Goal: Information Seeking & Learning: Learn about a topic

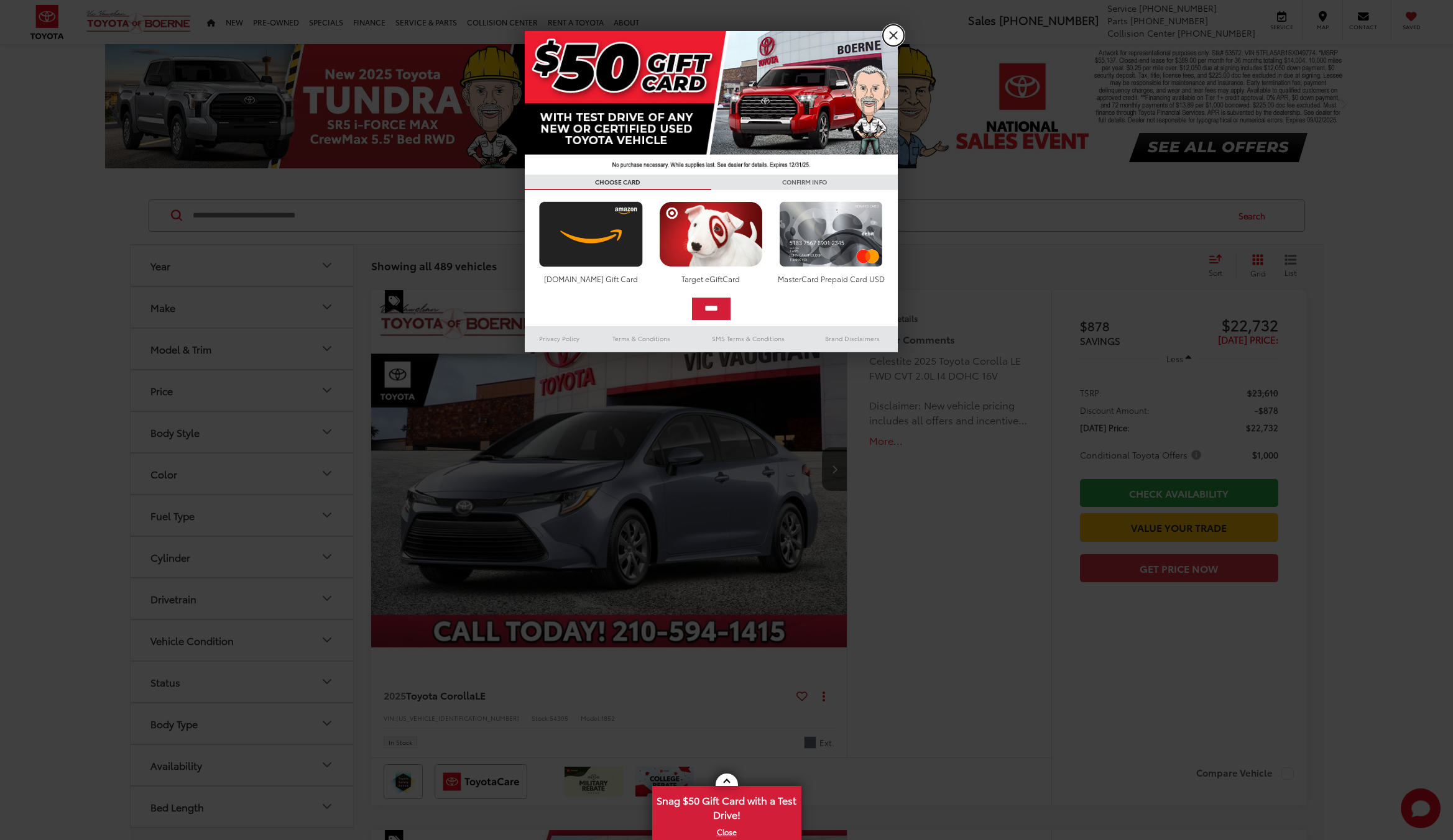
click at [890, 38] on link "X" at bounding box center [893, 35] width 21 height 21
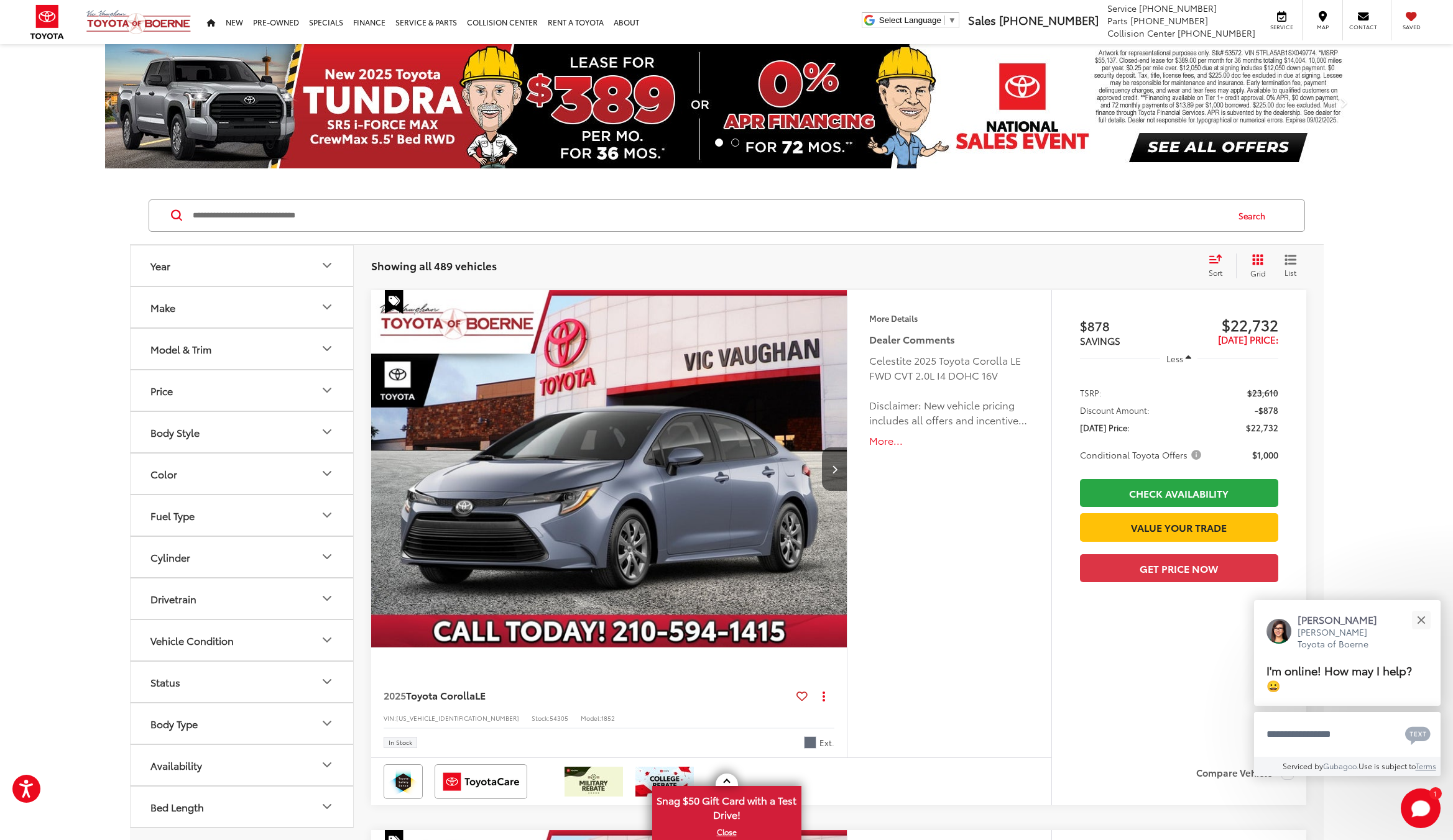
click at [234, 347] on button "Model & Trim" at bounding box center [242, 349] width 223 height 41
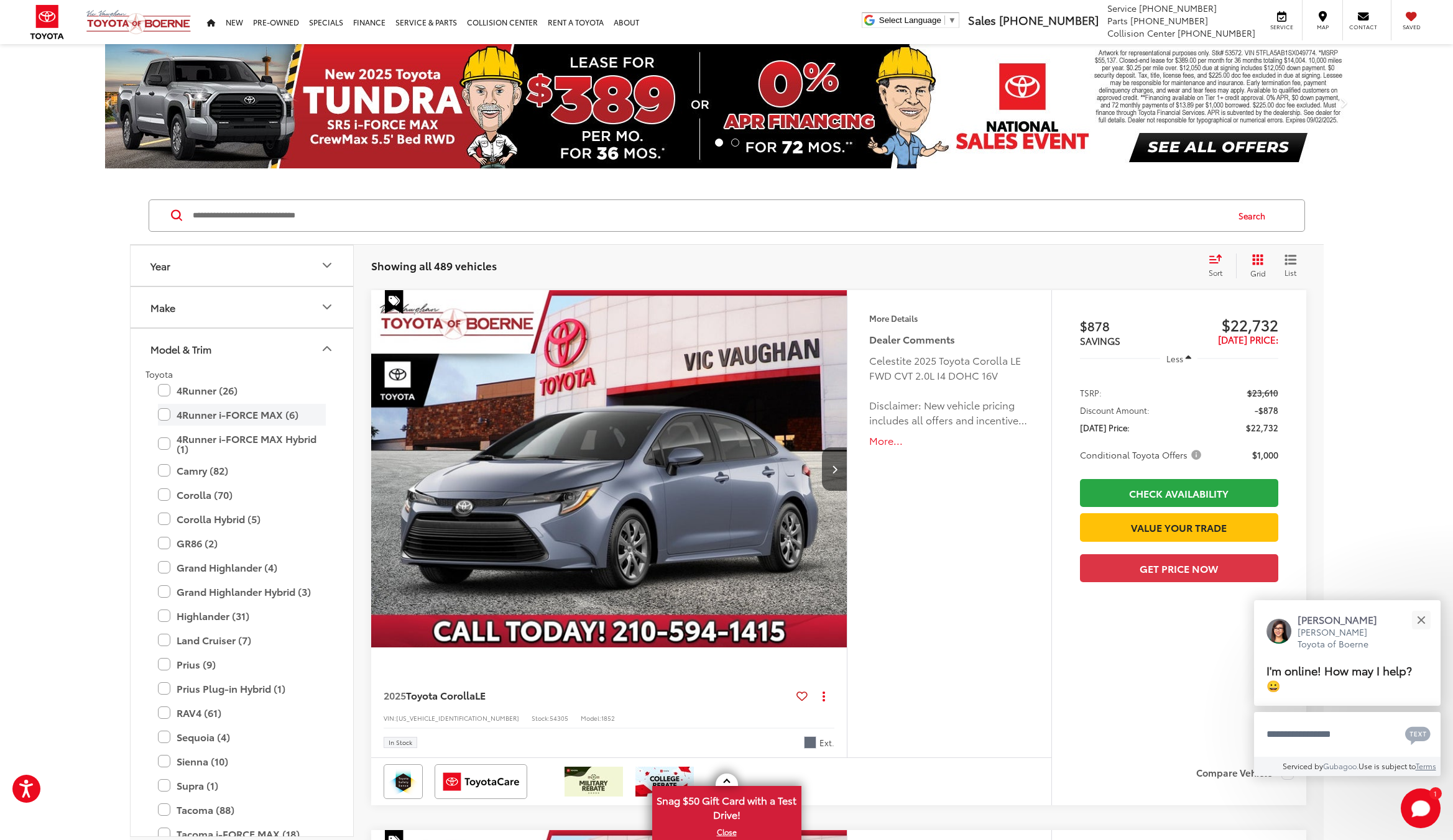
click at [261, 414] on label "4Runner i-FORCE MAX (6)" at bounding box center [241, 414] width 168 height 21
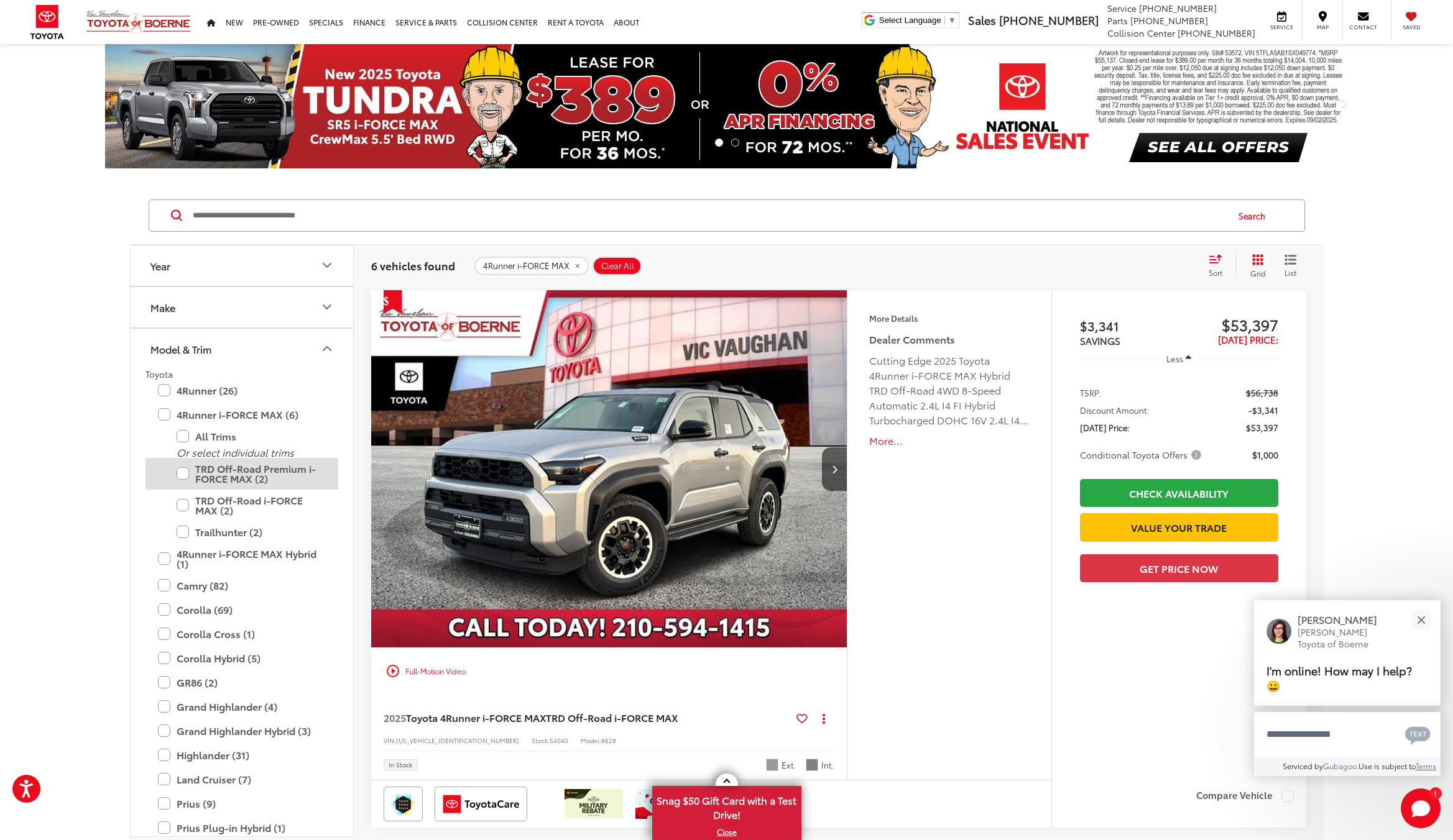
click at [258, 481] on label "TRD Off-Road Premium i-FORCE MAX (2)" at bounding box center [251, 473] width 149 height 31
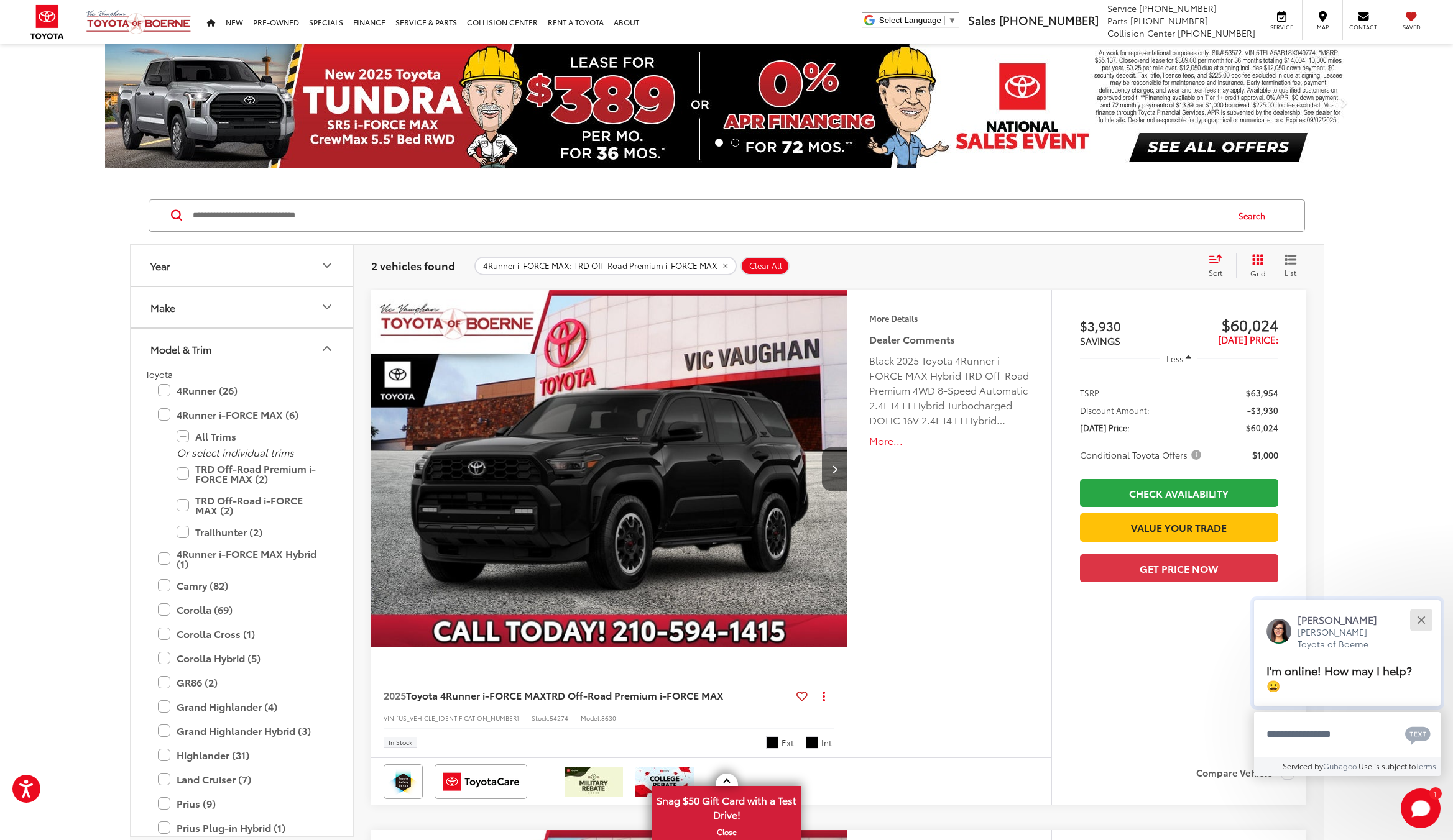
click at [1421, 616] on button "Close" at bounding box center [1421, 620] width 27 height 27
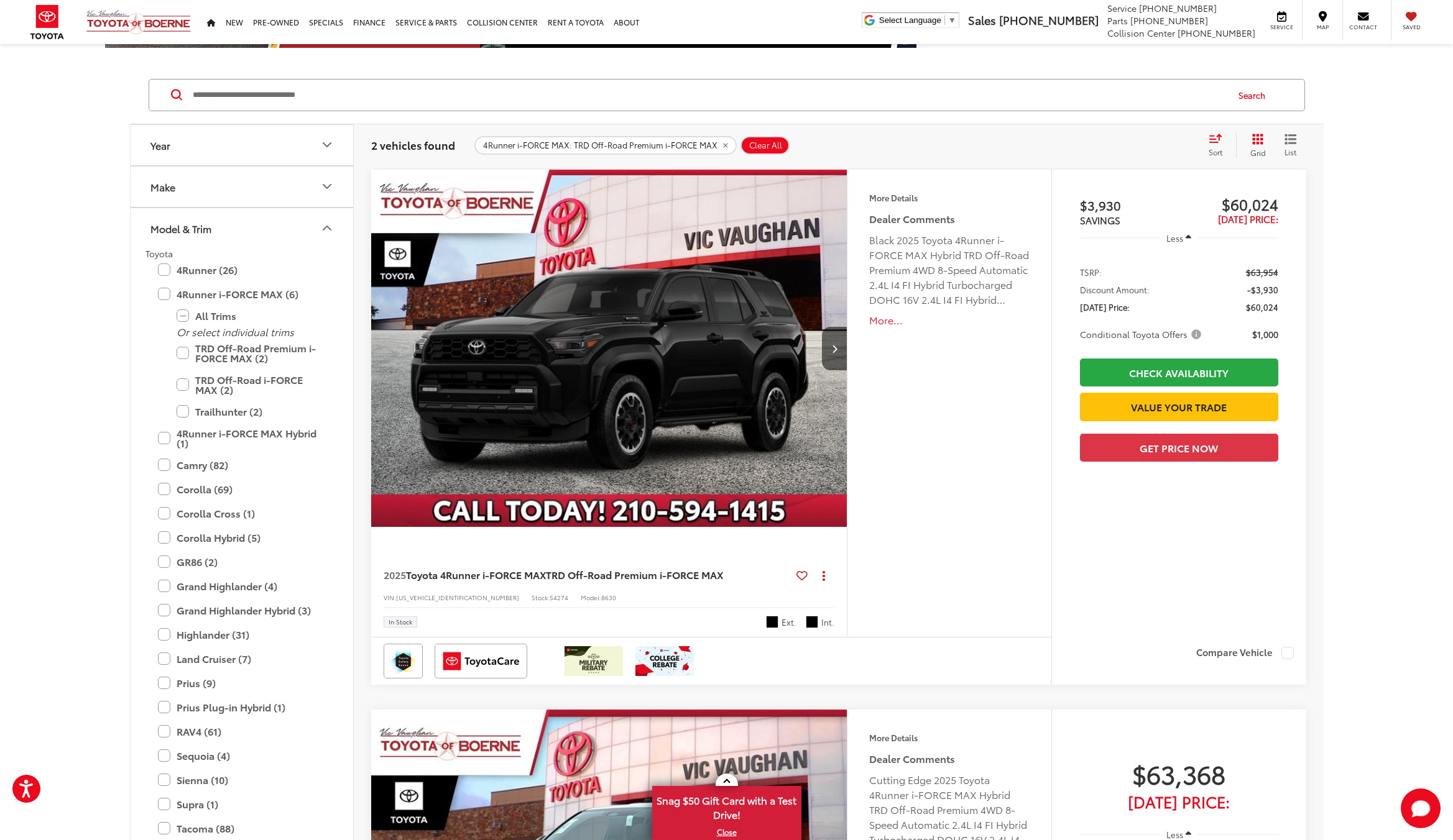
scroll to position [62, 0]
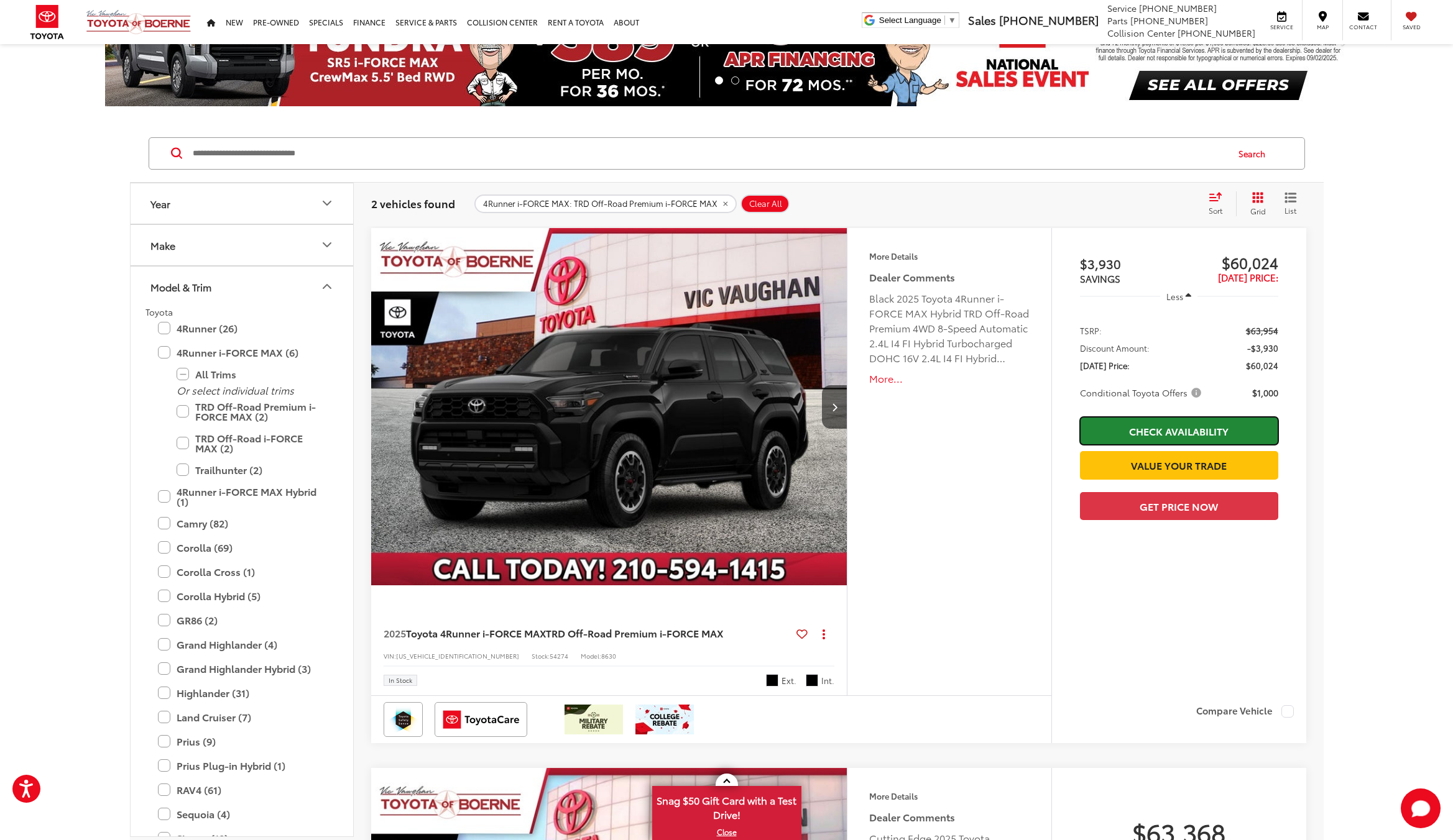
click at [1130, 432] on link "Check Availability" at bounding box center [1179, 431] width 198 height 28
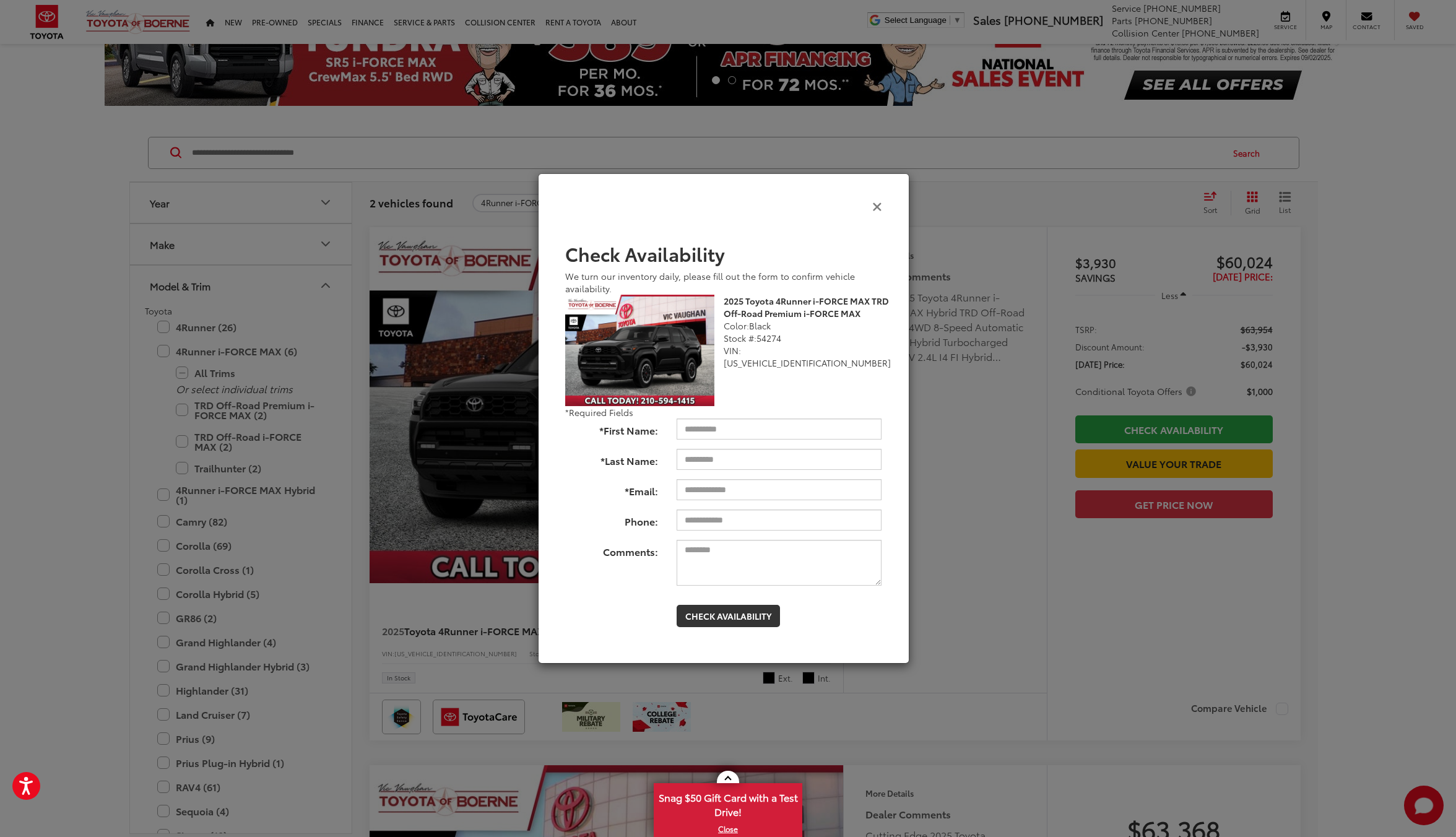
click at [874, 204] on icon "Close" at bounding box center [877, 206] width 10 height 13
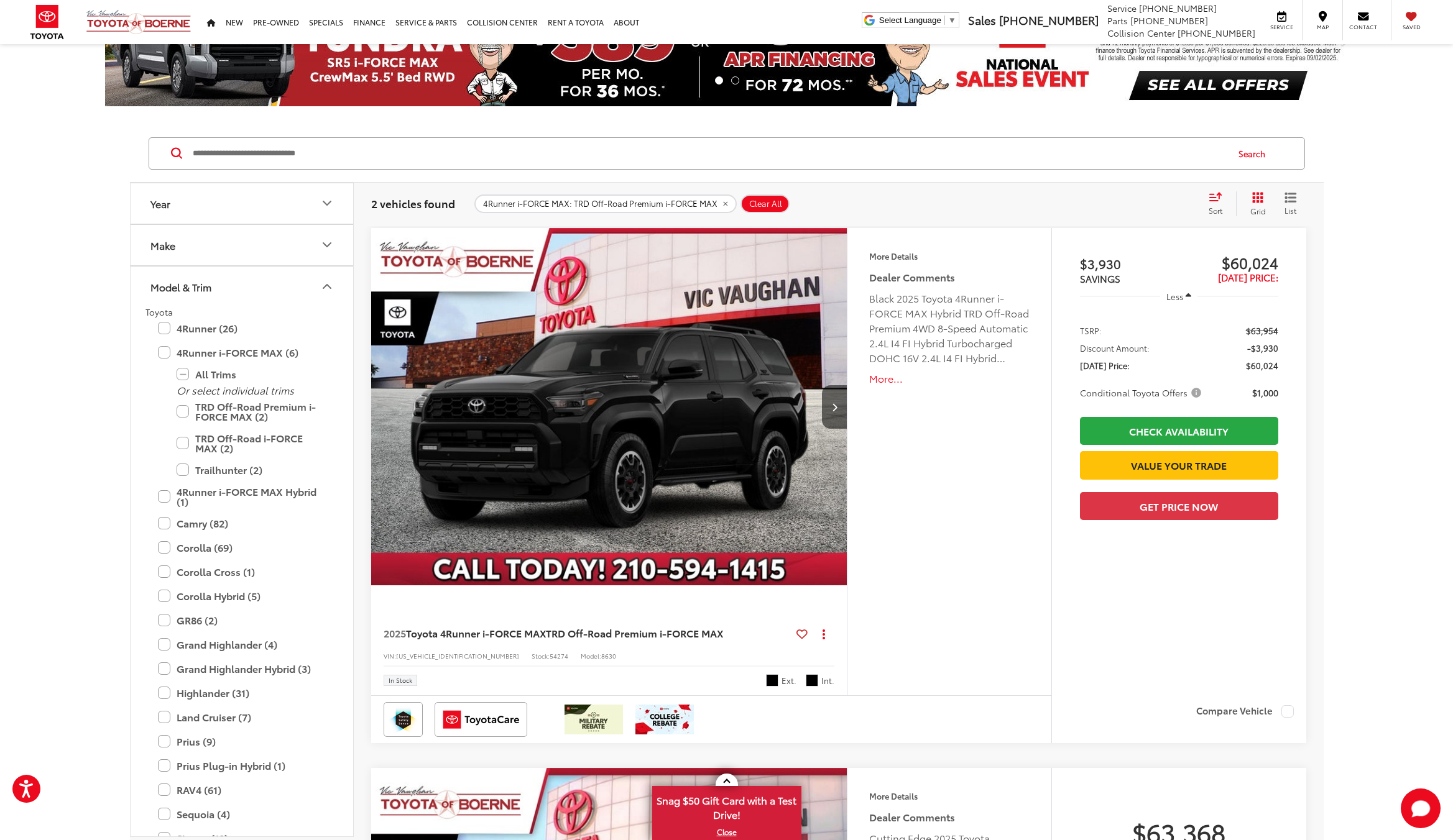
click at [569, 281] on img "2025 Toyota 4Runner i-FORCE MAX TRD Off-Road Premium i-FORCE MAX 0" at bounding box center [610, 407] width 478 height 358
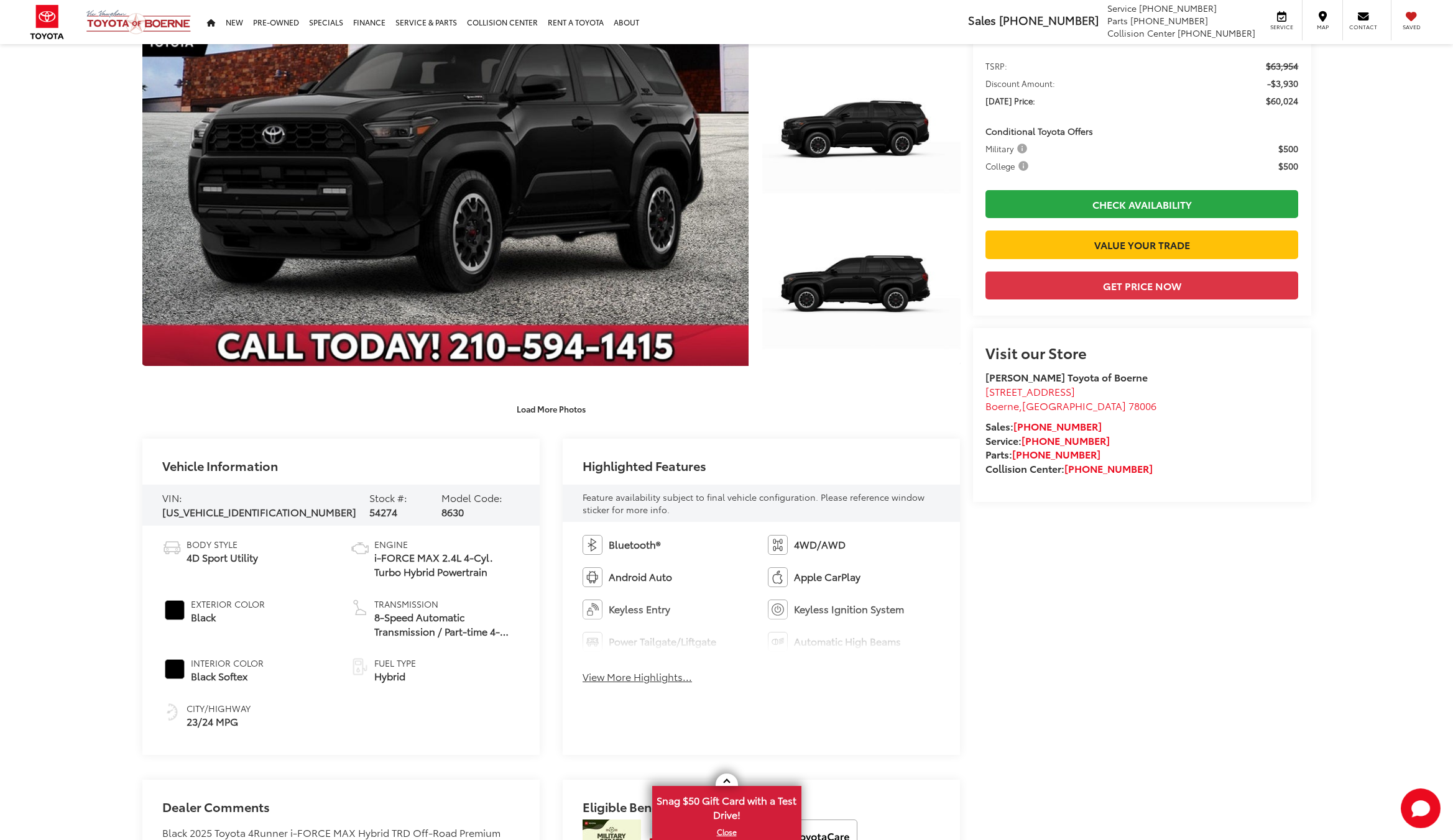
click at [654, 680] on button "View More Highlights..." at bounding box center [638, 676] width 109 height 14
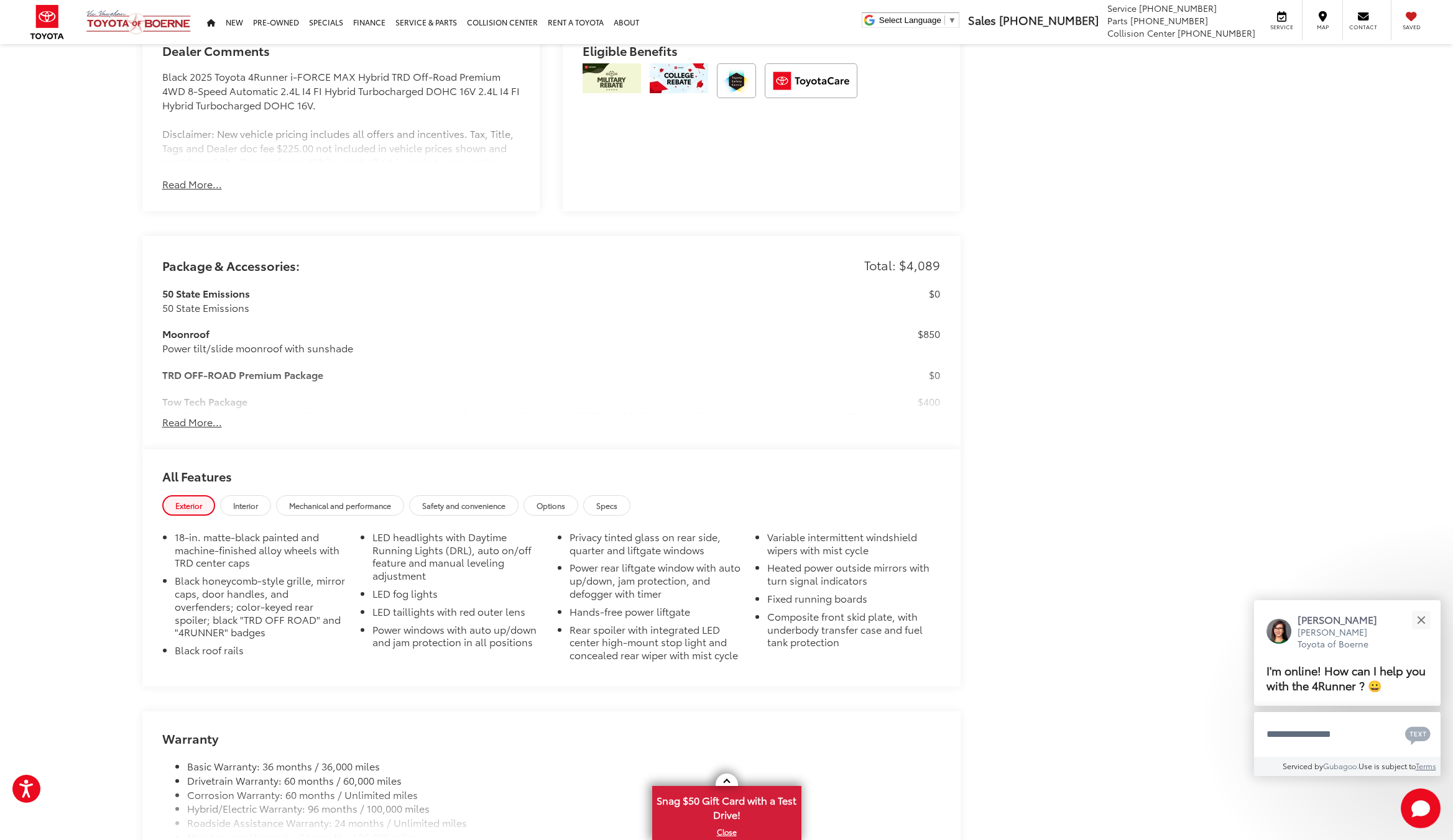
scroll to position [1056, 0]
click at [246, 500] on span "Interior" at bounding box center [246, 502] width 25 height 10
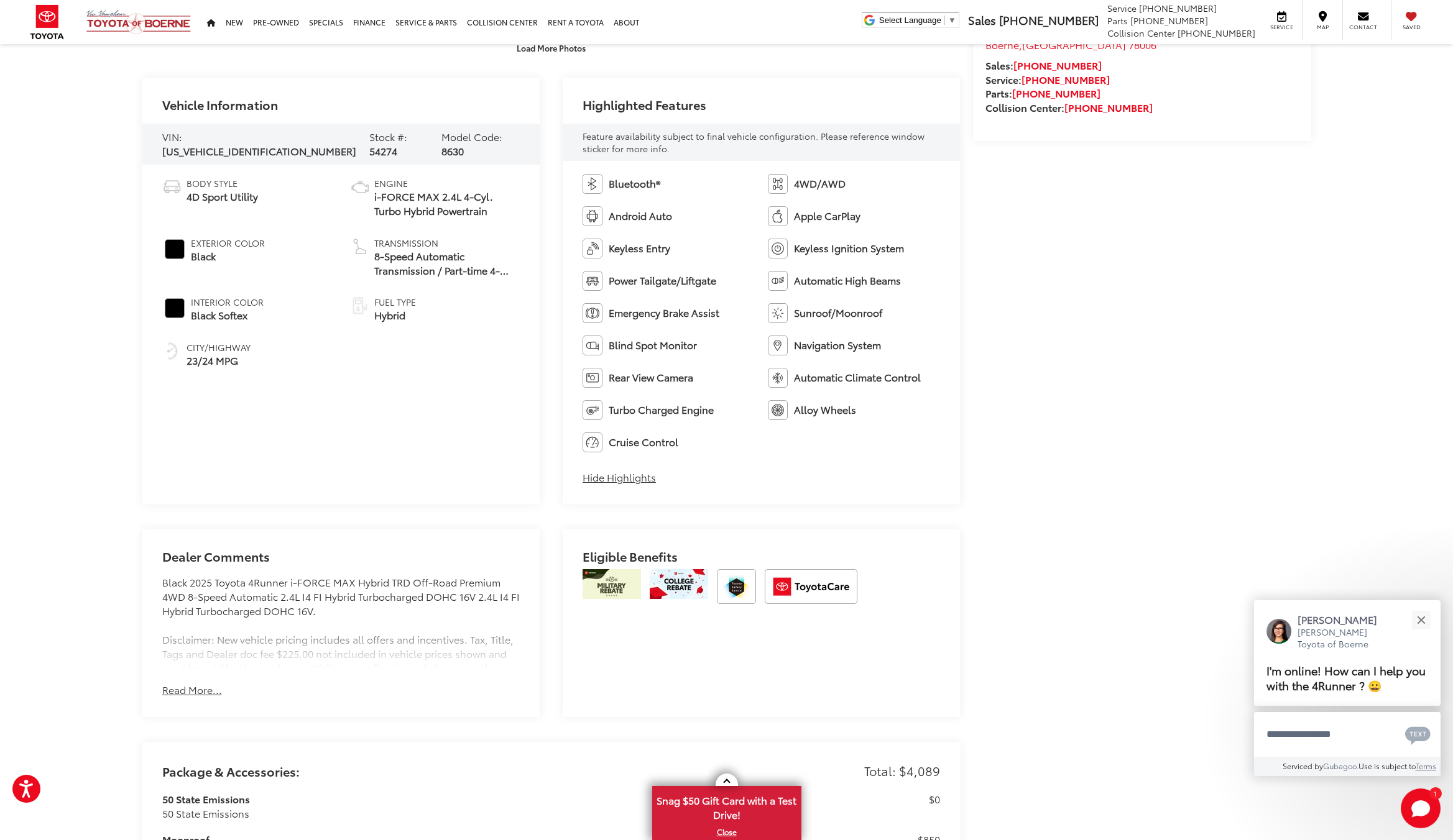
scroll to position [683, 0]
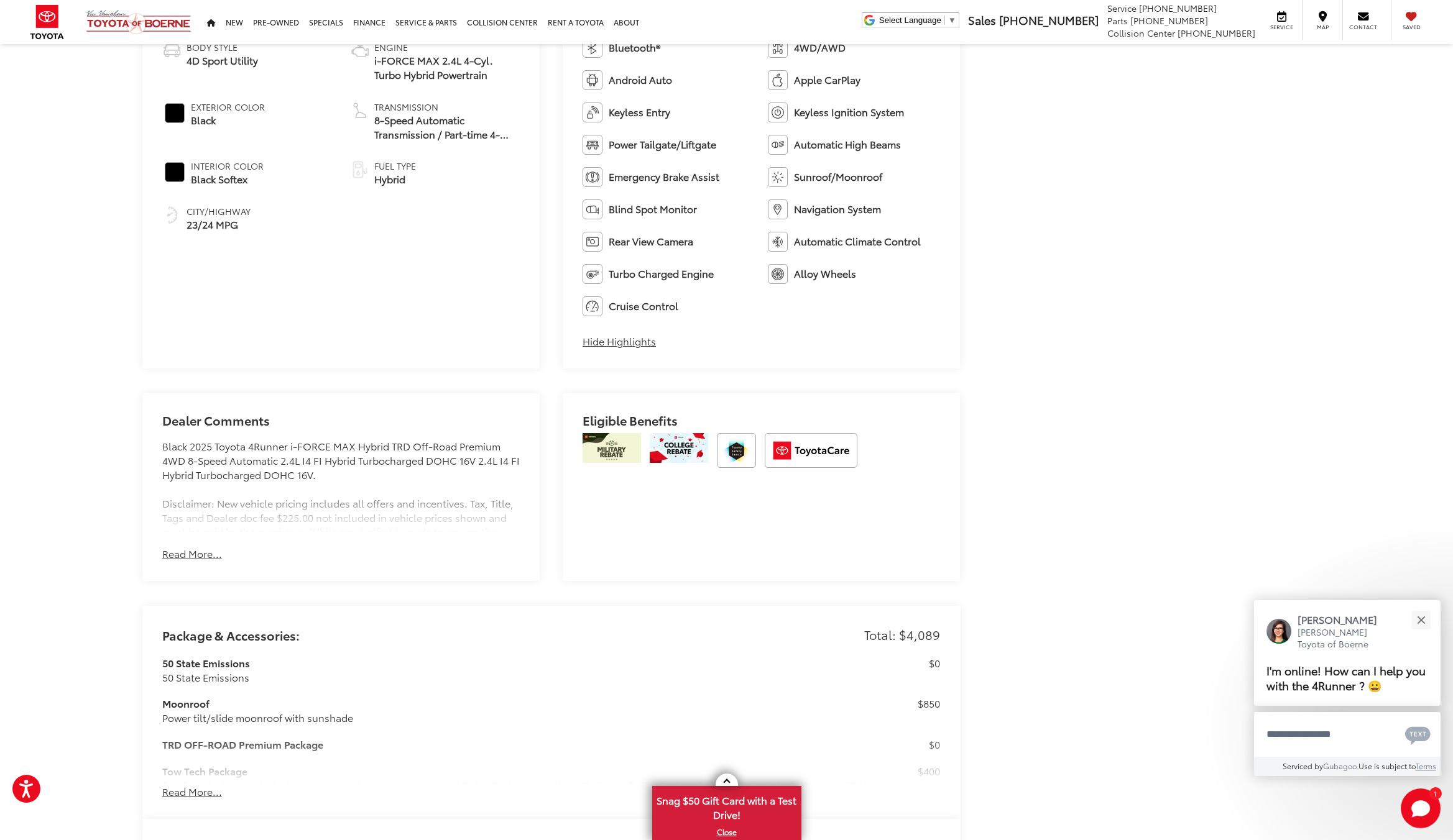
click at [201, 556] on button "Read More..." at bounding box center [192, 553] width 59 height 14
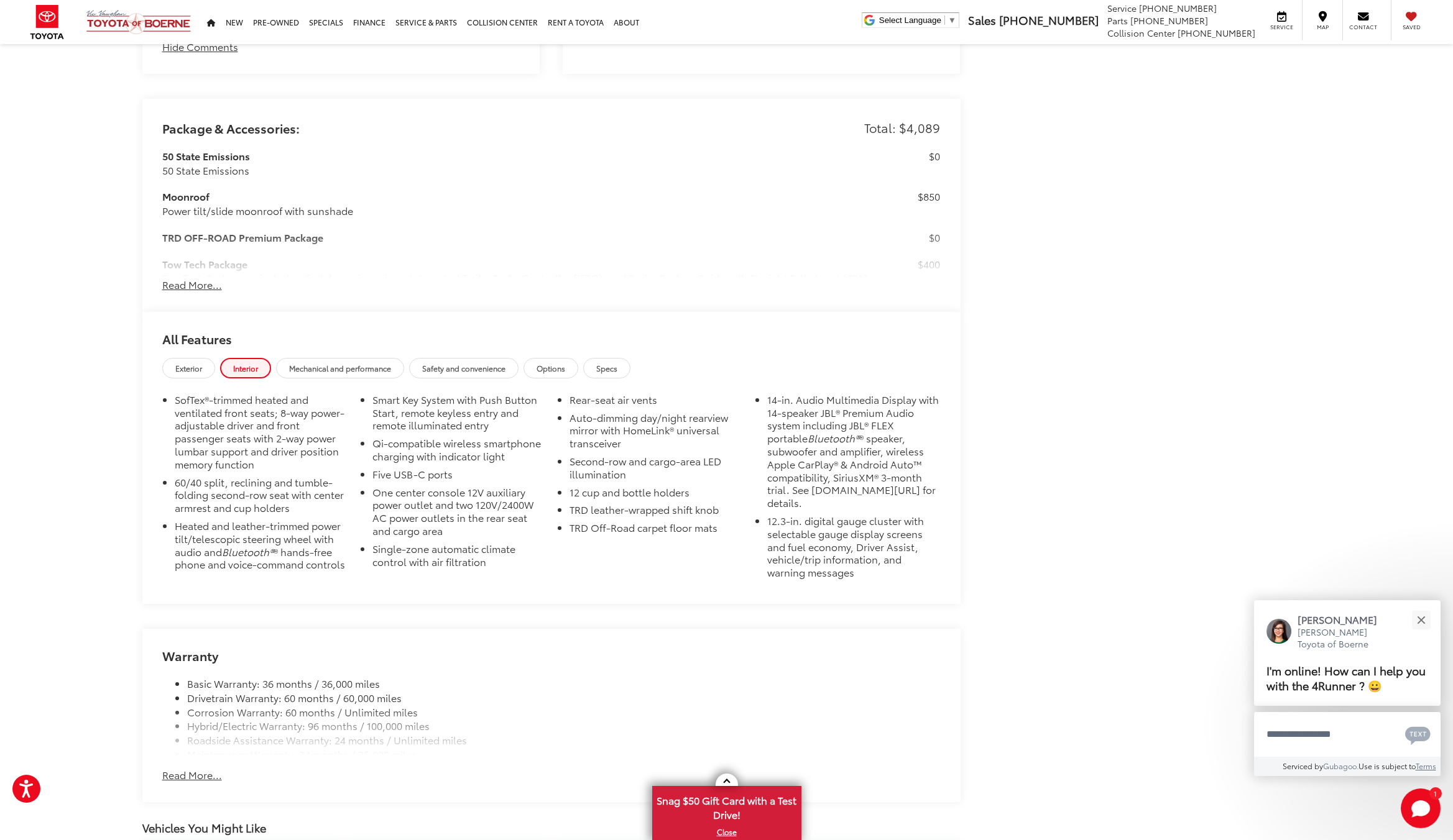
scroll to position [1305, 0]
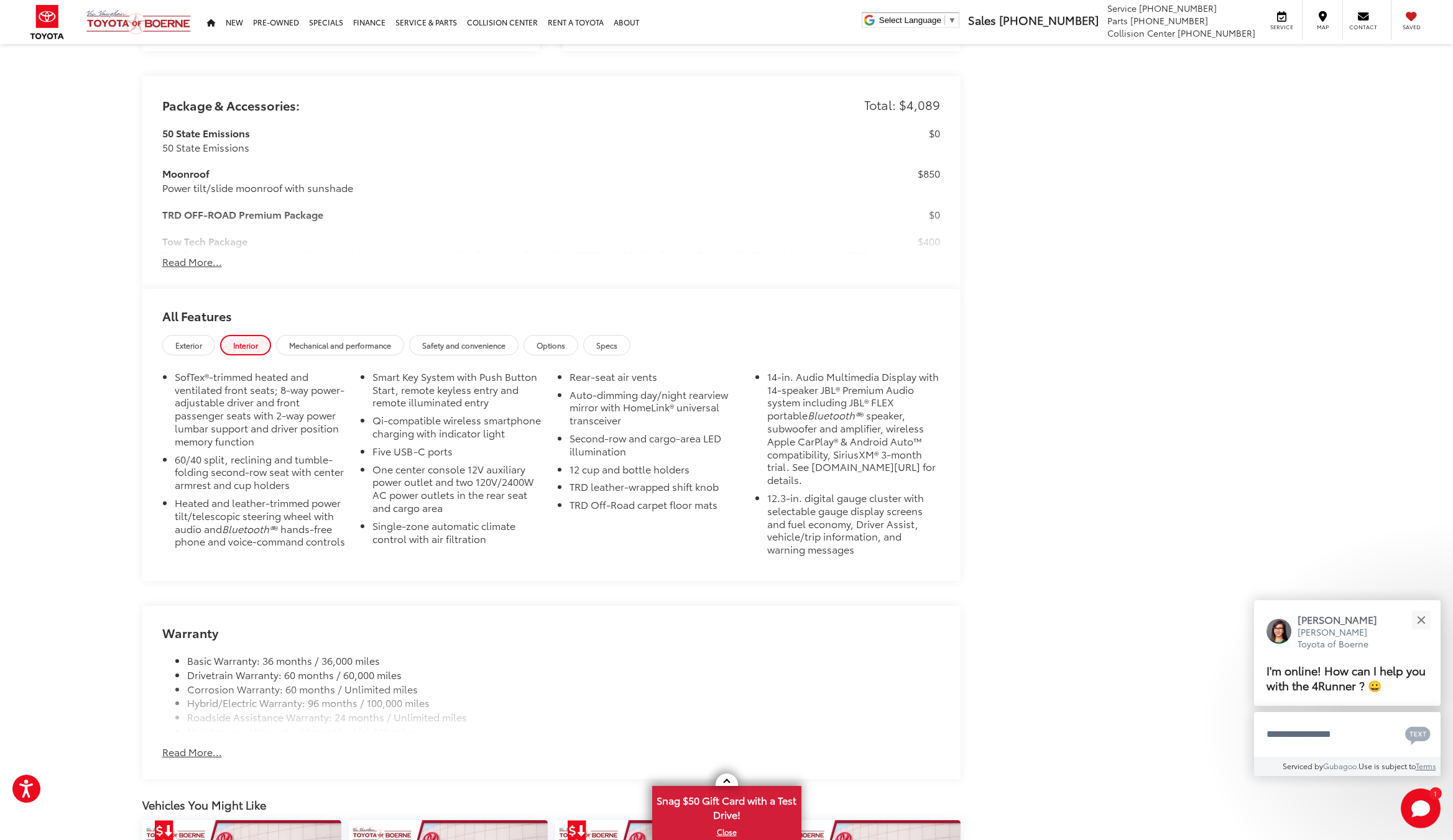
click at [196, 759] on div "Warranty Basic Warranty: 36 months / 36,000 miles Drivetrain Warranty: 60 month…" at bounding box center [551, 692] width 818 height 173
click at [198, 750] on button "Read More..." at bounding box center [192, 751] width 59 height 14
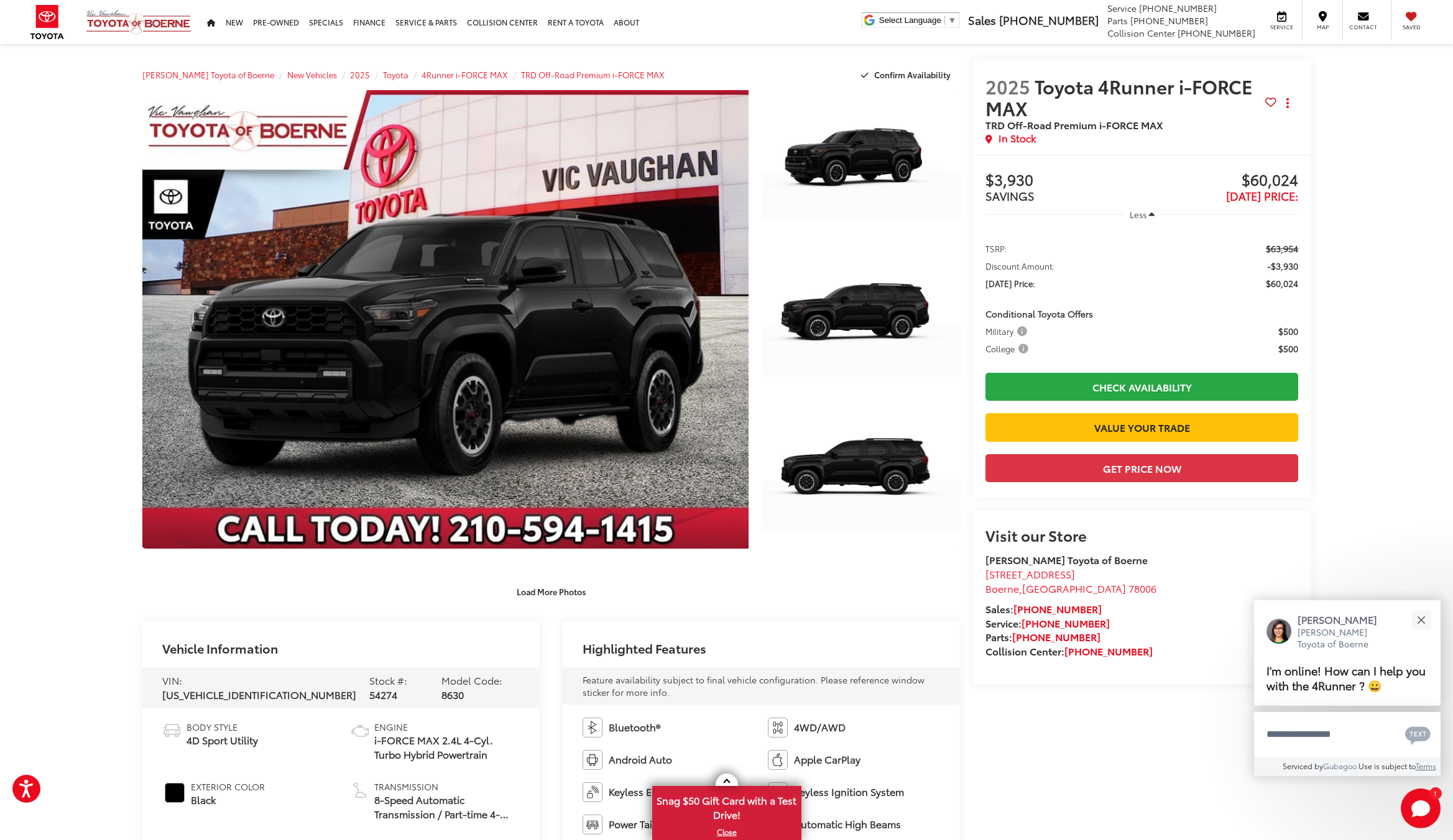
scroll to position [0, 0]
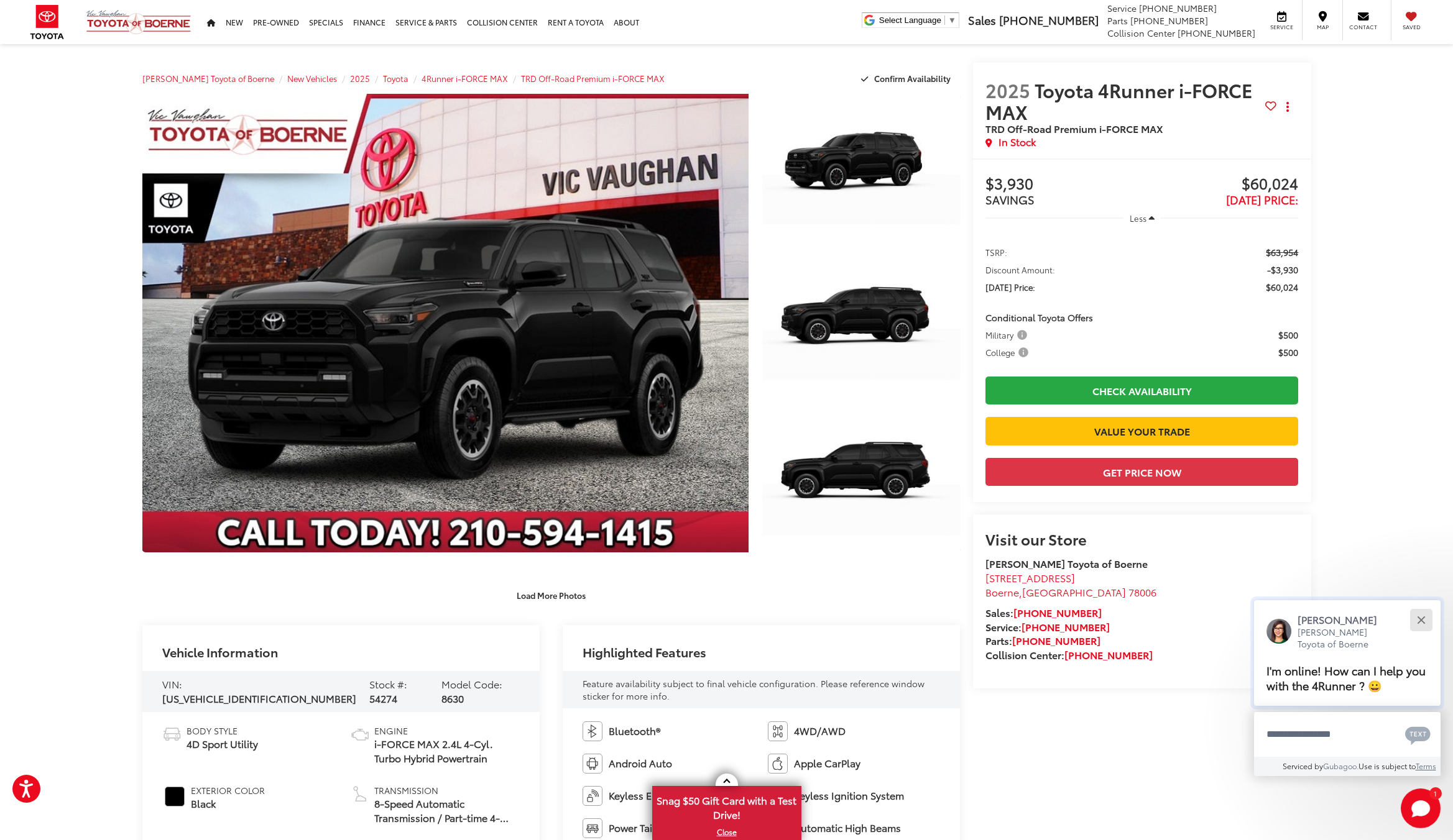
click at [1429, 621] on button "Close" at bounding box center [1421, 620] width 27 height 27
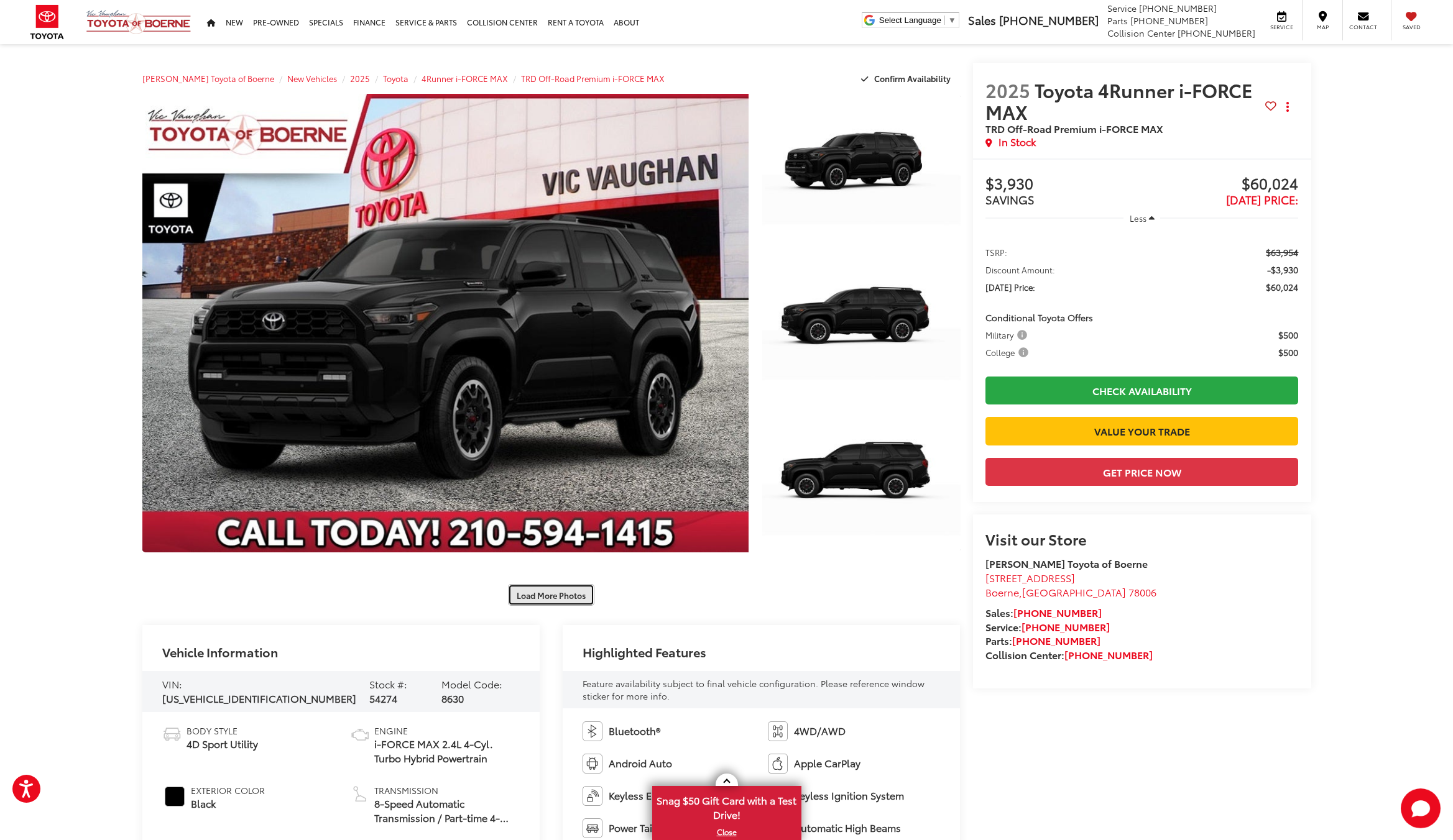
click at [545, 598] on button "Load More Photos" at bounding box center [550, 595] width 86 height 21
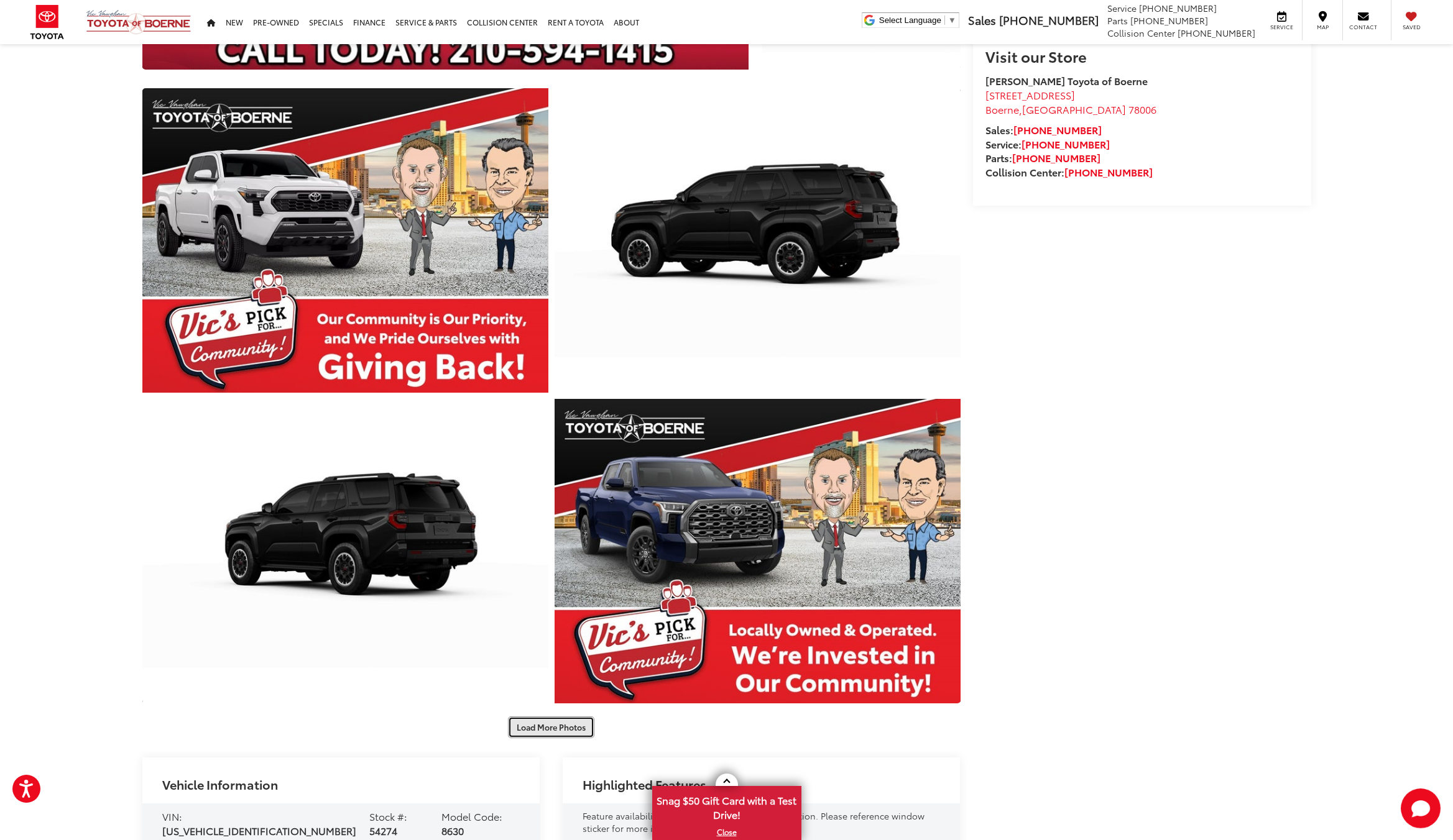
scroll to position [559, 0]
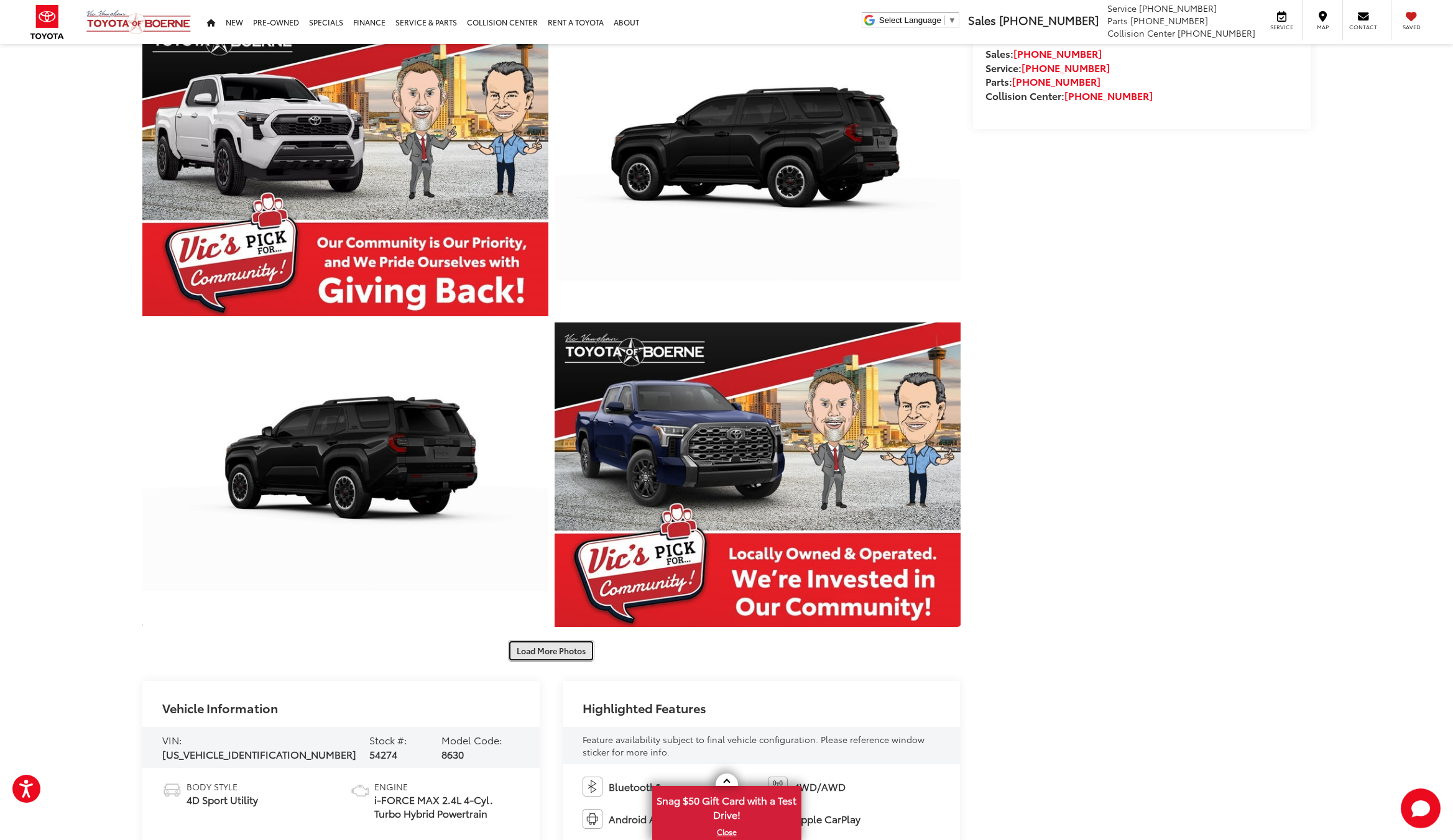
click at [545, 651] on button "Load More Photos" at bounding box center [550, 650] width 86 height 21
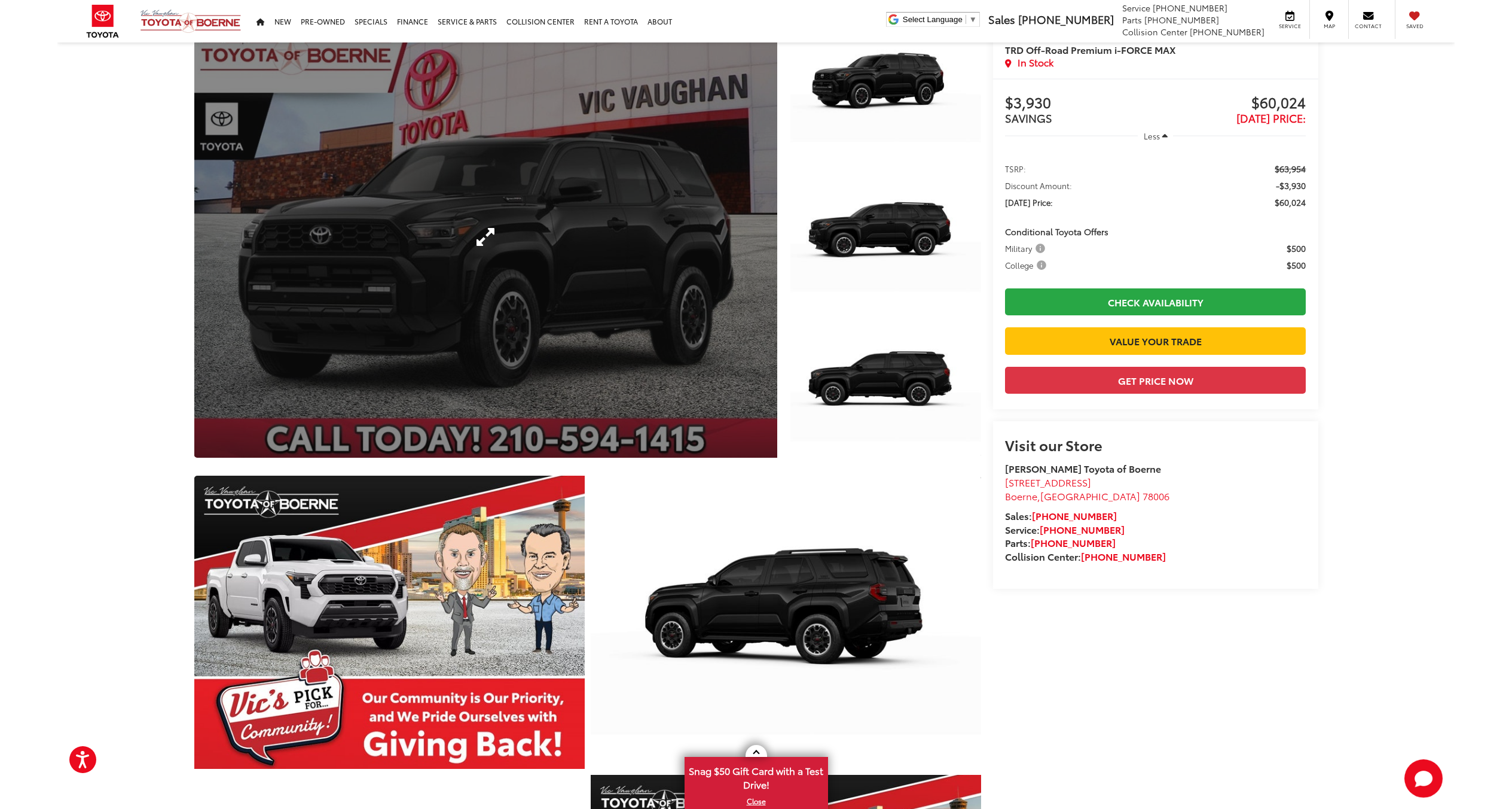
scroll to position [0, 0]
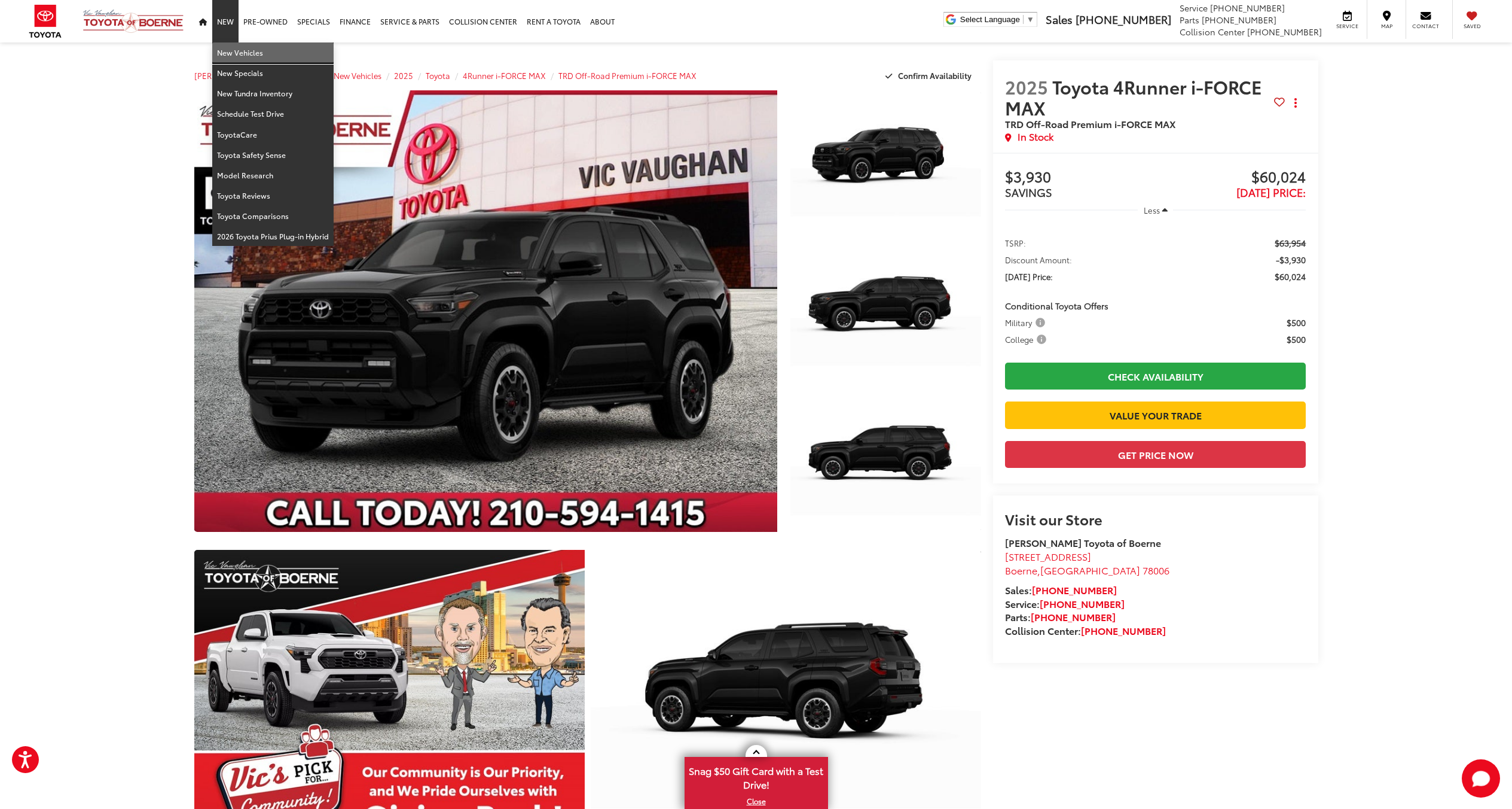
drag, startPoint x: 229, startPoint y: 52, endPoint x: 252, endPoint y: 68, distance: 28.0
click at [229, 52] on link "New Vehicles" at bounding box center [273, 53] width 121 height 21
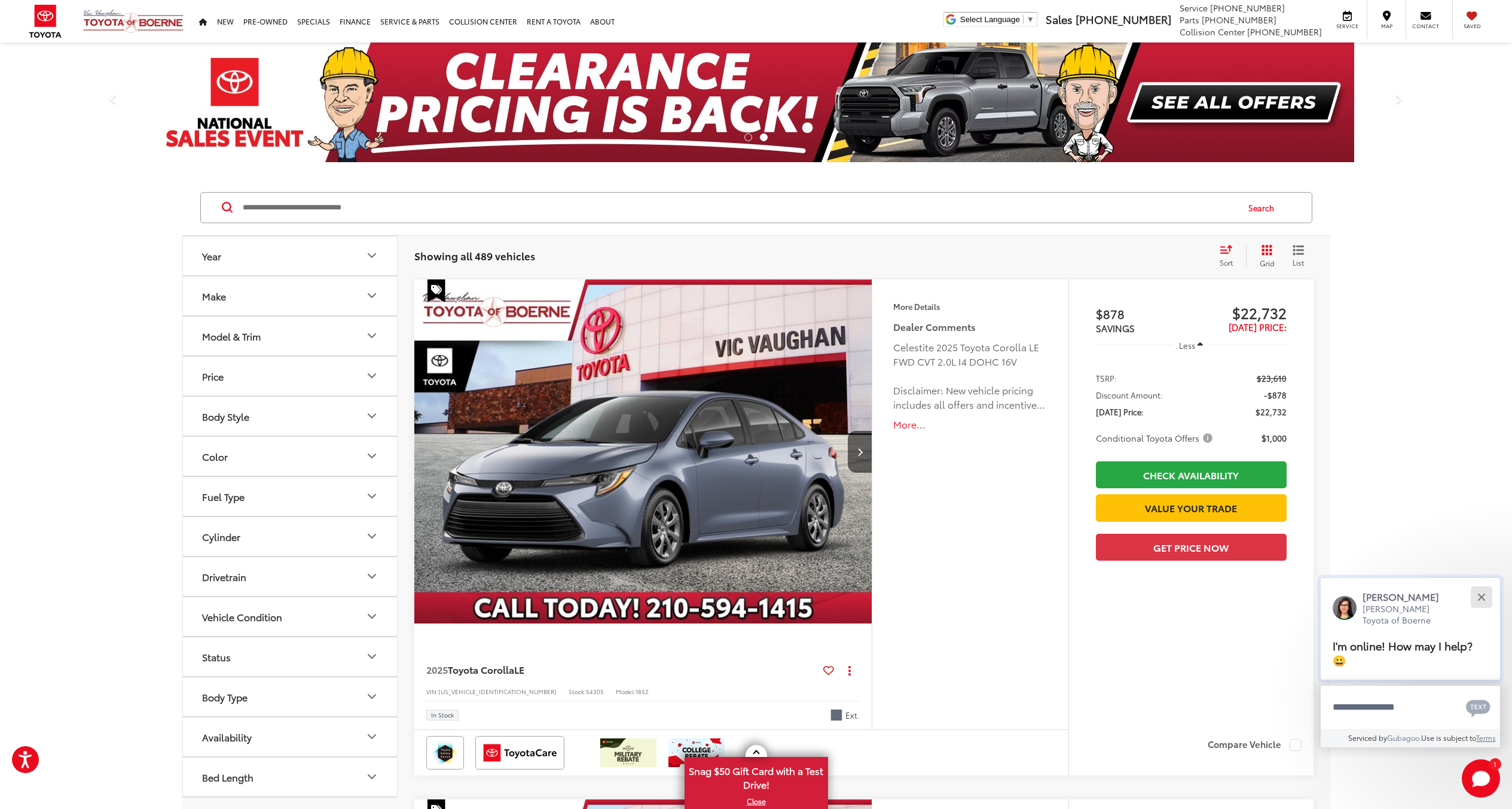
click at [1487, 598] on button "Close" at bounding box center [1481, 597] width 26 height 26
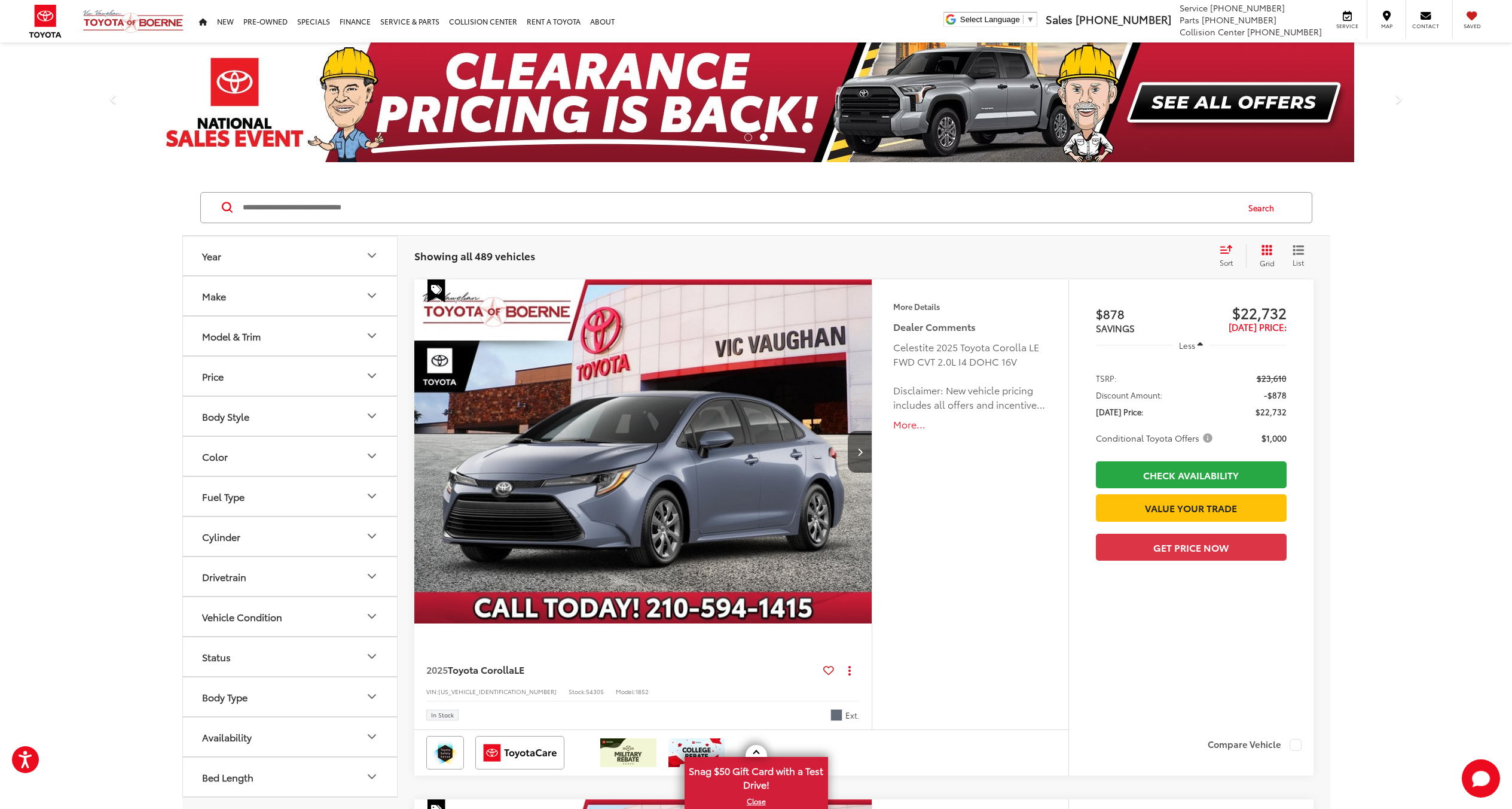
click at [323, 337] on button "Model & Trim" at bounding box center [290, 336] width 215 height 39
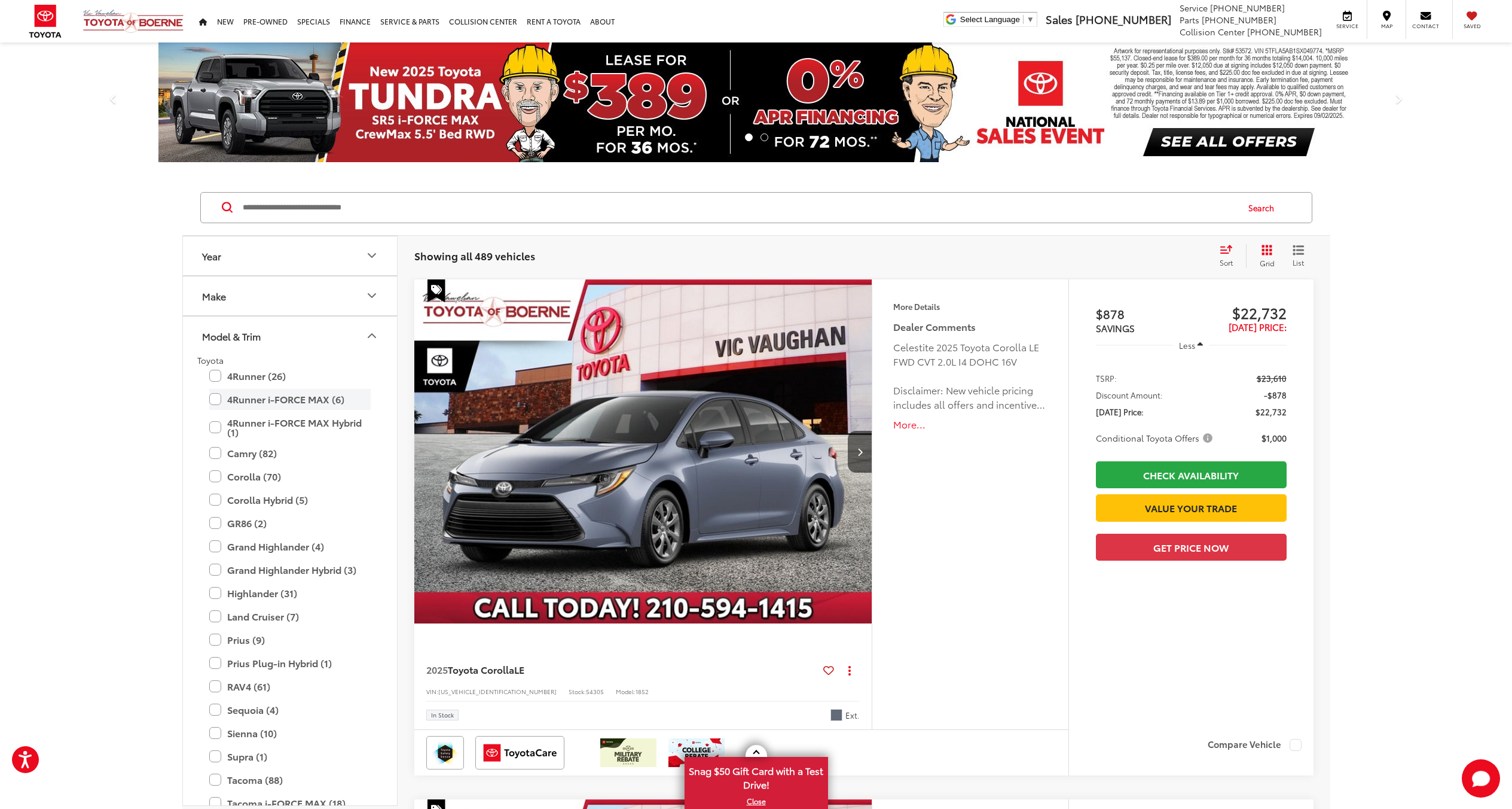
click at [305, 393] on label "4Runner i-FORCE MAX (6)" at bounding box center [290, 399] width 161 height 21
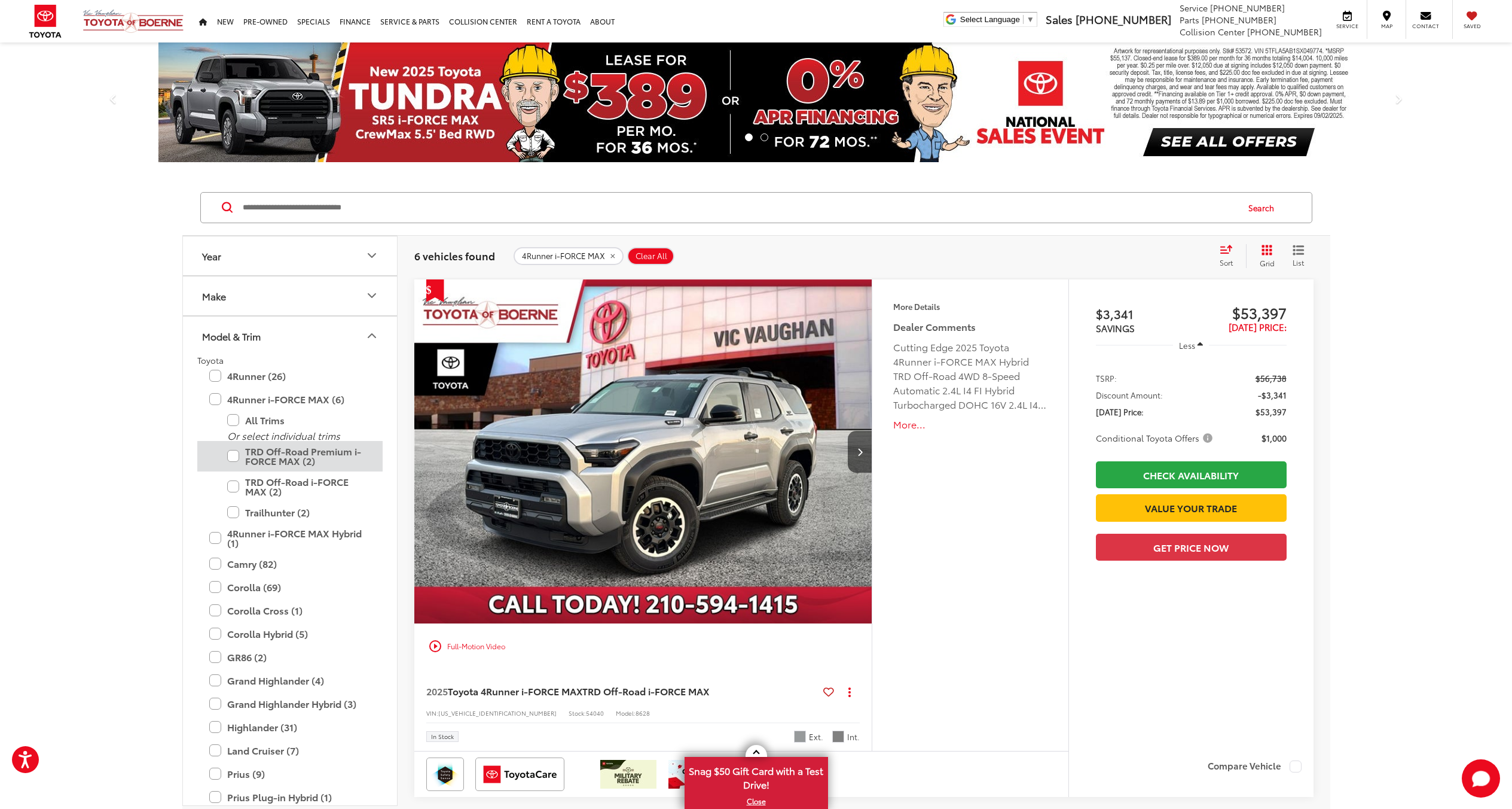
click at [309, 461] on label "TRD Off-Road Premium i-FORCE MAX (2)" at bounding box center [299, 456] width 144 height 30
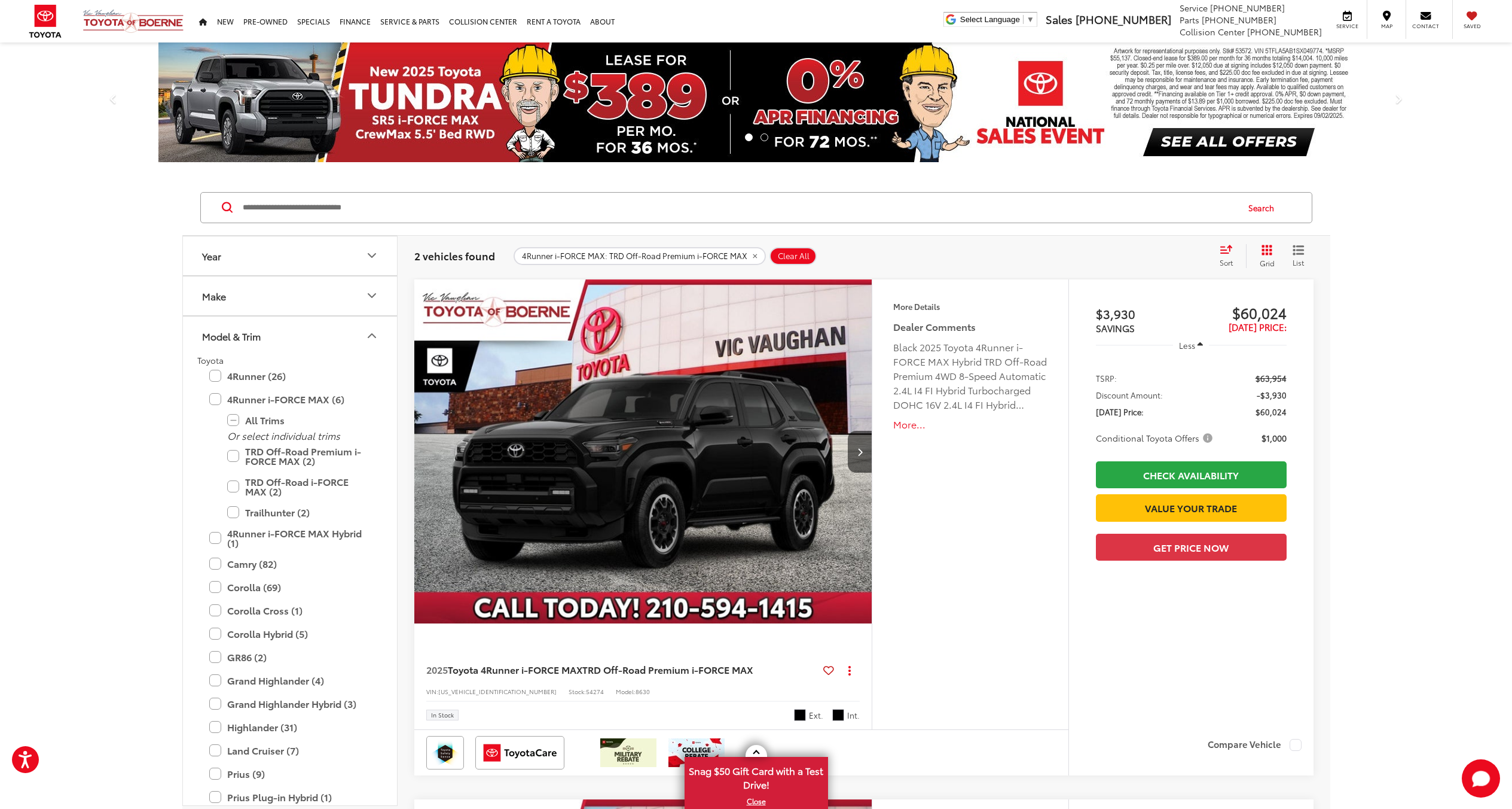
click at [908, 415] on div "Dealer Comments Black 2025 Toyota 4Runner i-FORCE MAX Hybrid TRD Off-Road Premi…" at bounding box center [970, 375] width 153 height 111
click at [908, 425] on button "More..." at bounding box center [970, 424] width 153 height 13
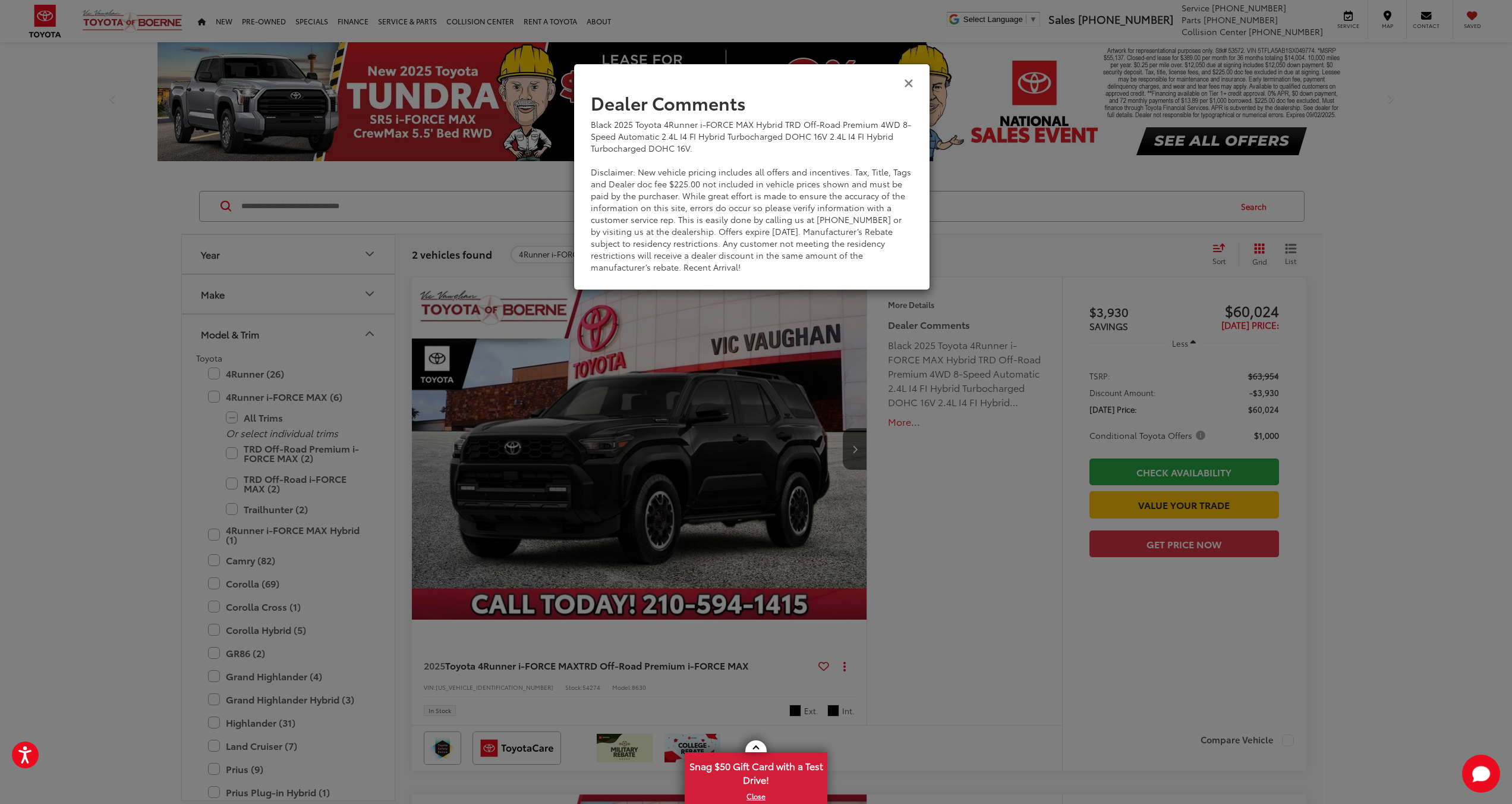
click at [914, 85] on div "View Comments" at bounding box center [752, 82] width 356 height 46
click at [908, 82] on icon "Close" at bounding box center [908, 82] width 10 height 12
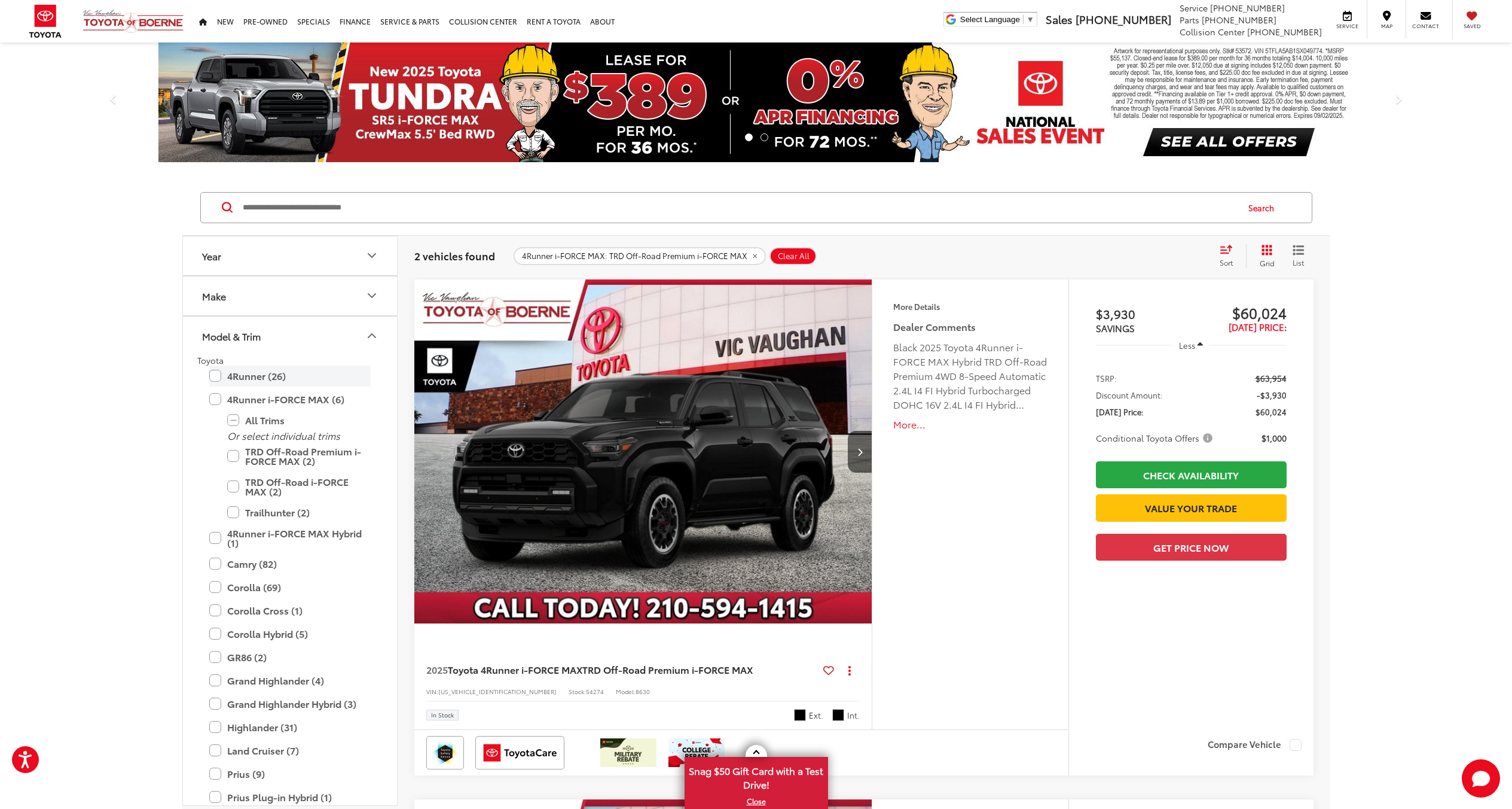
click at [267, 369] on label "4Runner (26)" at bounding box center [290, 376] width 161 height 21
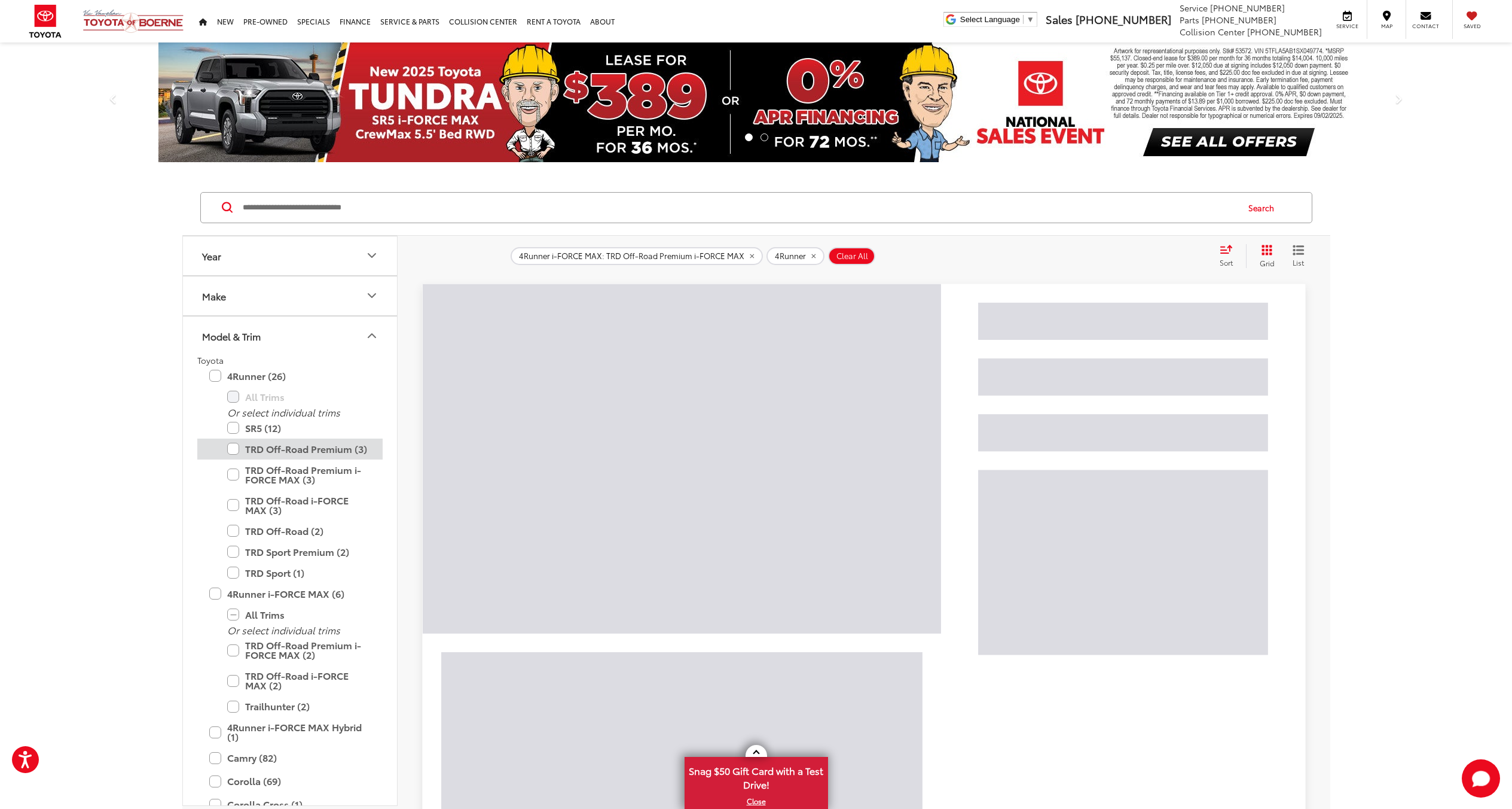
drag, startPoint x: 304, startPoint y: 452, endPoint x: 366, endPoint y: 445, distance: 62.4
click at [304, 452] on label "TRD Off-Road Premium (3)" at bounding box center [299, 449] width 144 height 21
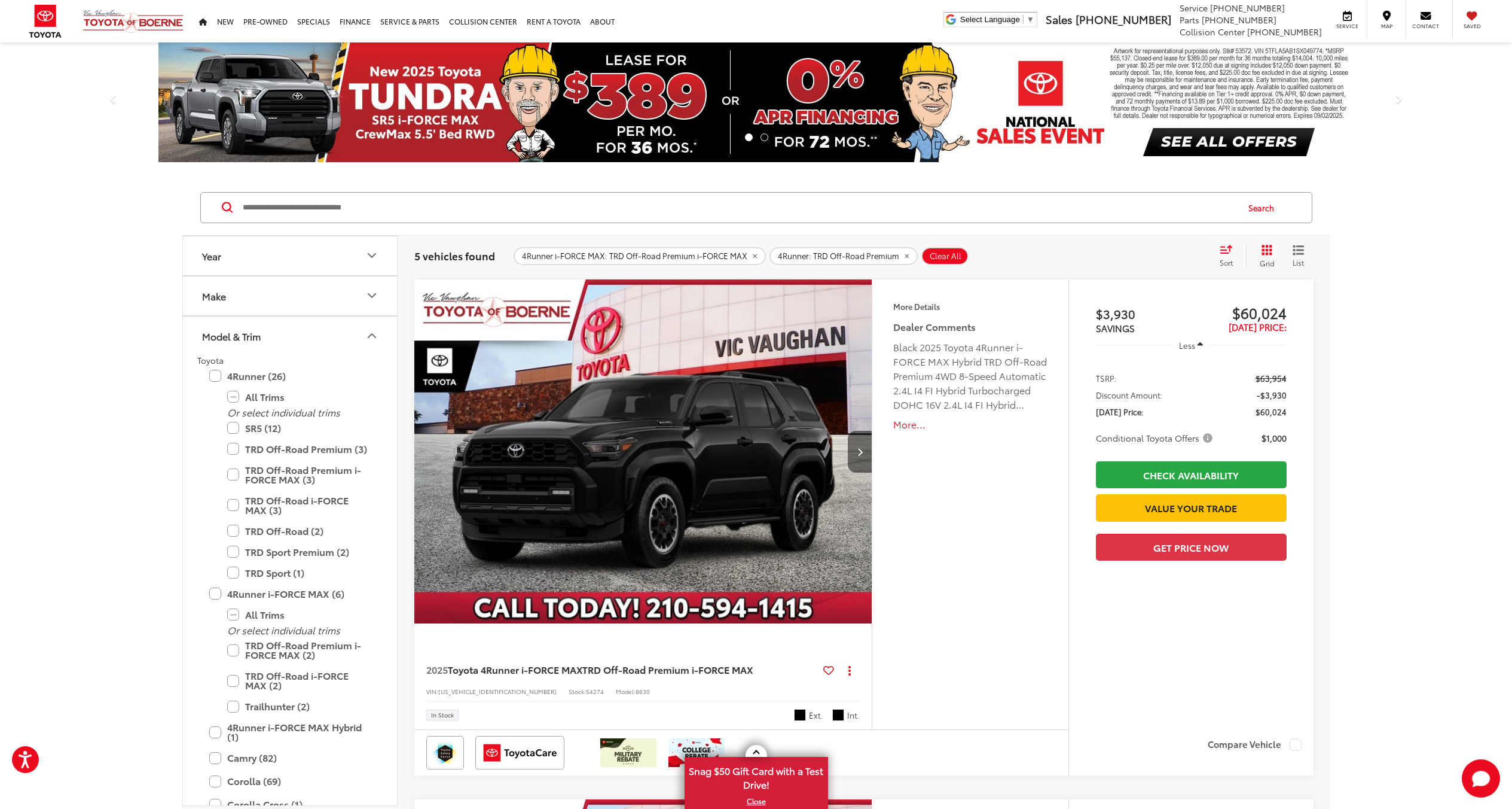
click at [866, 453] on button "Next image" at bounding box center [859, 451] width 24 height 42
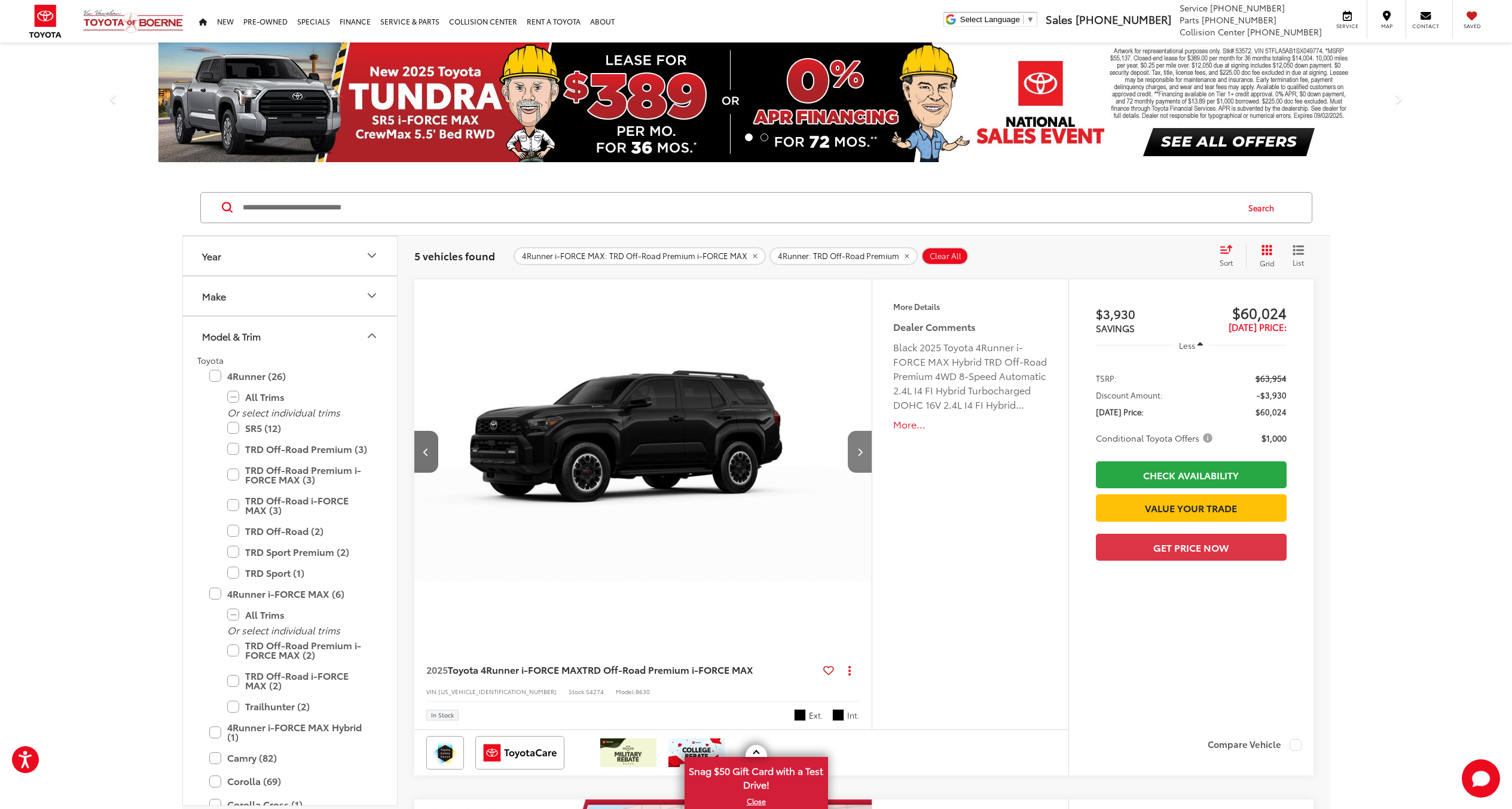
click at [866, 453] on button "Next image" at bounding box center [859, 451] width 24 height 42
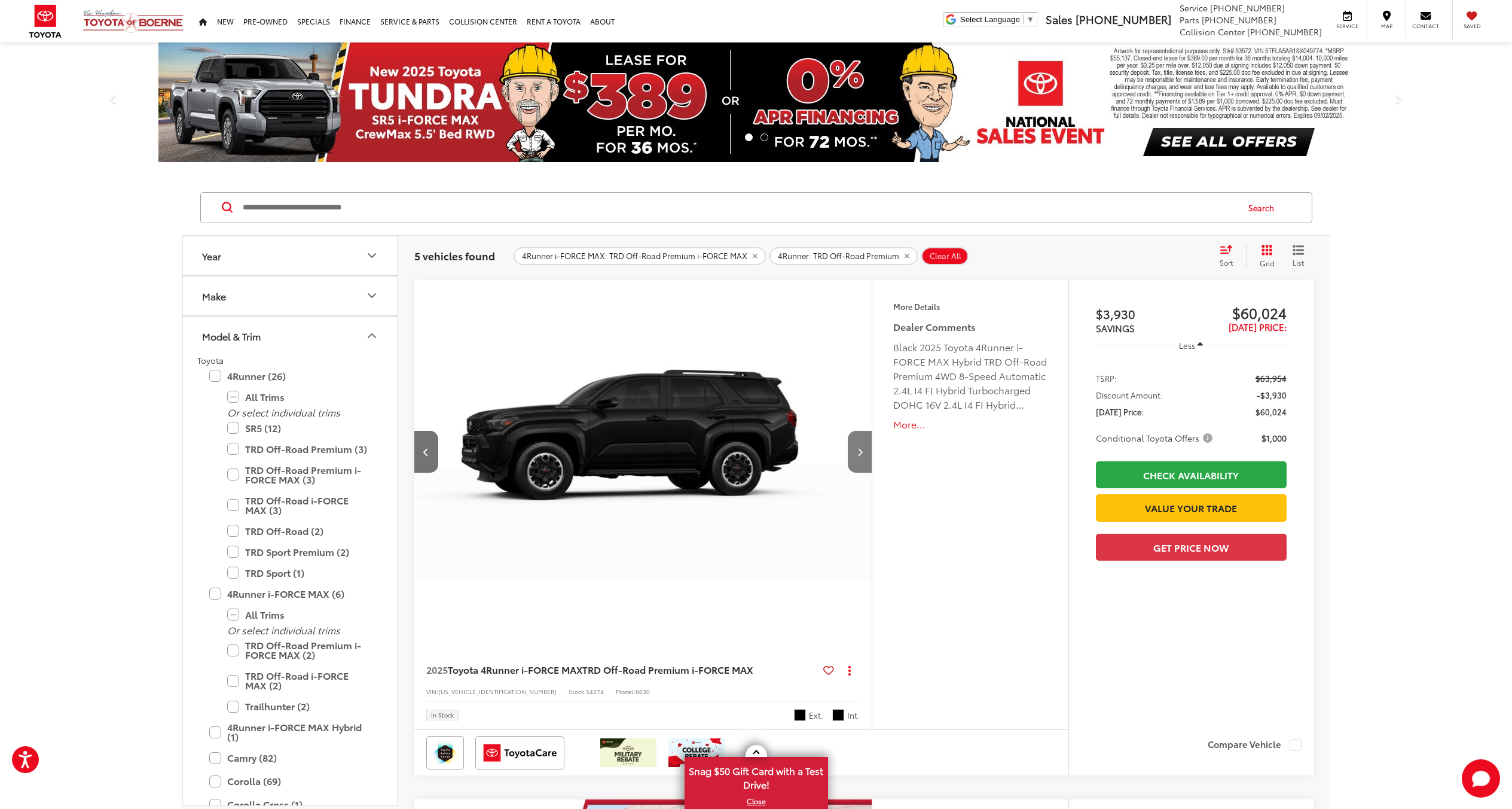
click at [865, 451] on button "Next image" at bounding box center [859, 451] width 24 height 42
click at [864, 451] on button "Next image" at bounding box center [859, 451] width 24 height 42
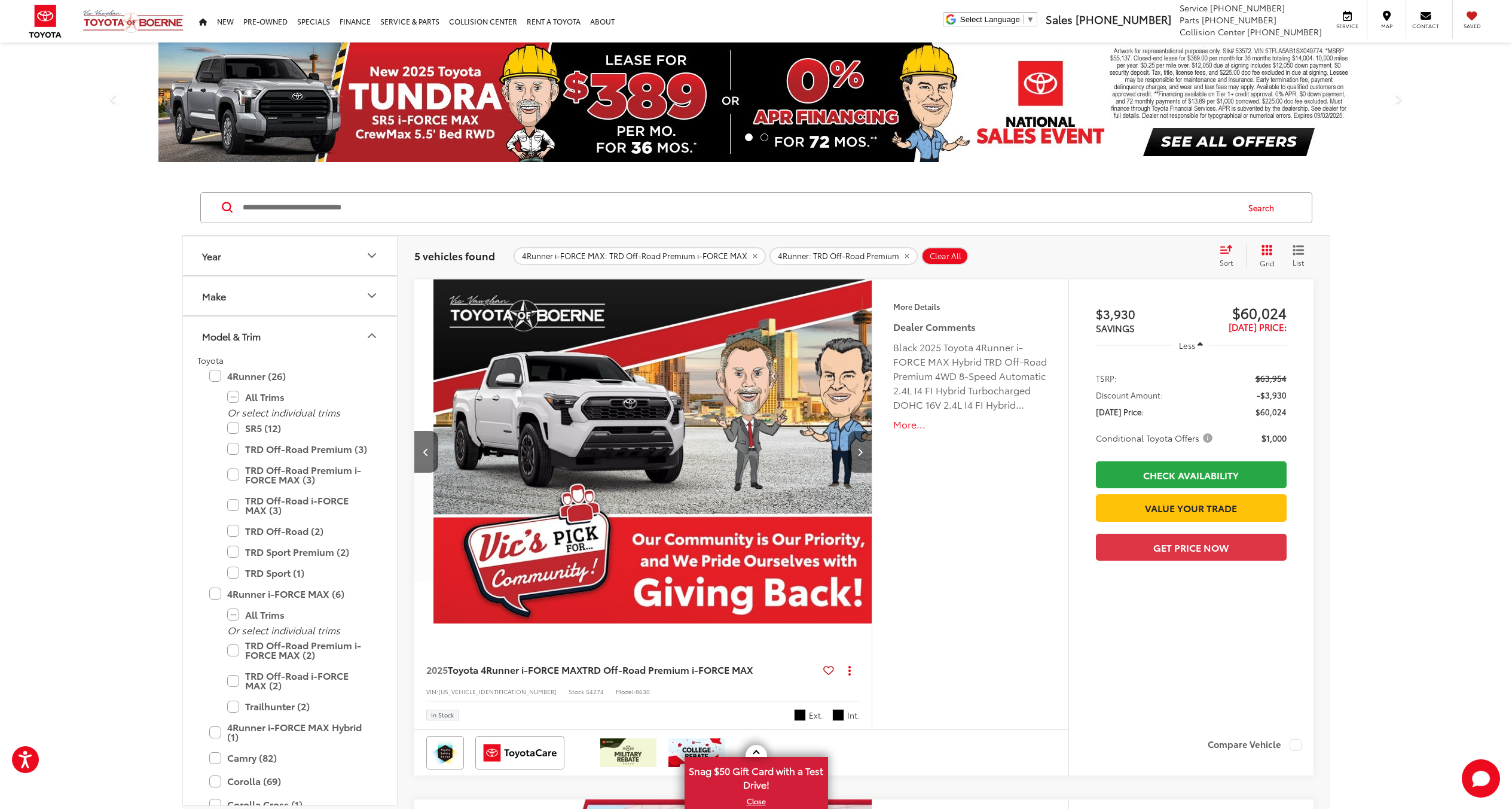
scroll to position [0, 1839]
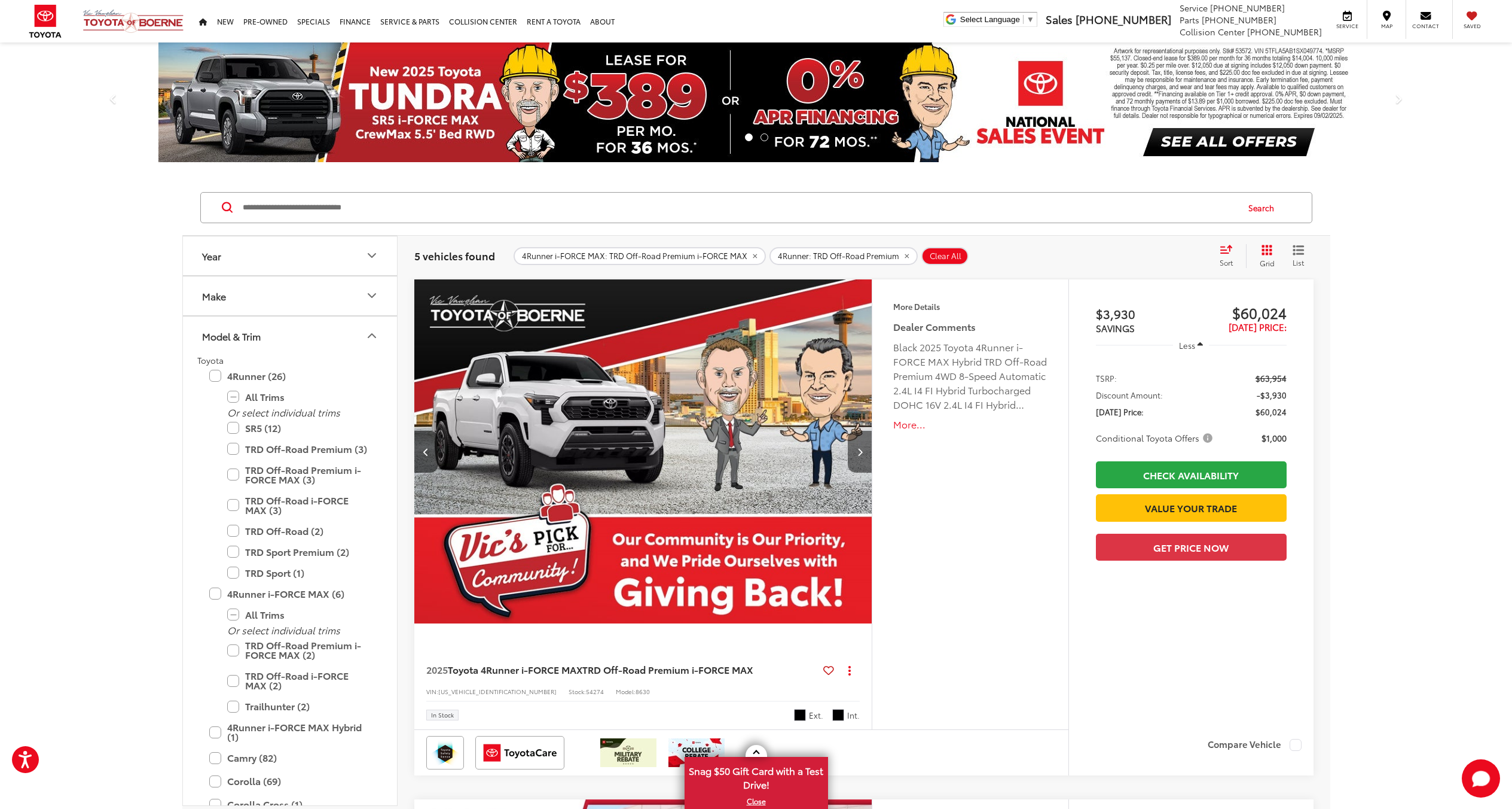
click at [864, 451] on button "Next image" at bounding box center [859, 451] width 24 height 42
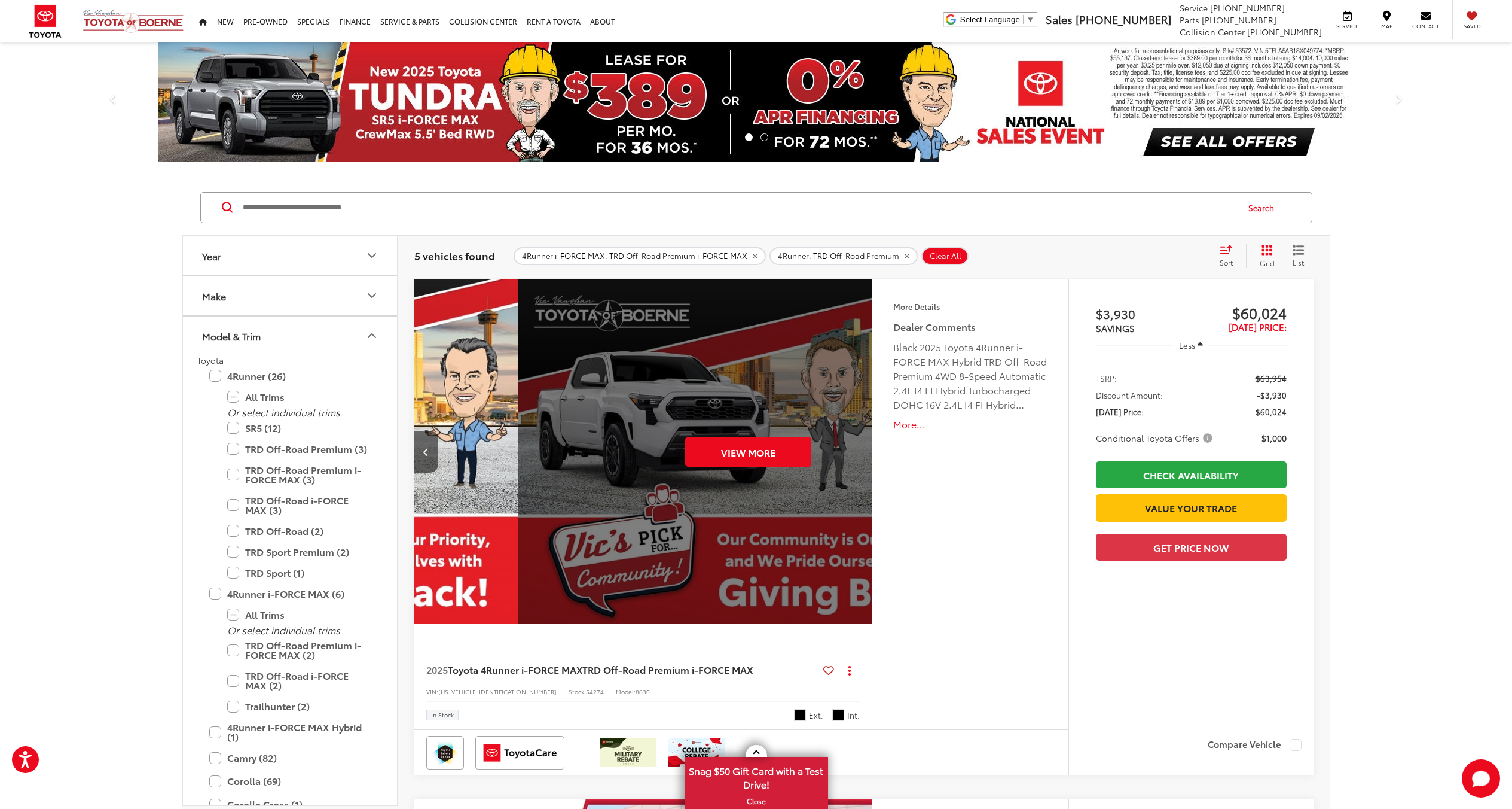
scroll to position [0, 2299]
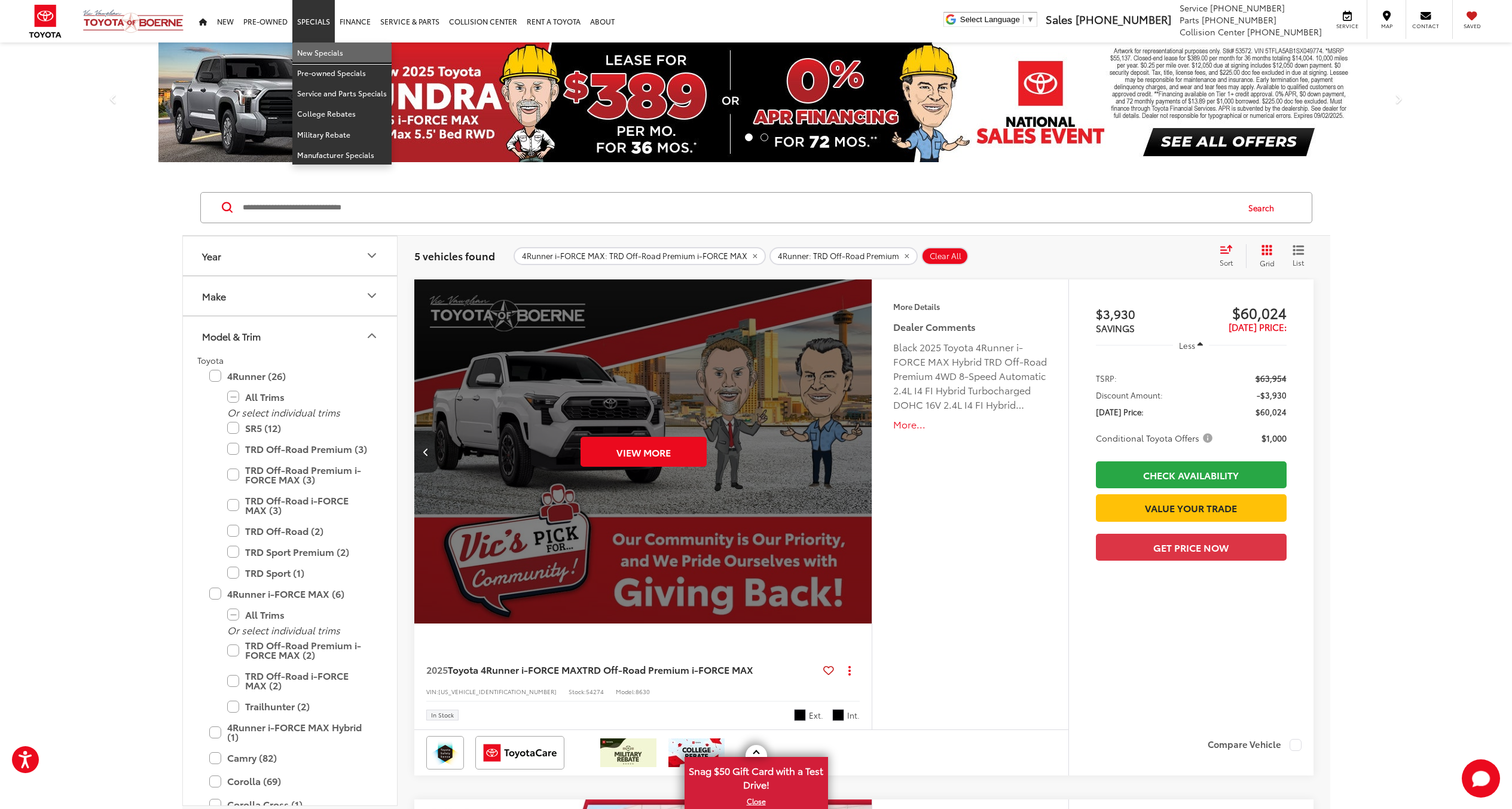
click at [323, 50] on link "New Specials" at bounding box center [341, 53] width 99 height 21
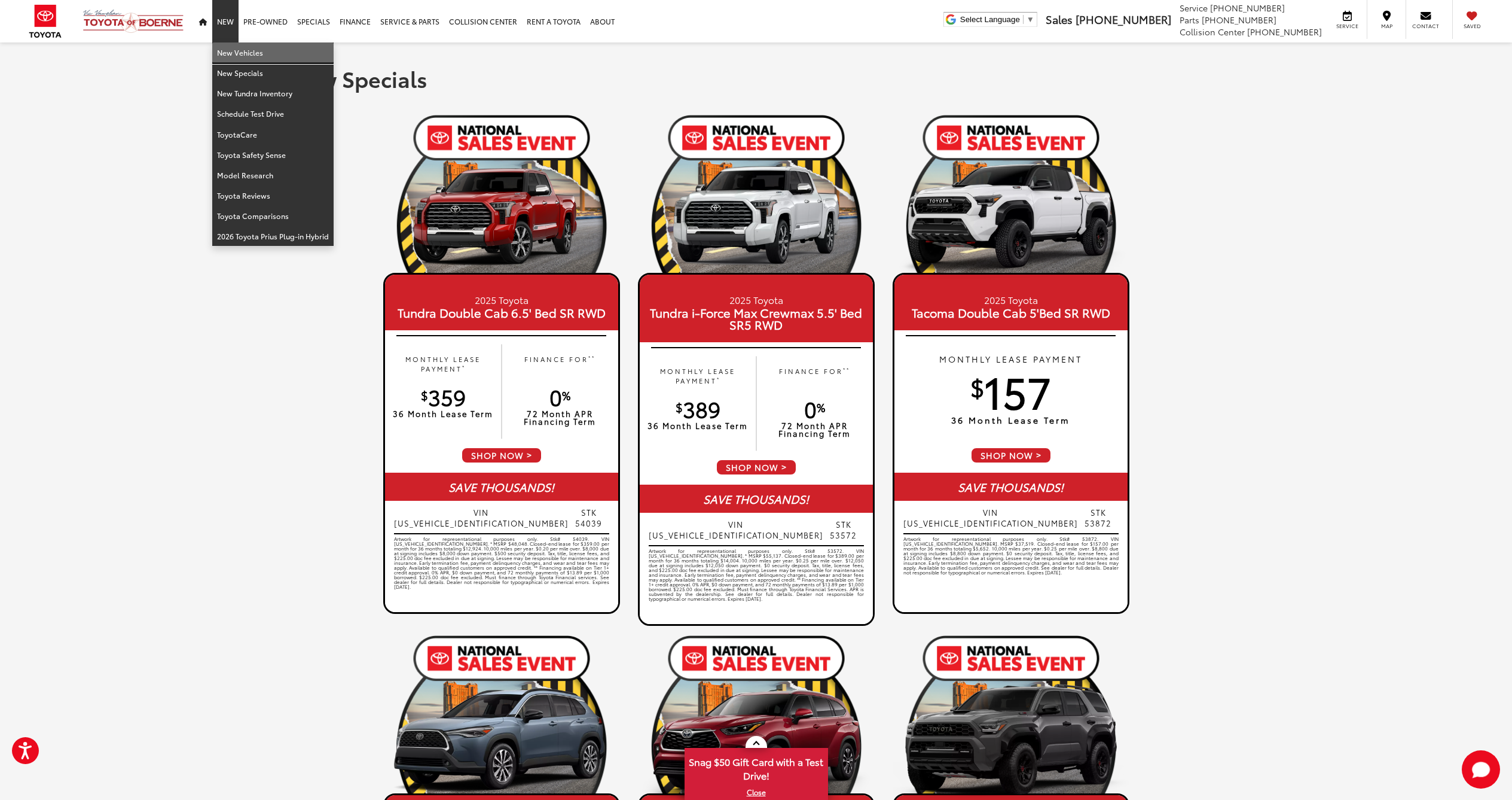
click at [232, 50] on link "New Vehicles" at bounding box center [273, 53] width 121 height 21
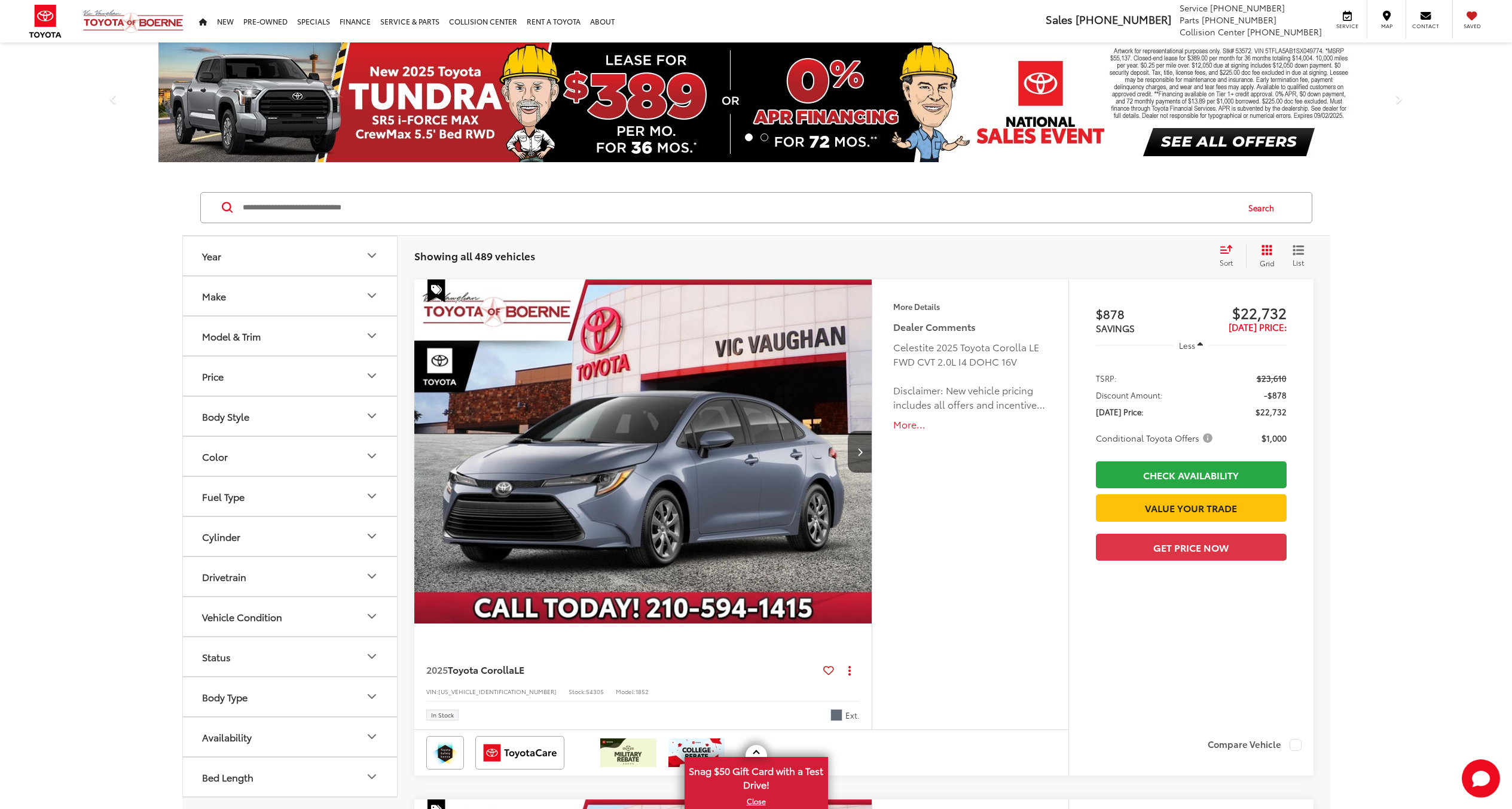
click at [247, 335] on div "Model & Trim" at bounding box center [232, 335] width 59 height 12
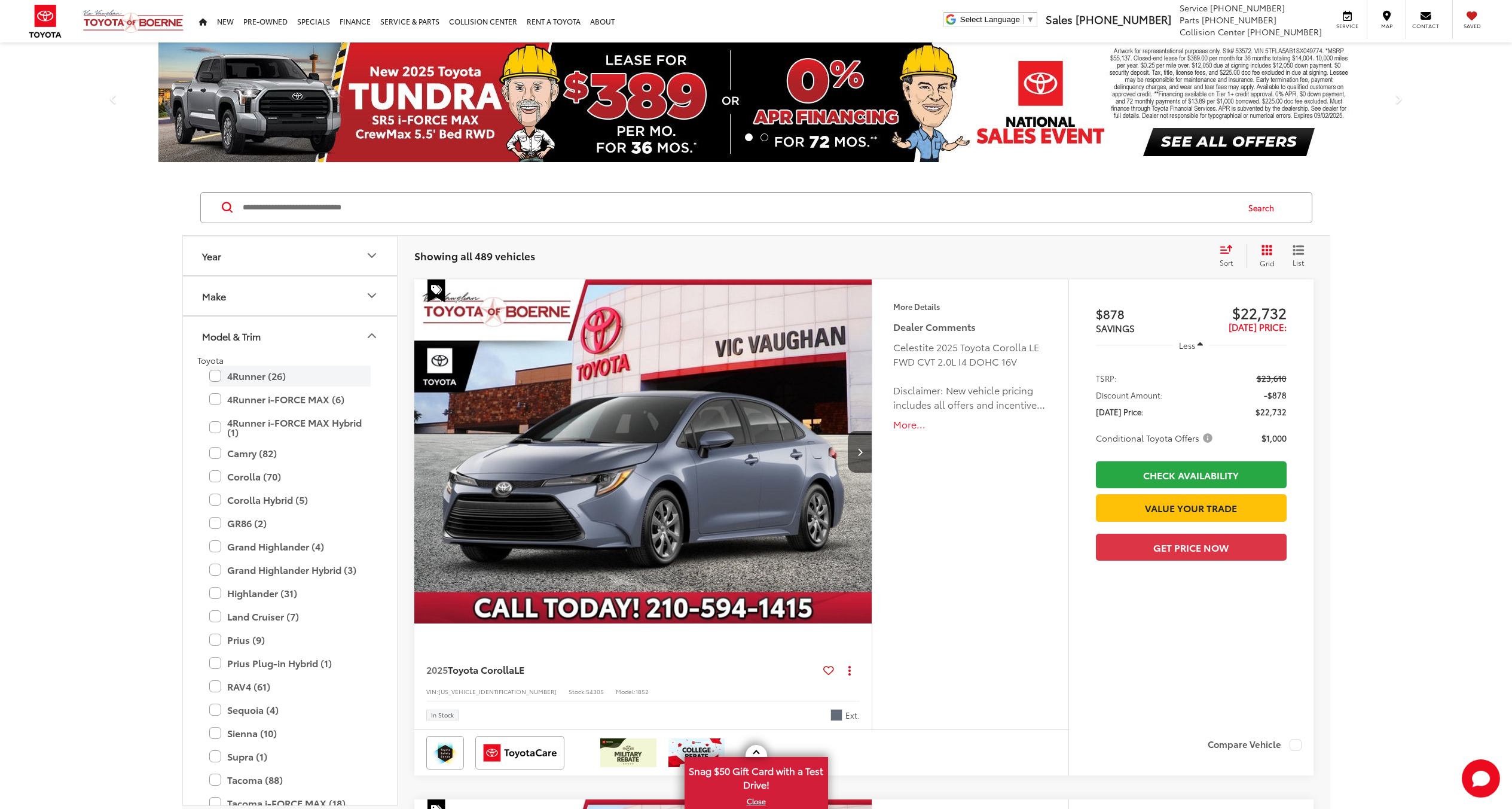
click at [219, 377] on label "4Runner (26)" at bounding box center [290, 376] width 161 height 21
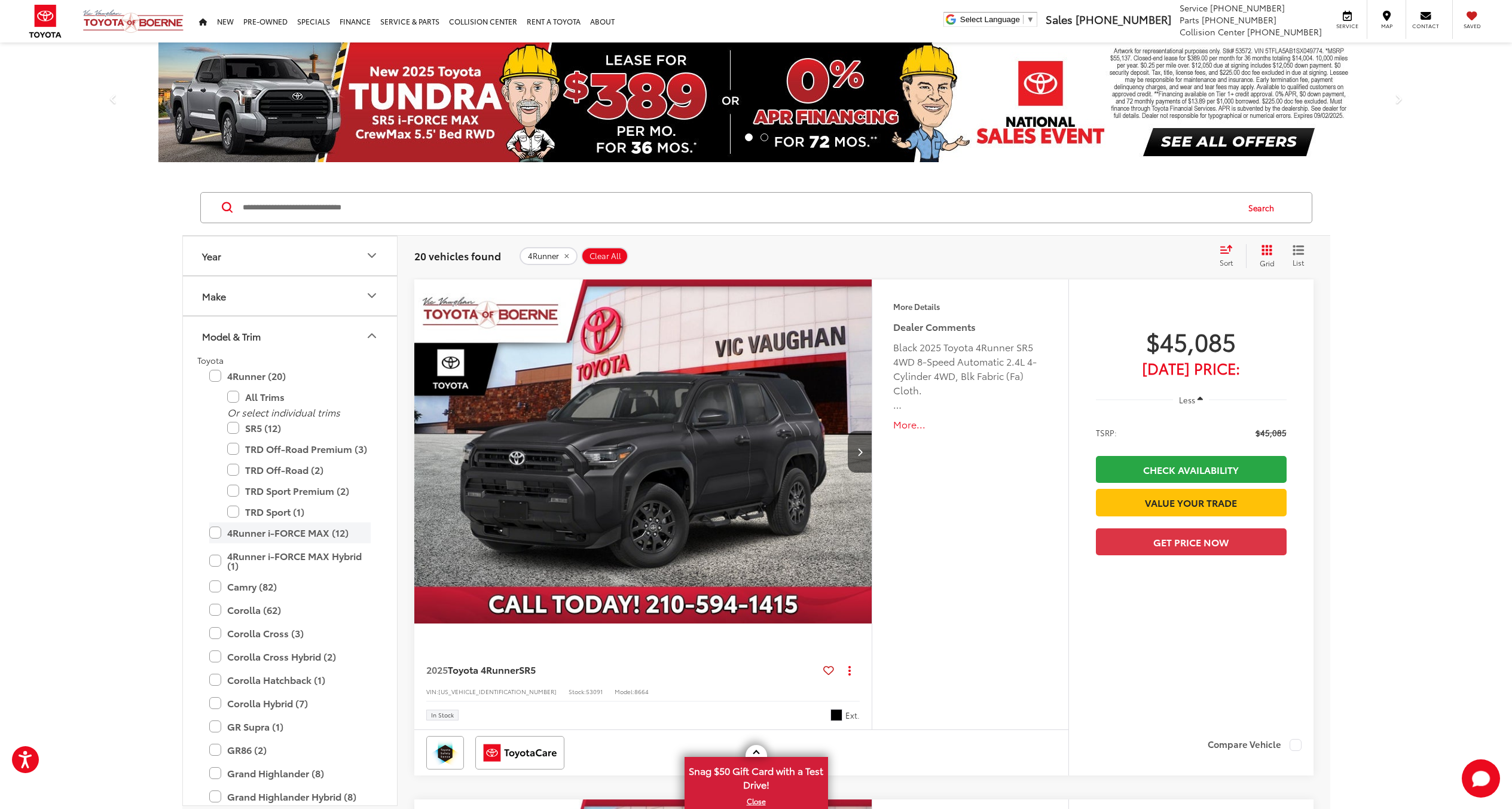
click at [210, 532] on label "4Runner i-FORCE MAX (12)" at bounding box center [290, 532] width 161 height 21
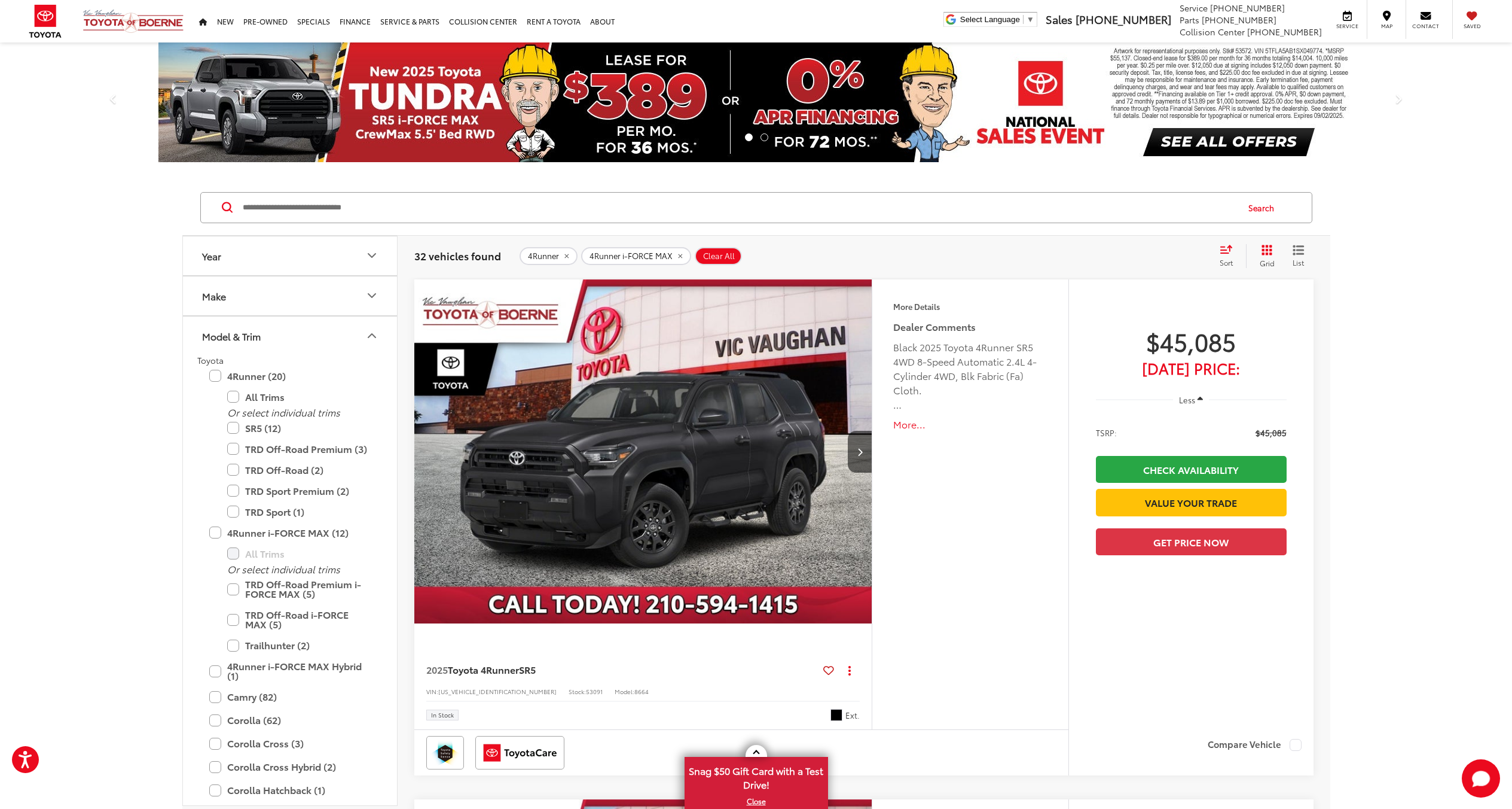
click at [975, 211] on input "Search by Make, Model, or Keyword" at bounding box center [739, 208] width 996 height 29
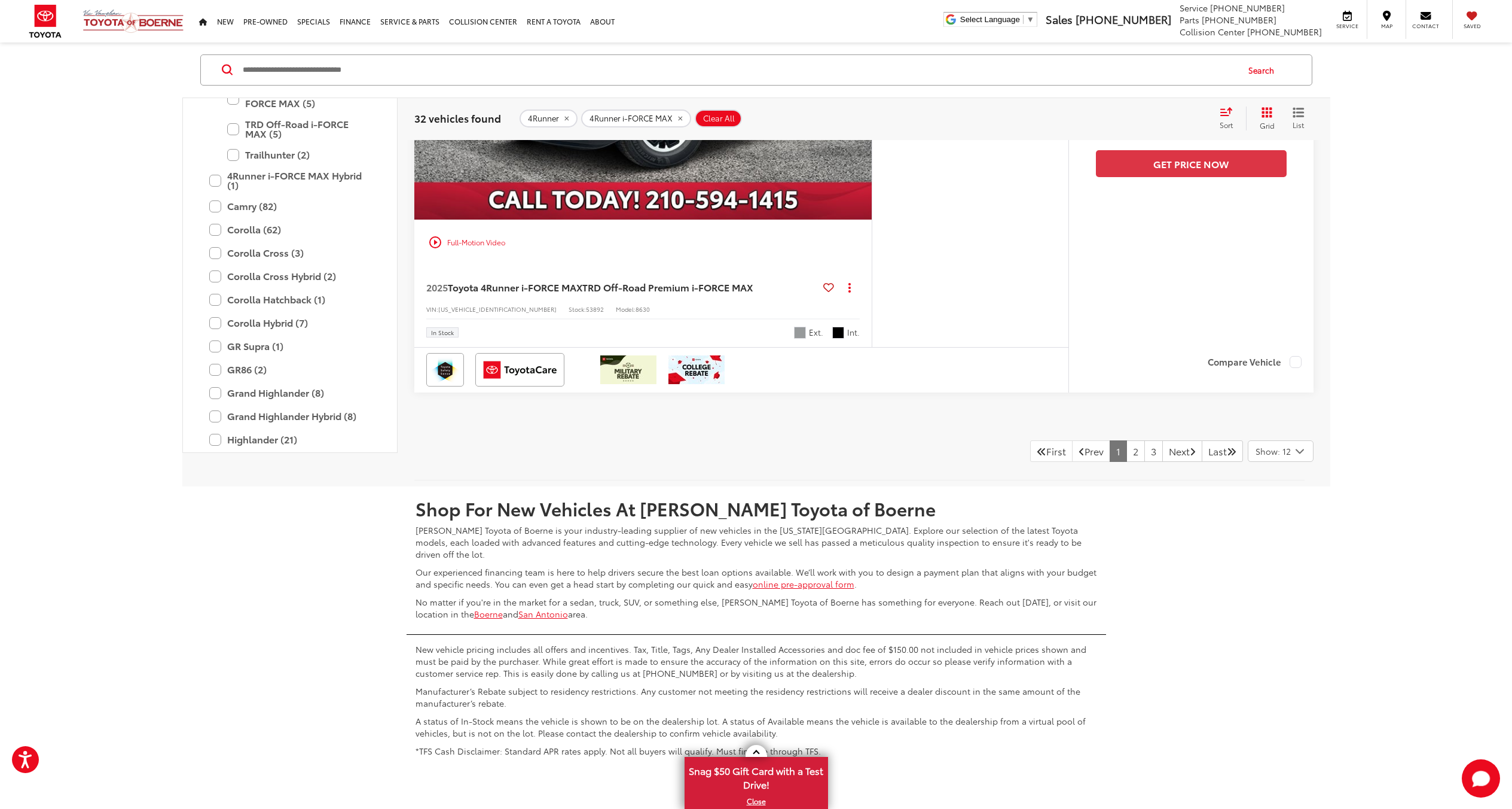
scroll to position [6330, 0]
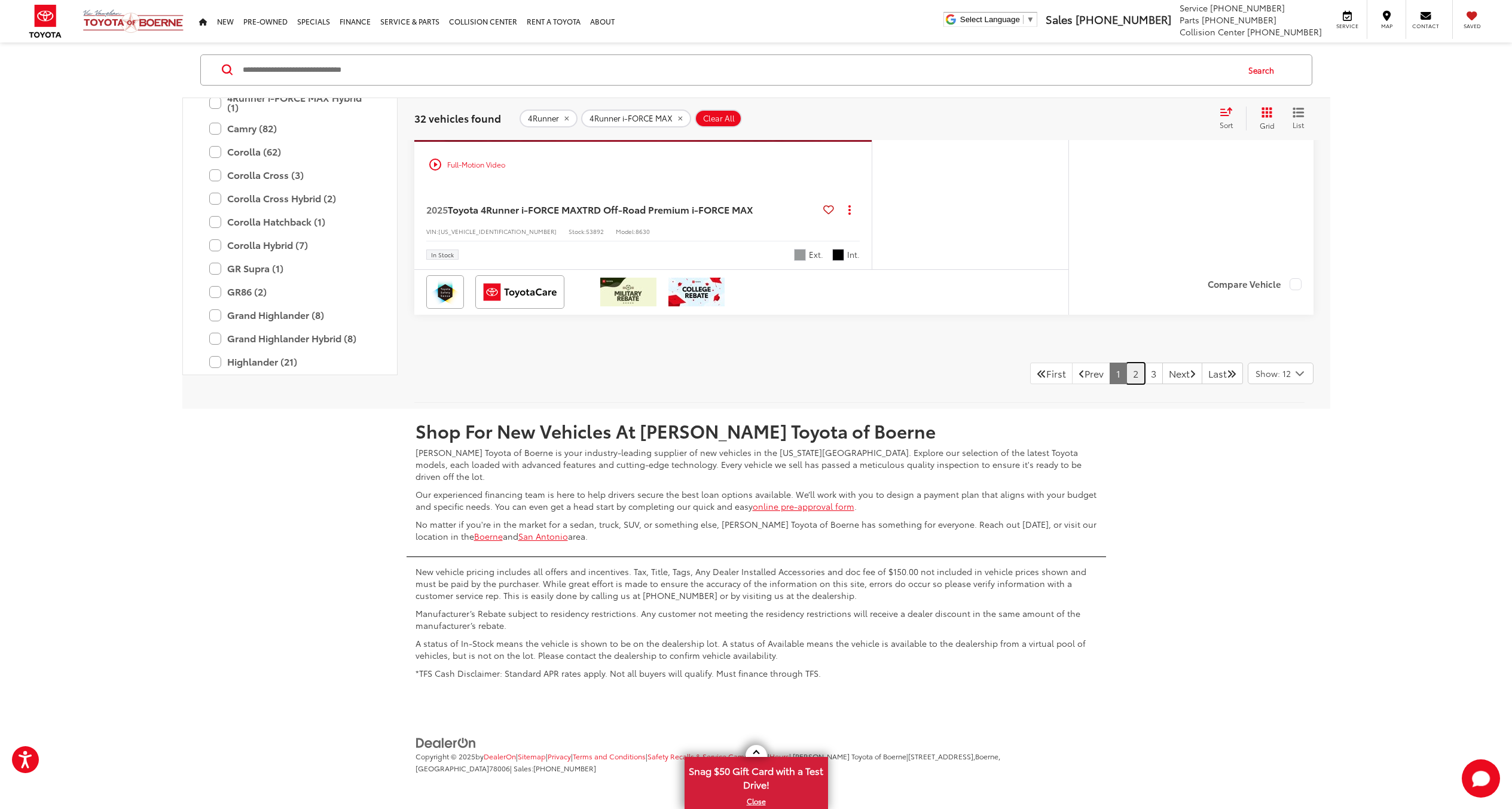
click at [1127, 372] on link "2" at bounding box center [1136, 373] width 19 height 21
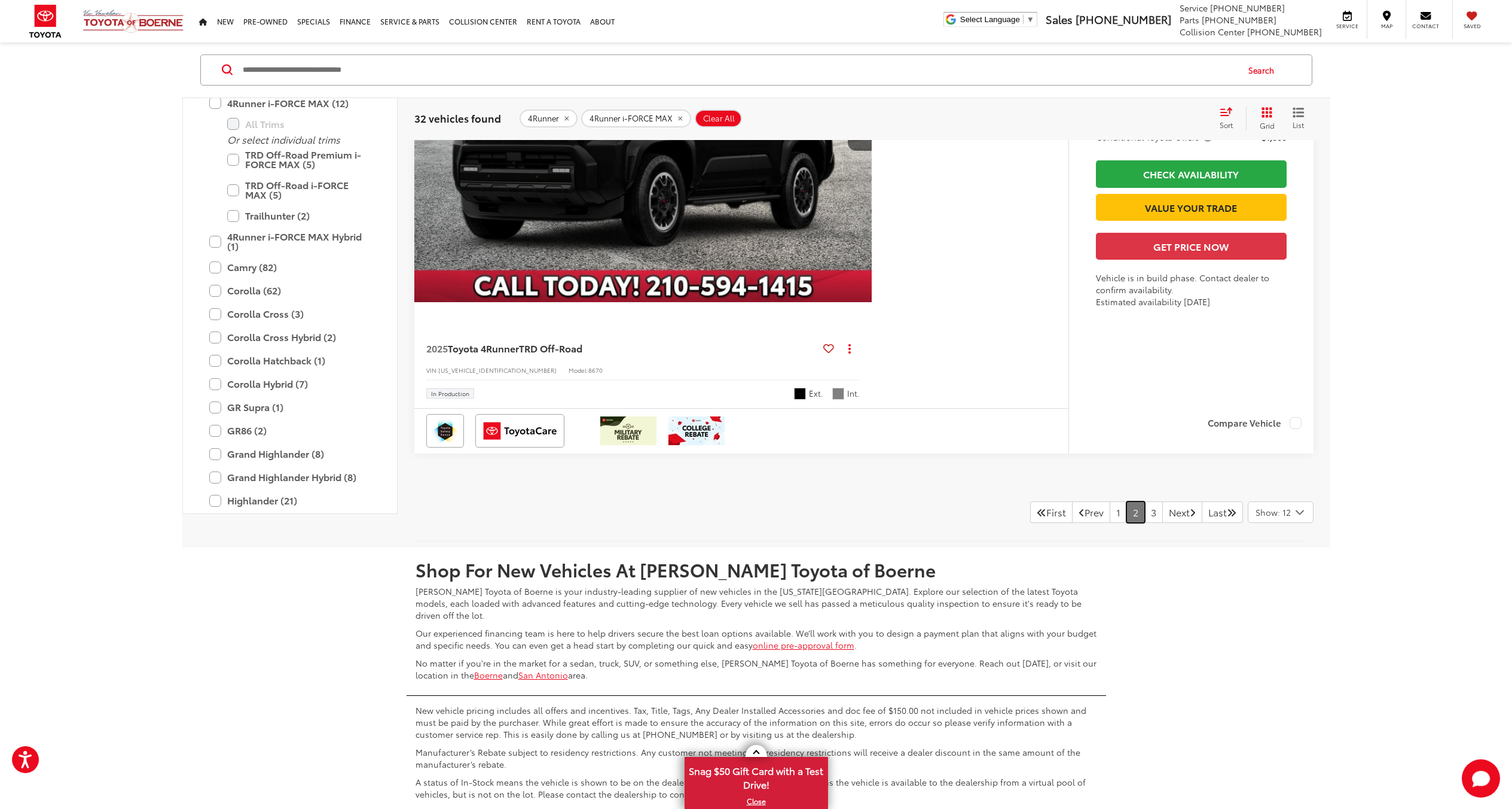
scroll to position [6162, 0]
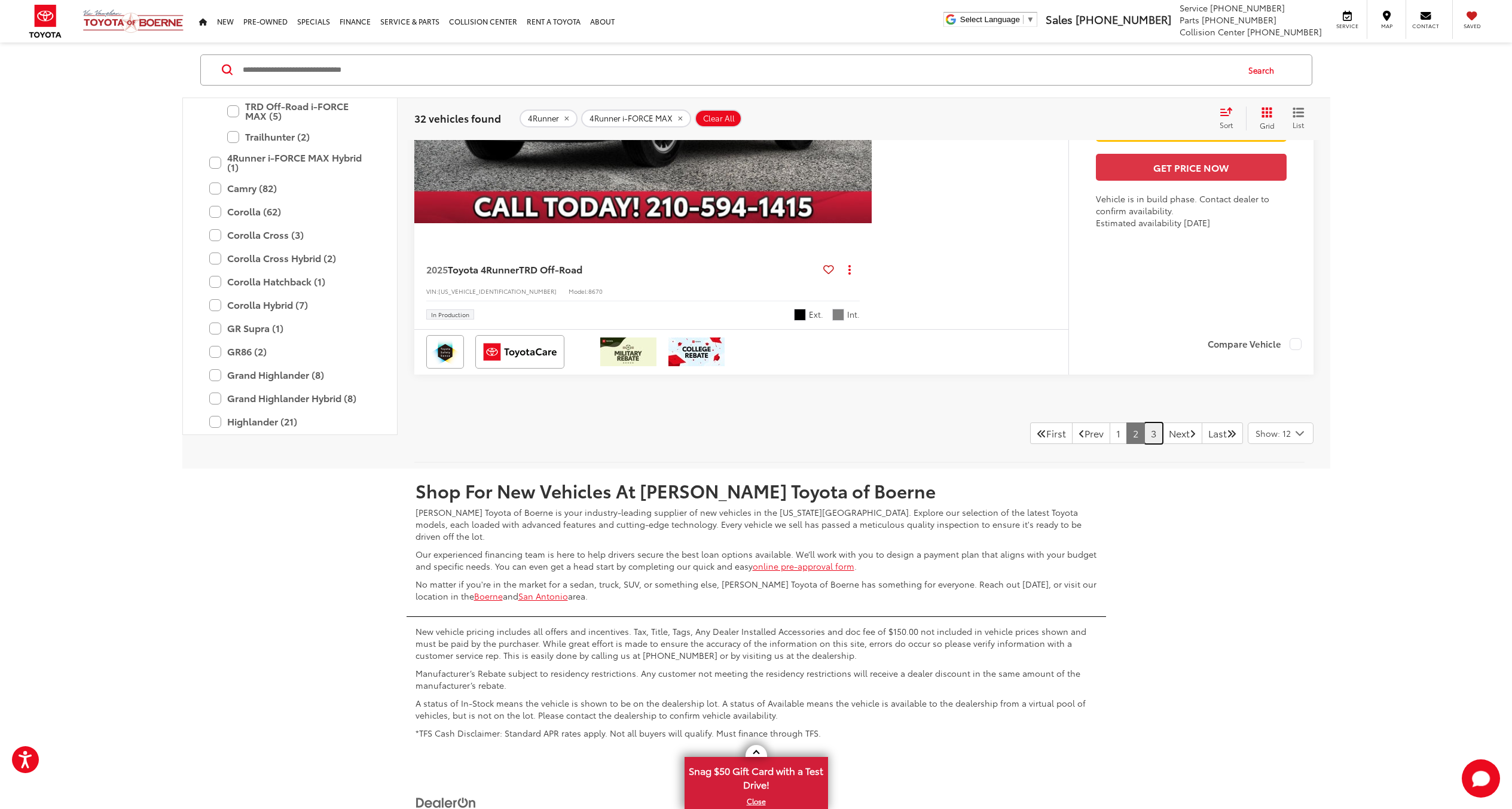
click at [1145, 432] on link "3" at bounding box center [1154, 433] width 19 height 21
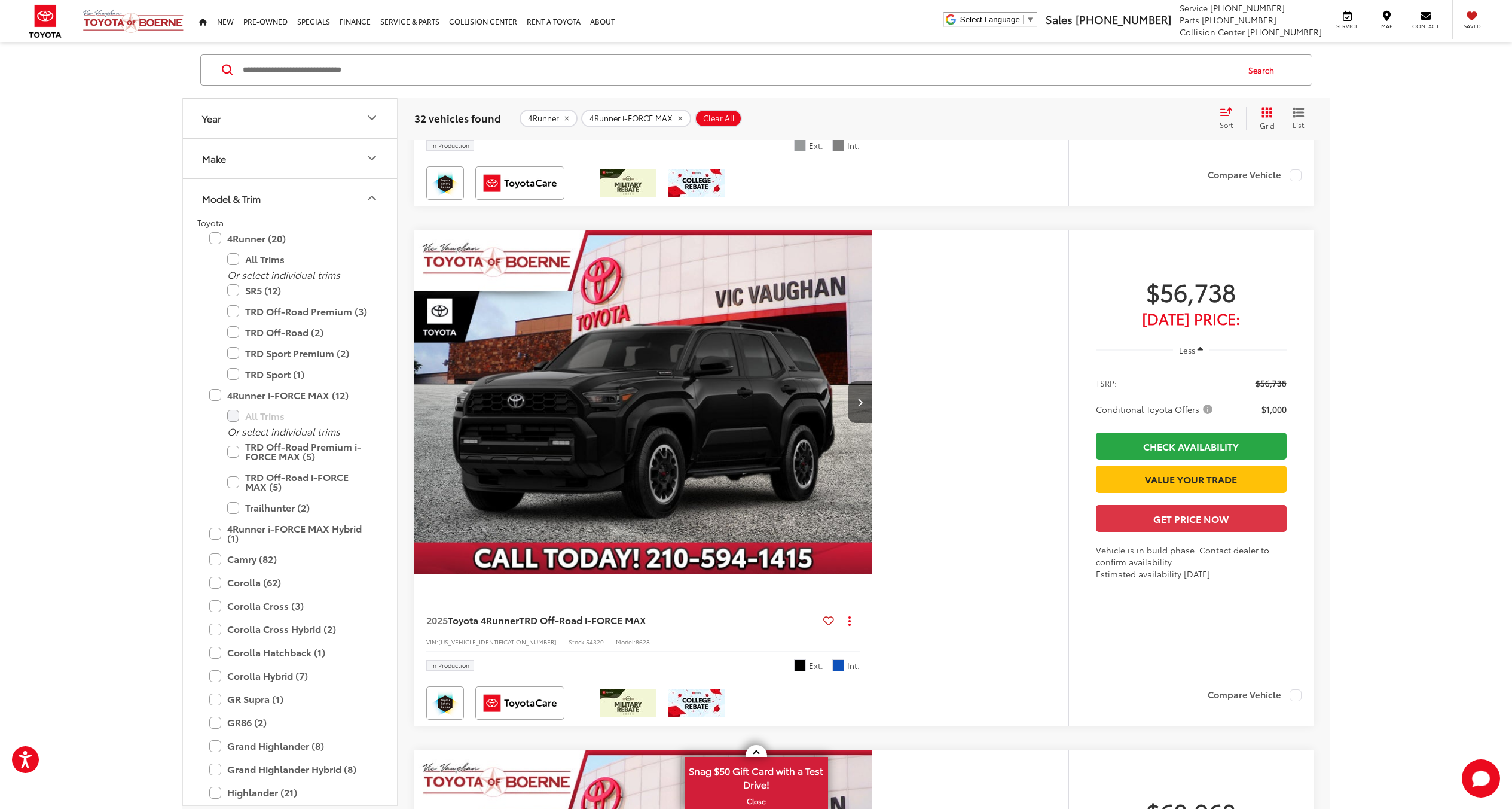
scroll to position [557, 0]
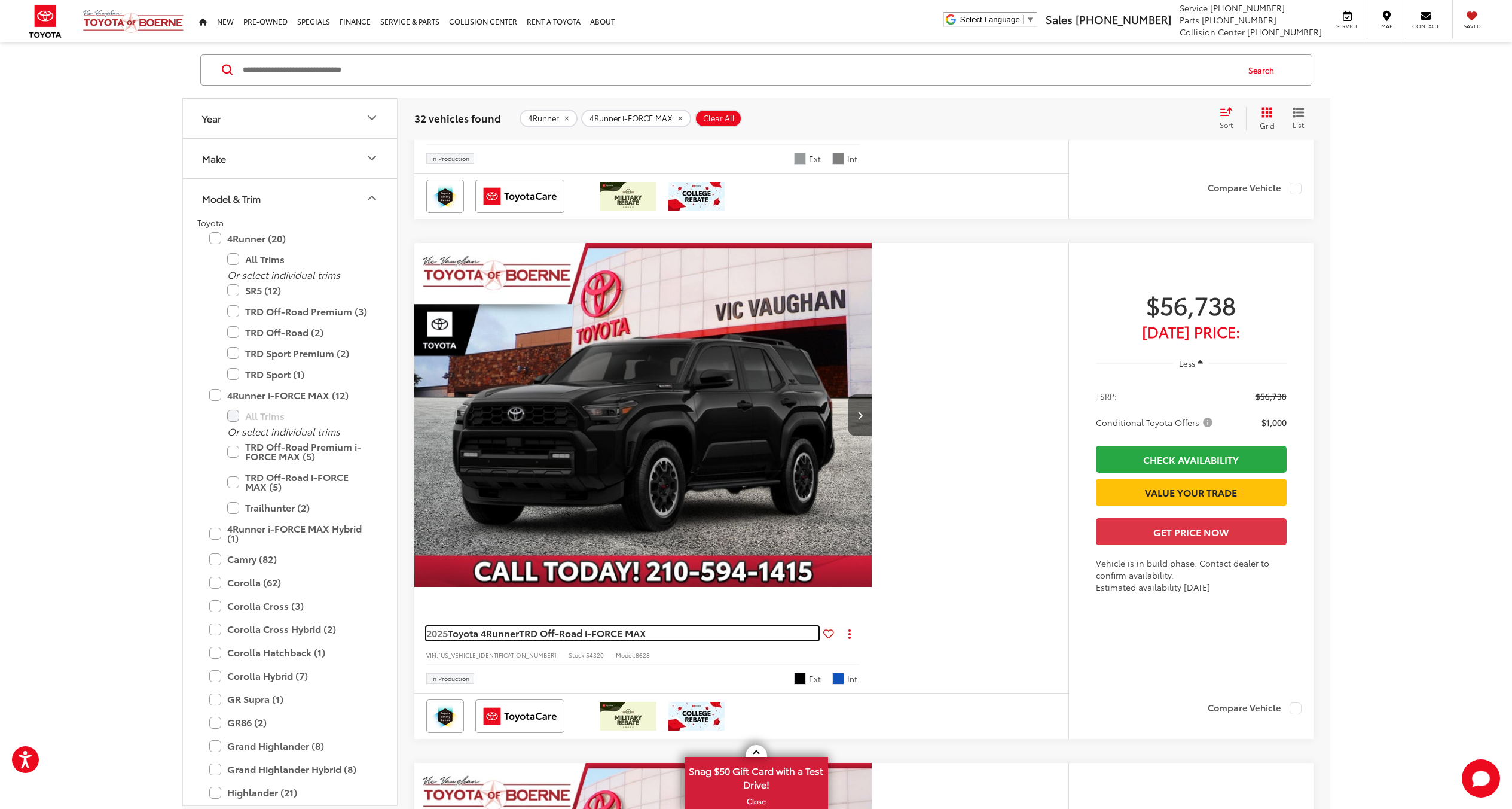
click at [625, 634] on span "TRD Off-Road i-FORCE MAX" at bounding box center [582, 632] width 127 height 13
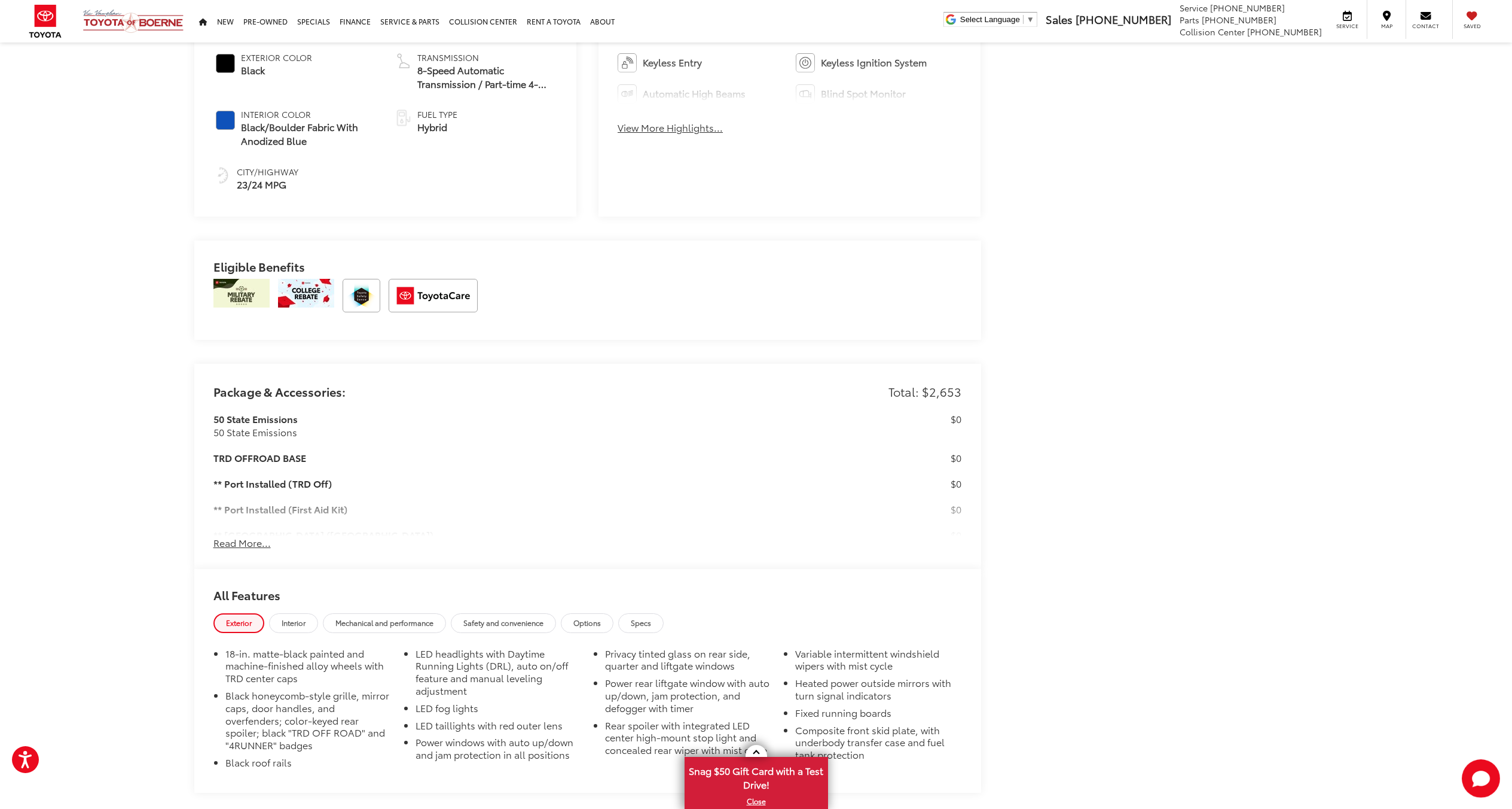
scroll to position [778, 0]
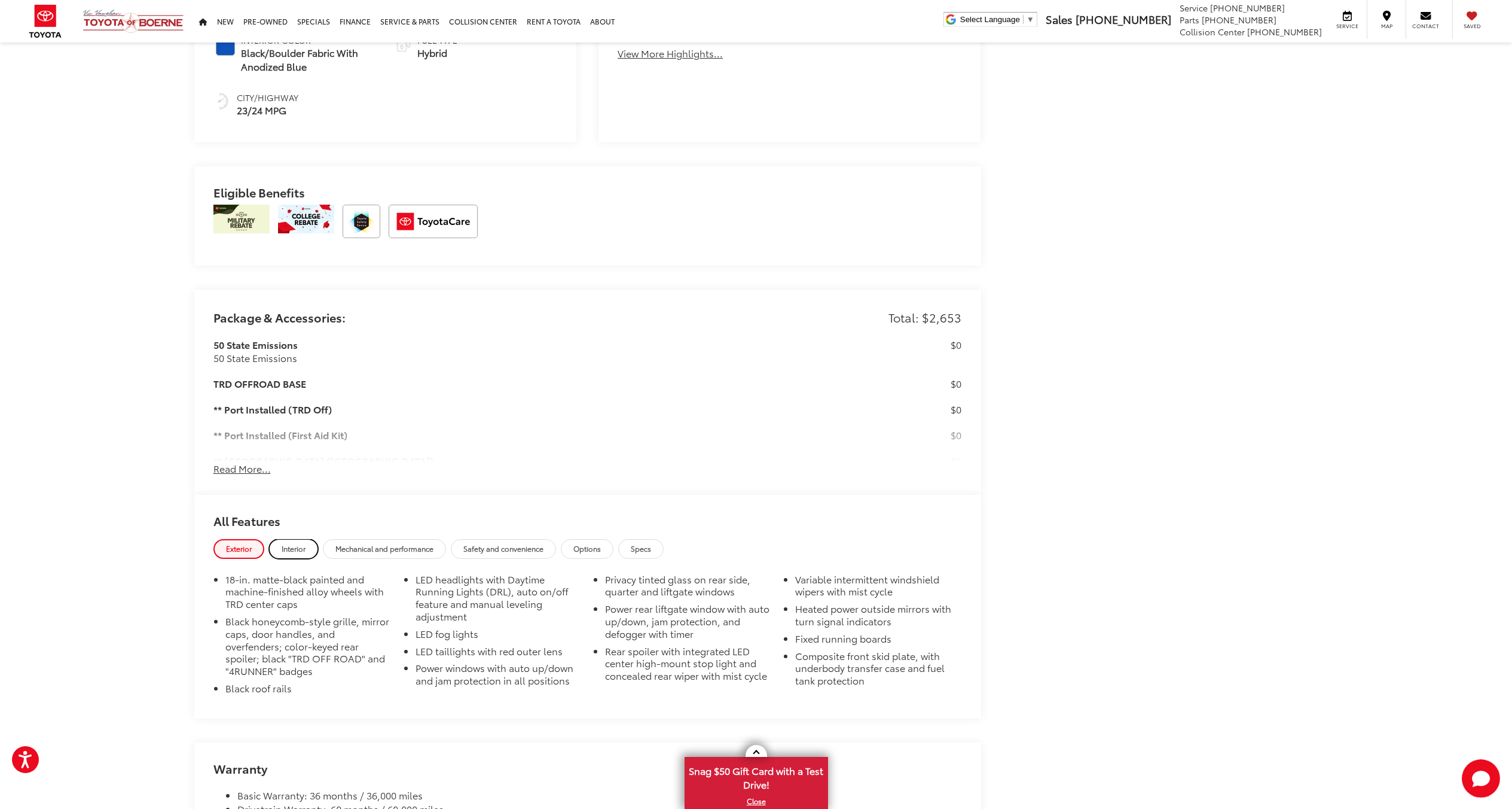
click at [299, 549] on span "Interior" at bounding box center [293, 548] width 24 height 10
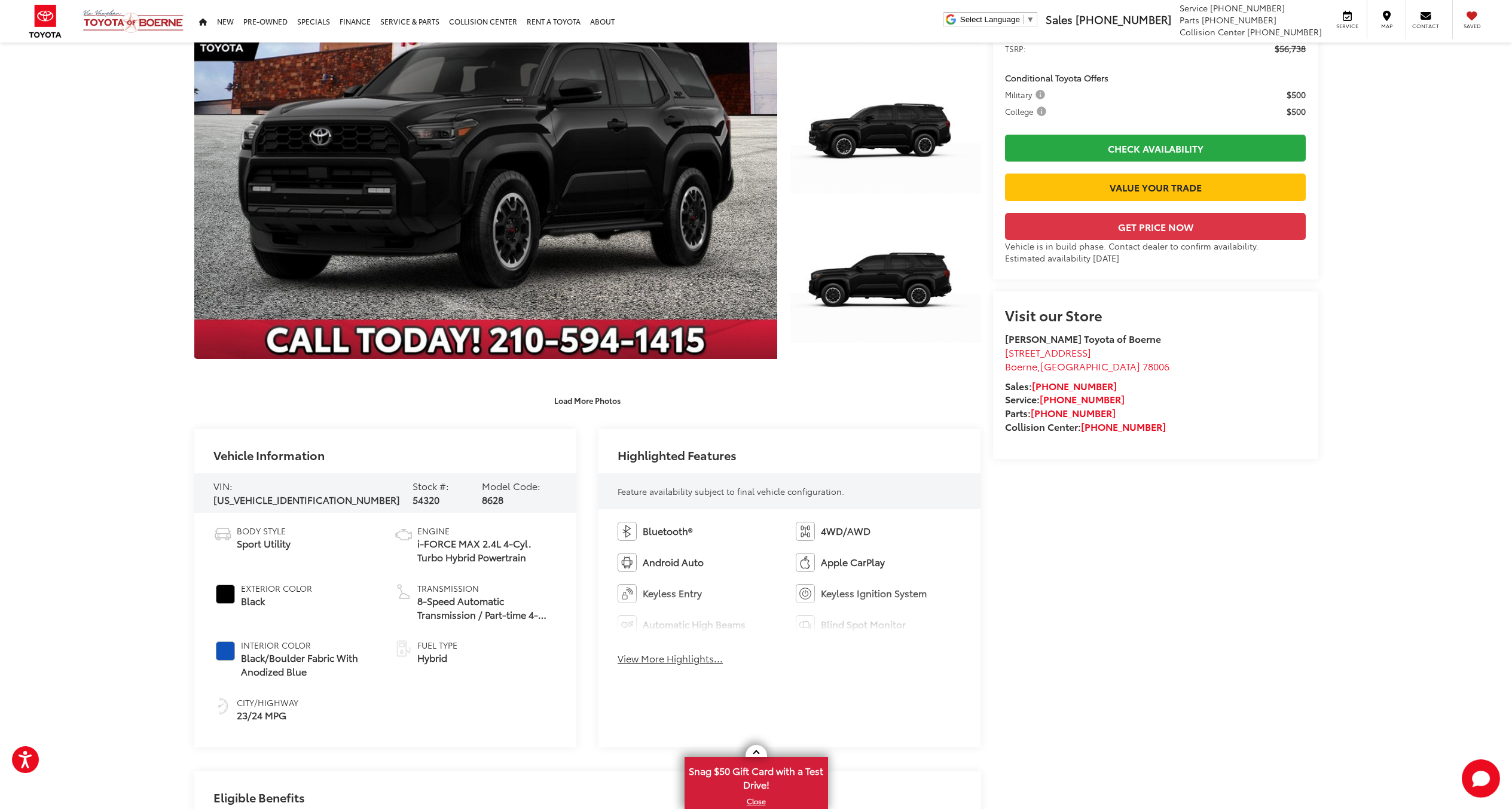
scroll to position [0, 0]
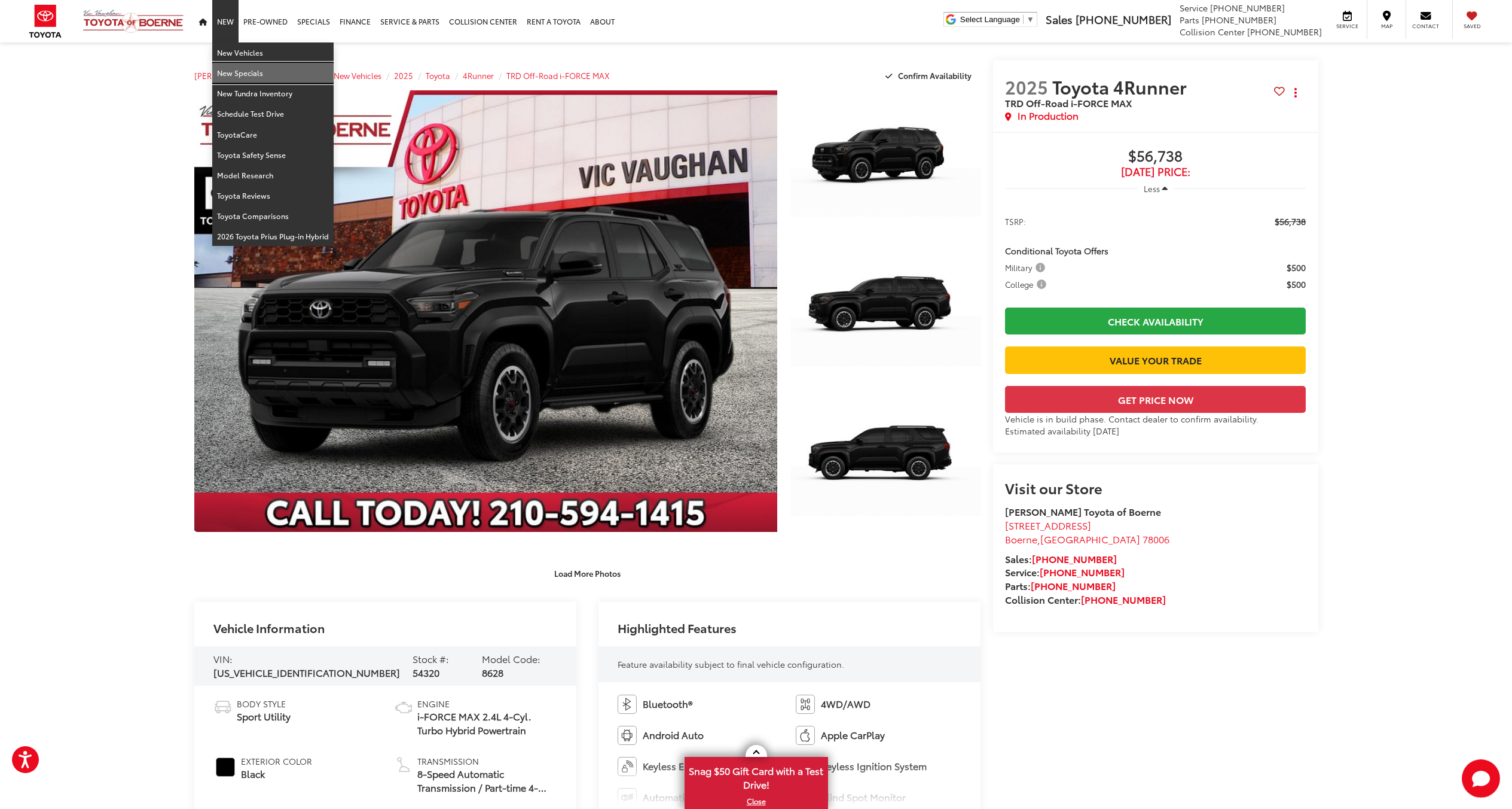
click at [237, 74] on link "New Specials" at bounding box center [273, 72] width 121 height 21
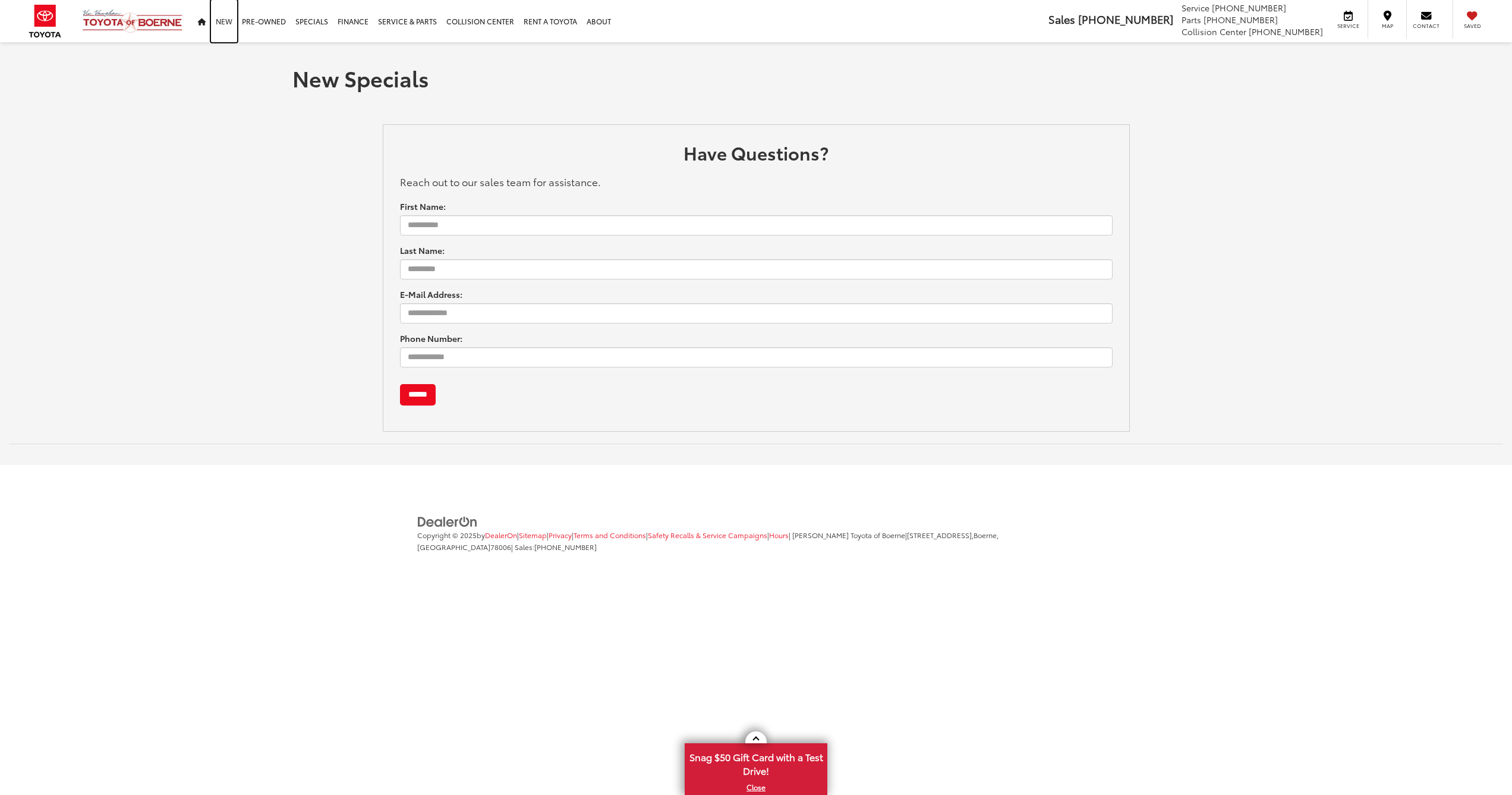
click at [222, 20] on link "New" at bounding box center [224, 21] width 27 height 43
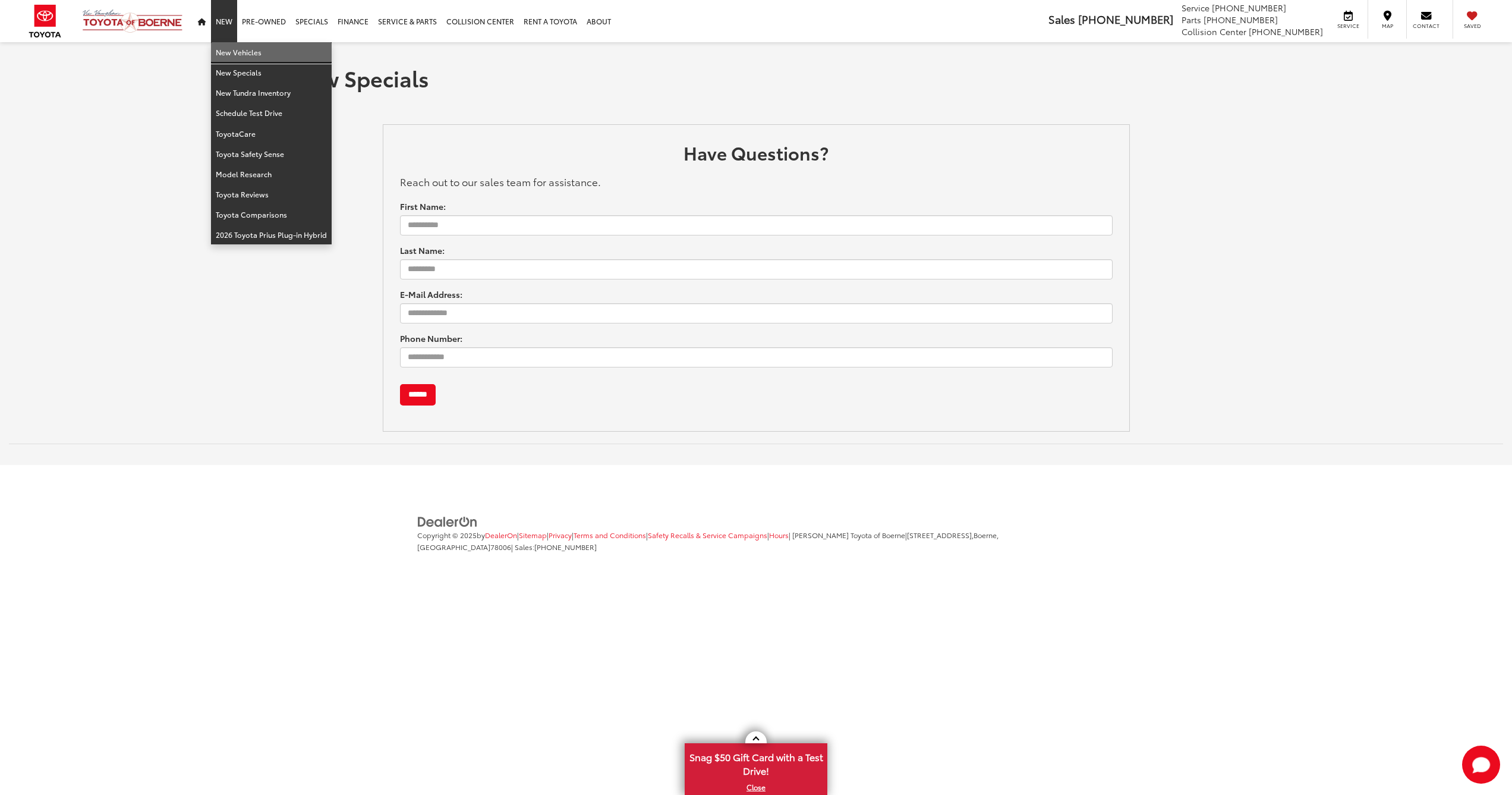
click at [236, 51] on link "New Vehicles" at bounding box center [271, 52] width 121 height 20
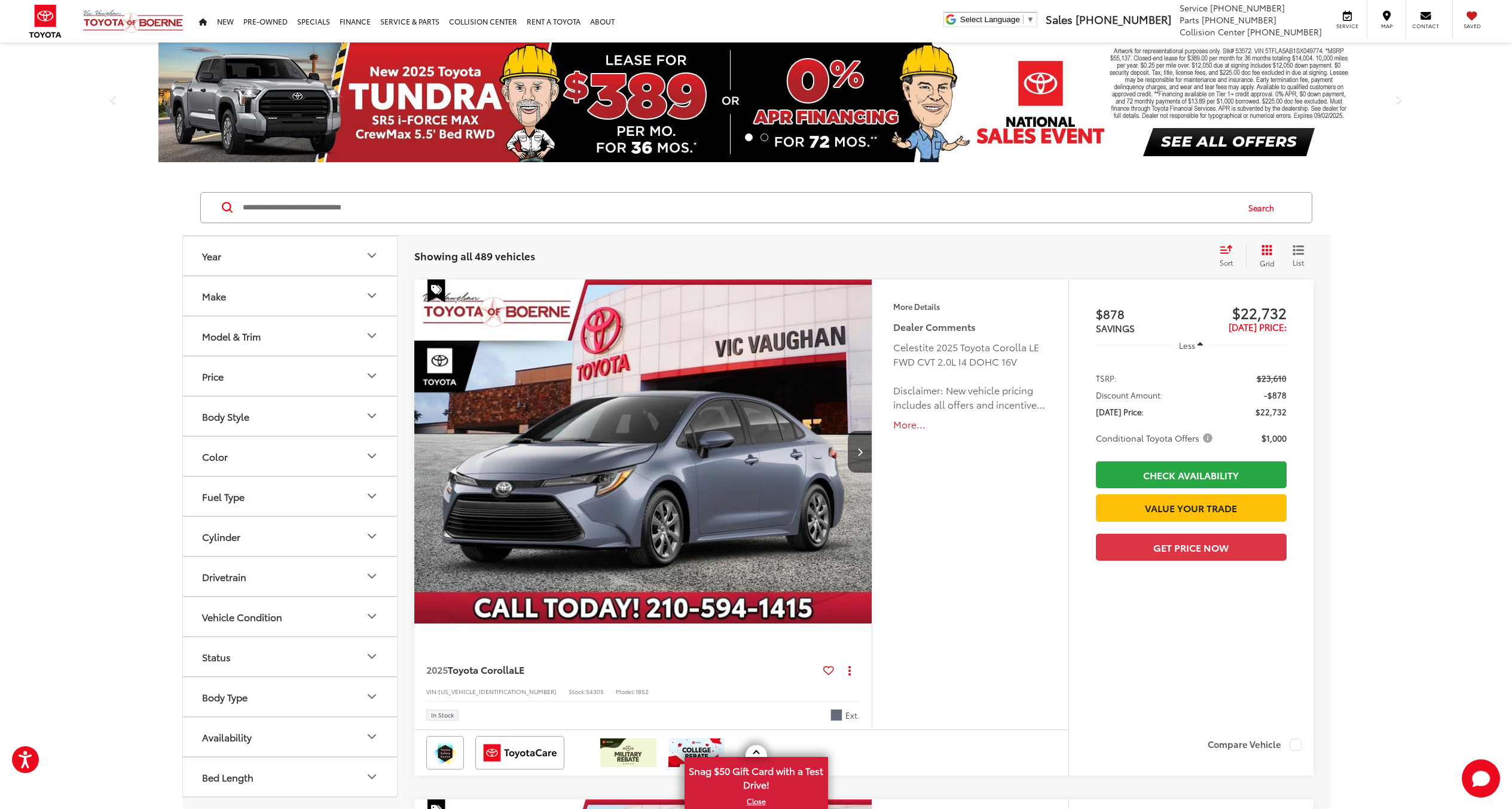
click at [260, 345] on button "Model & Trim" at bounding box center [290, 336] width 215 height 39
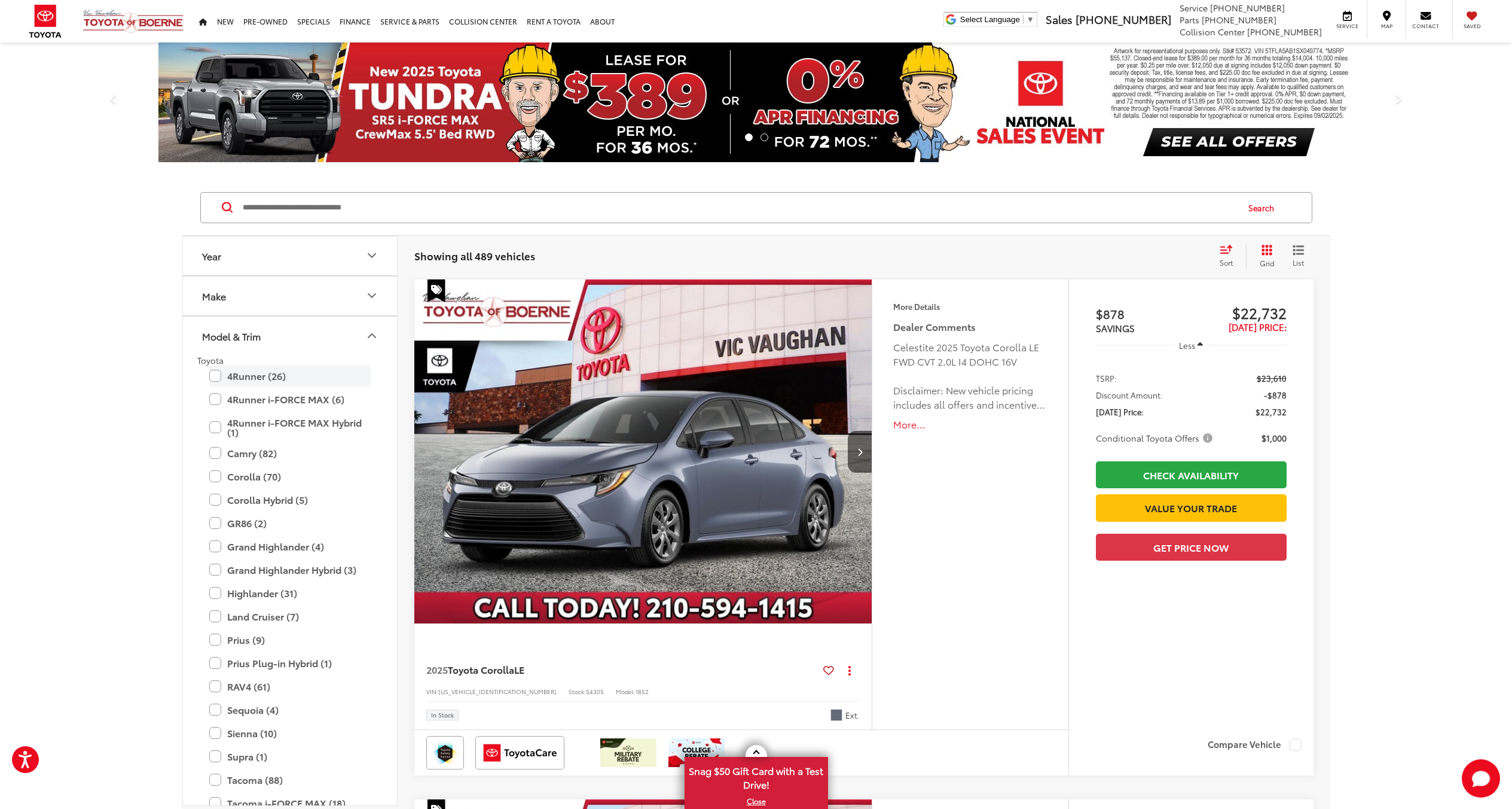
click at [248, 377] on label "4Runner (26)" at bounding box center [290, 376] width 161 height 21
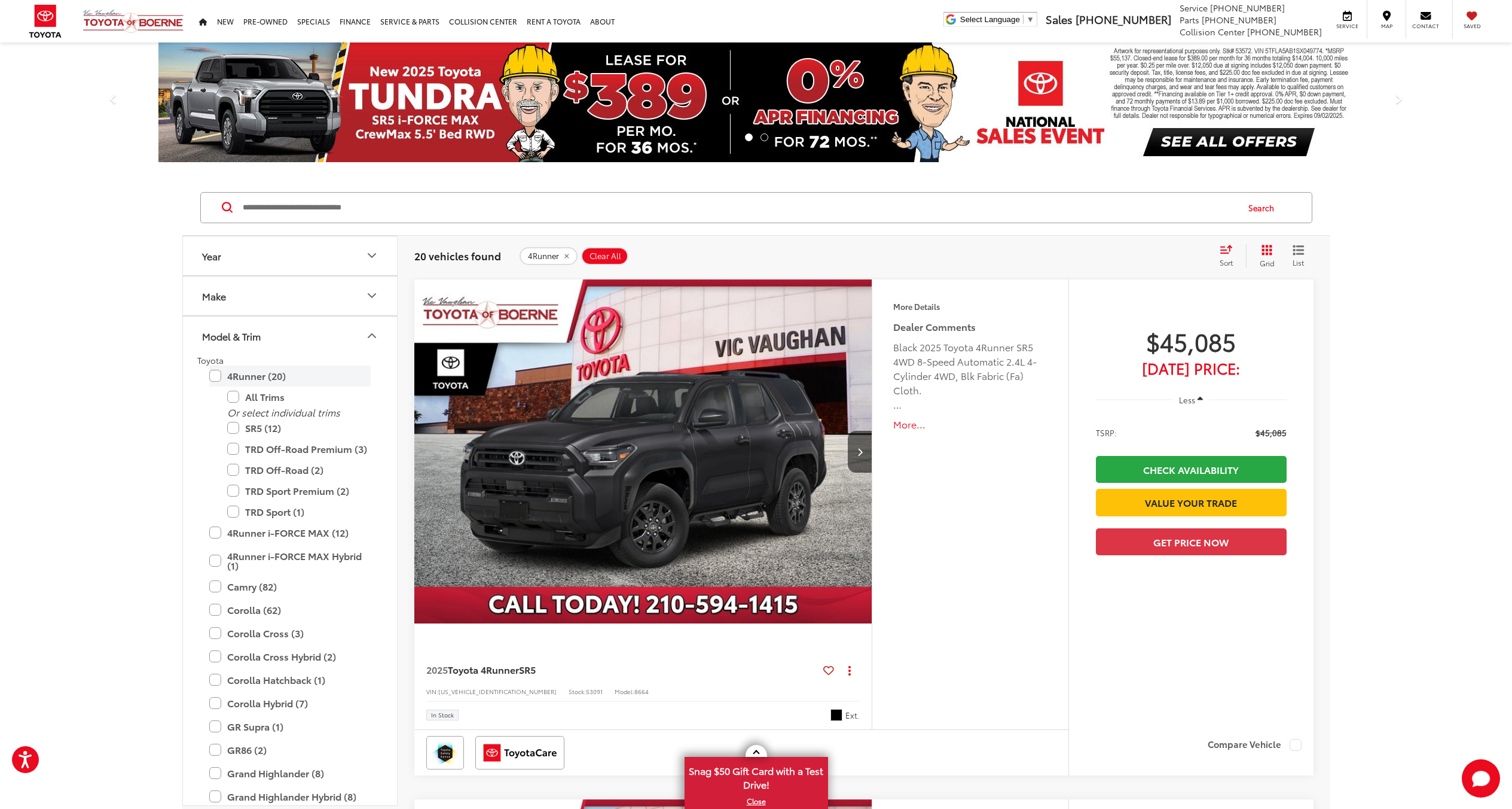
click at [255, 370] on label "4Runner (20)" at bounding box center [290, 376] width 161 height 21
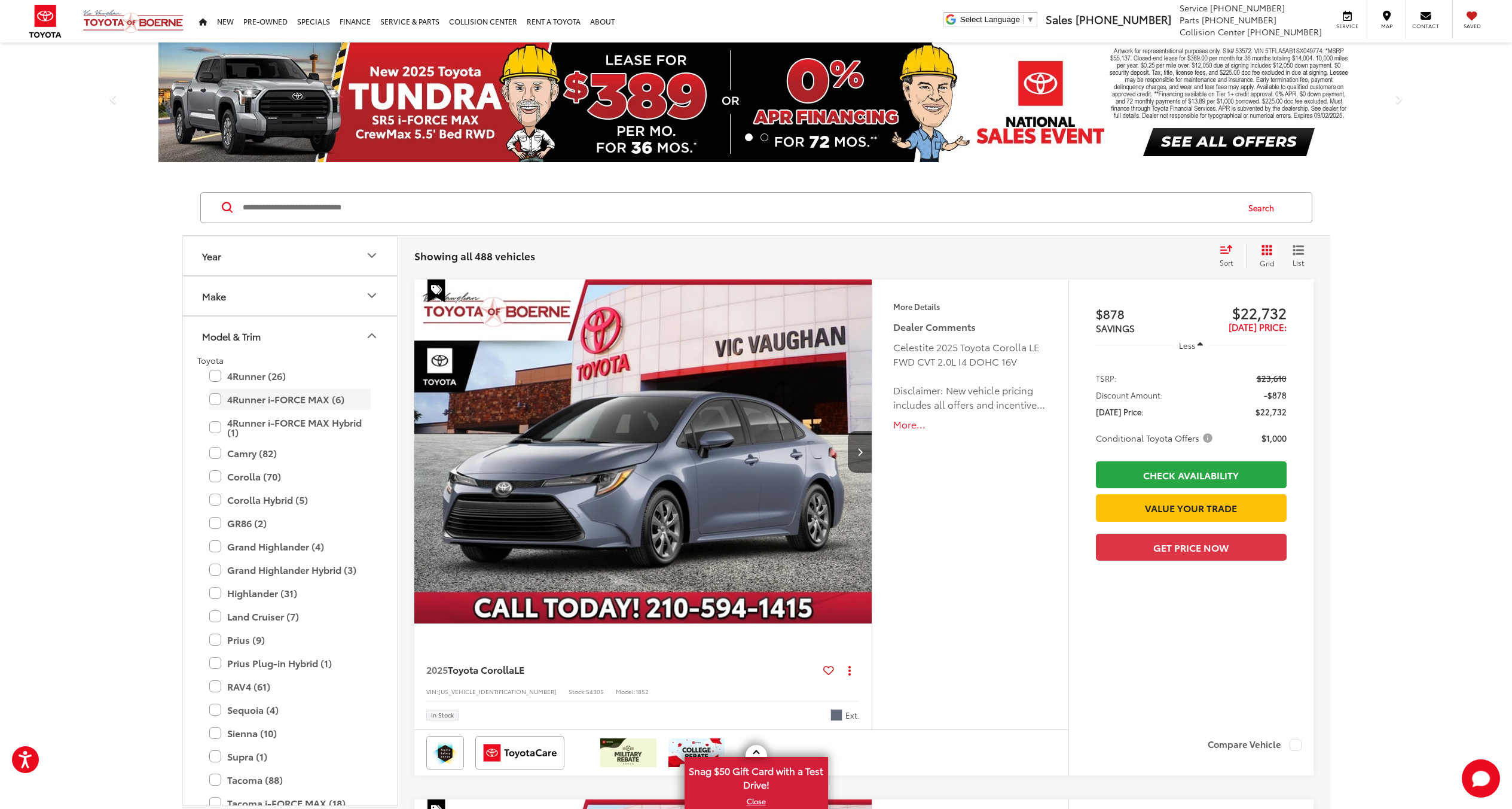
click at [264, 400] on label "4Runner i-FORCE MAX (6)" at bounding box center [290, 399] width 161 height 21
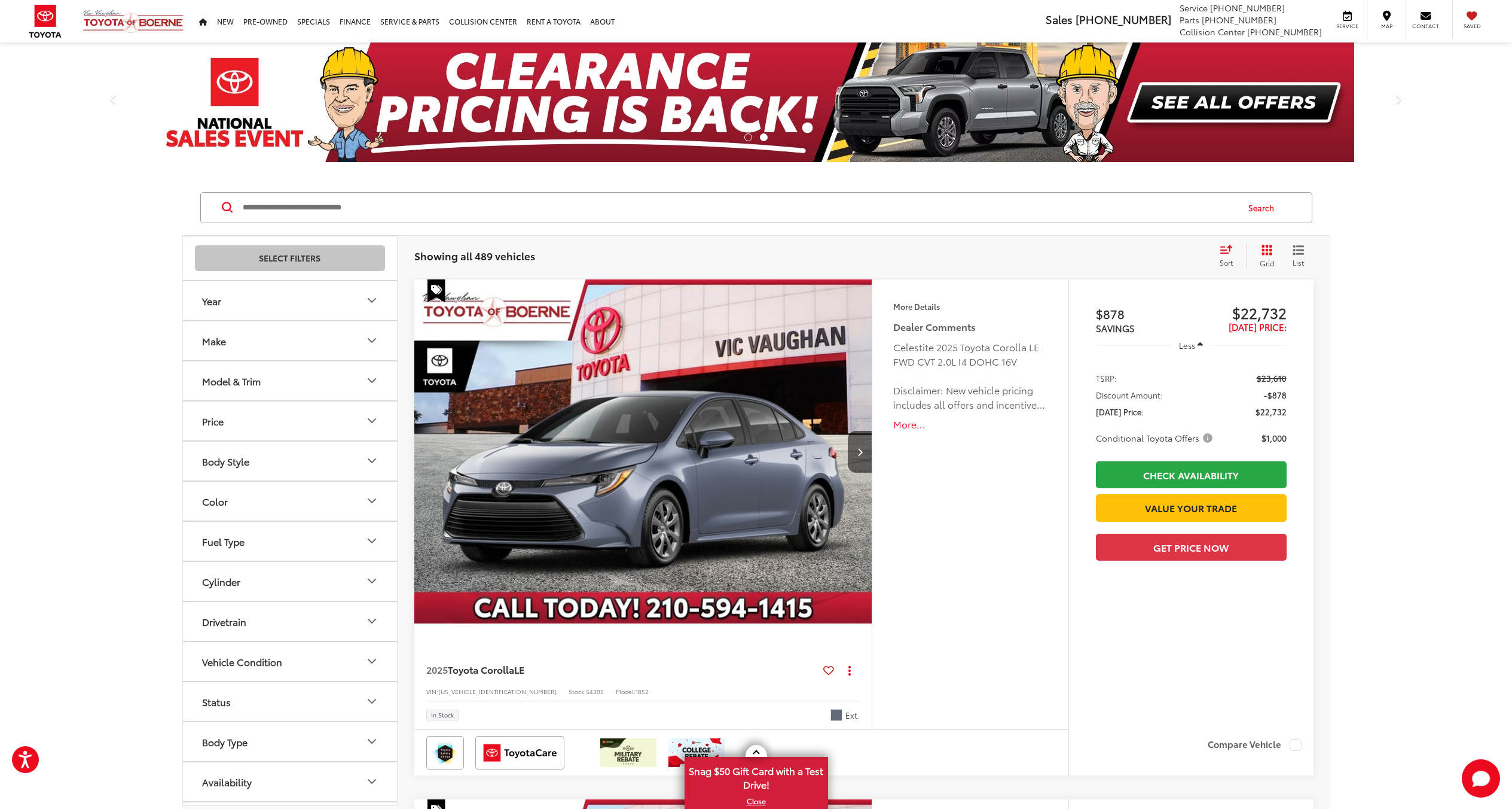
click at [286, 381] on button "Model & Trim" at bounding box center [290, 381] width 215 height 39
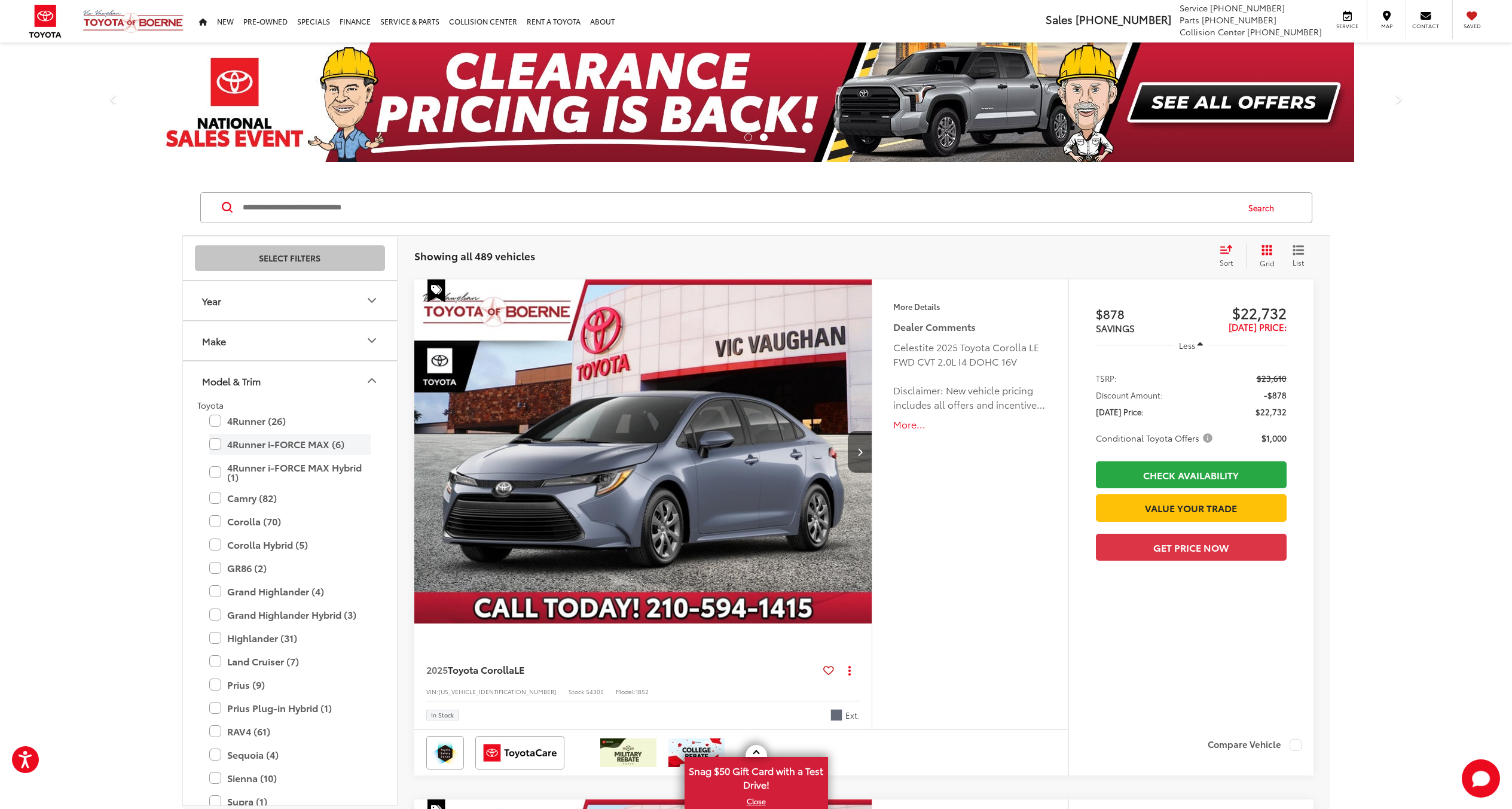
click at [260, 441] on label "4Runner i-FORCE MAX (6)" at bounding box center [290, 443] width 161 height 21
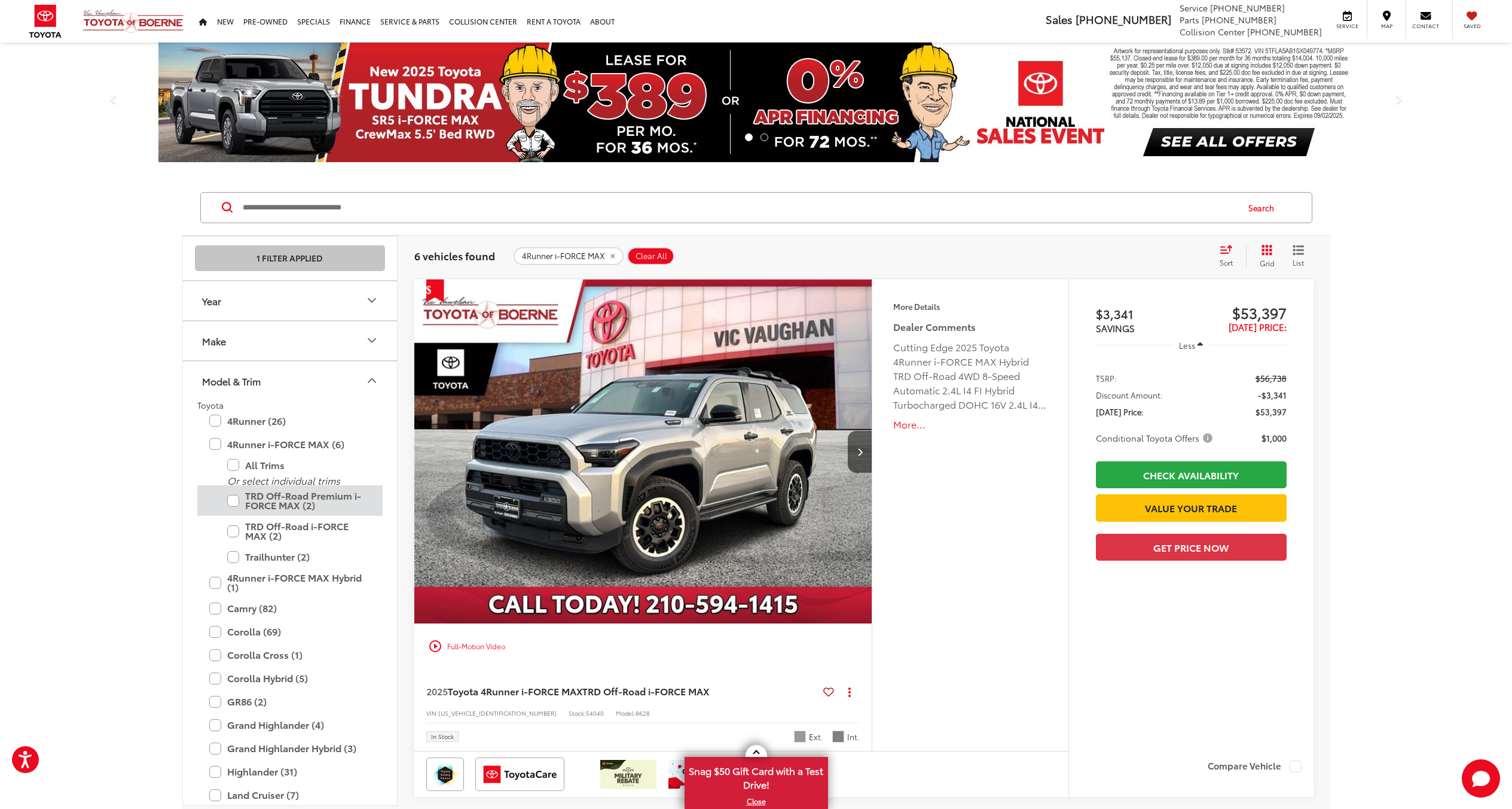
click at [264, 498] on label "TRD Off-Road Premium i-FORCE MAX (2)" at bounding box center [299, 500] width 144 height 30
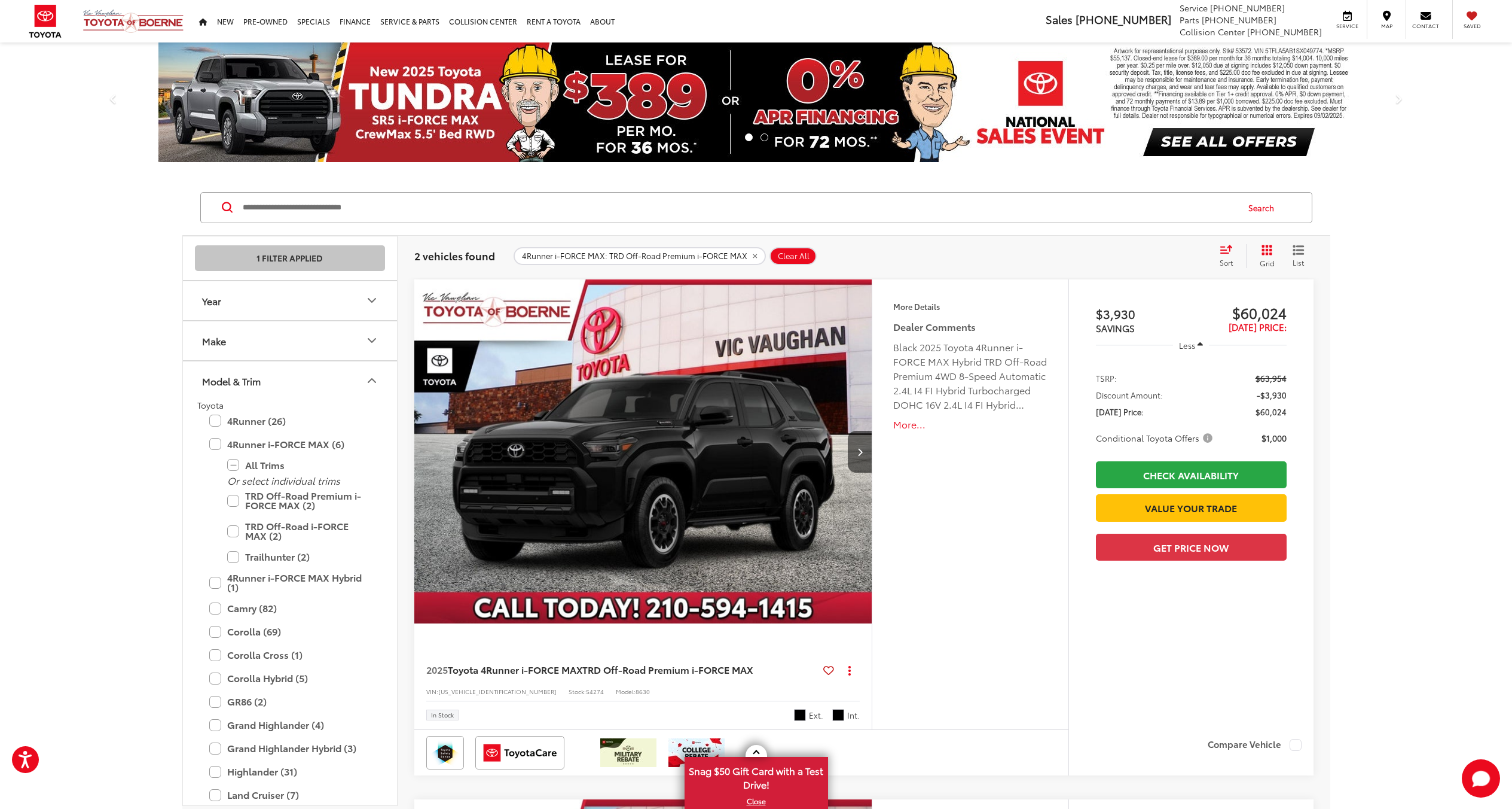
click at [656, 448] on img "2025 Toyota 4Runner i-FORCE MAX TRD Off-Road Premium i-FORCE MAX 0" at bounding box center [644, 451] width 460 height 345
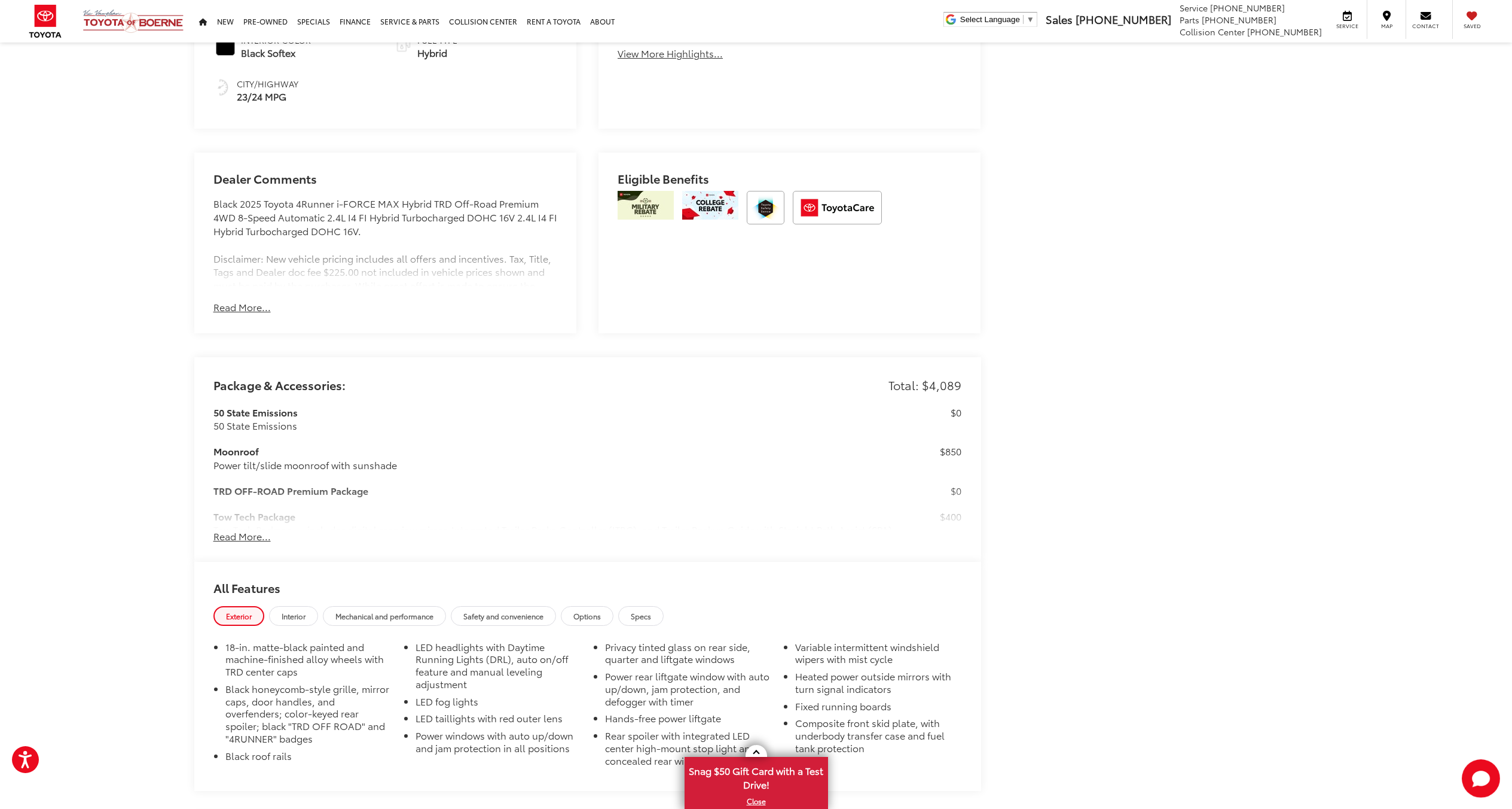
click at [221, 535] on button "Read More..." at bounding box center [242, 536] width 57 height 13
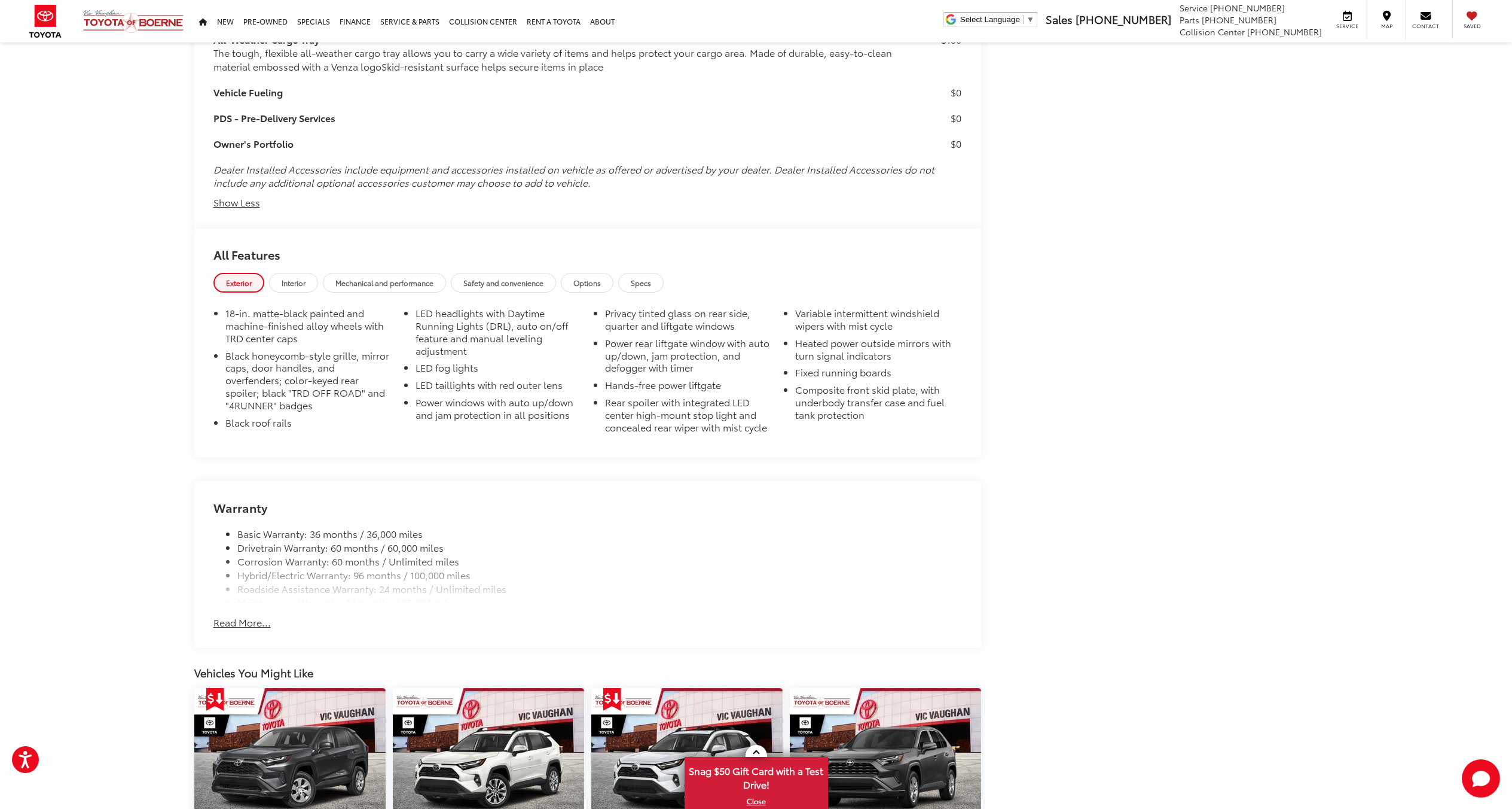
scroll to position [2197, 0]
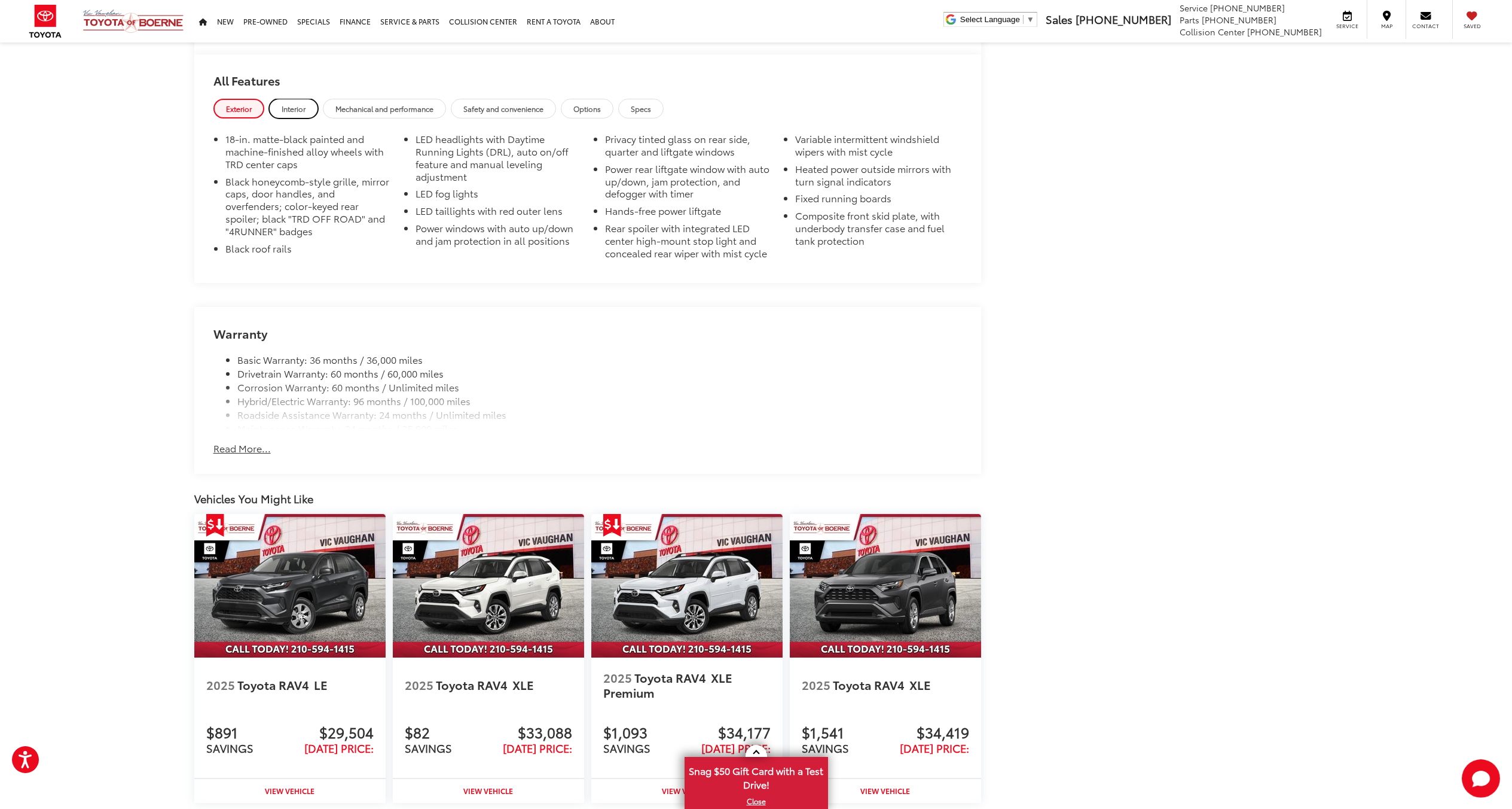
click at [290, 103] on span "Interior" at bounding box center [293, 108] width 24 height 10
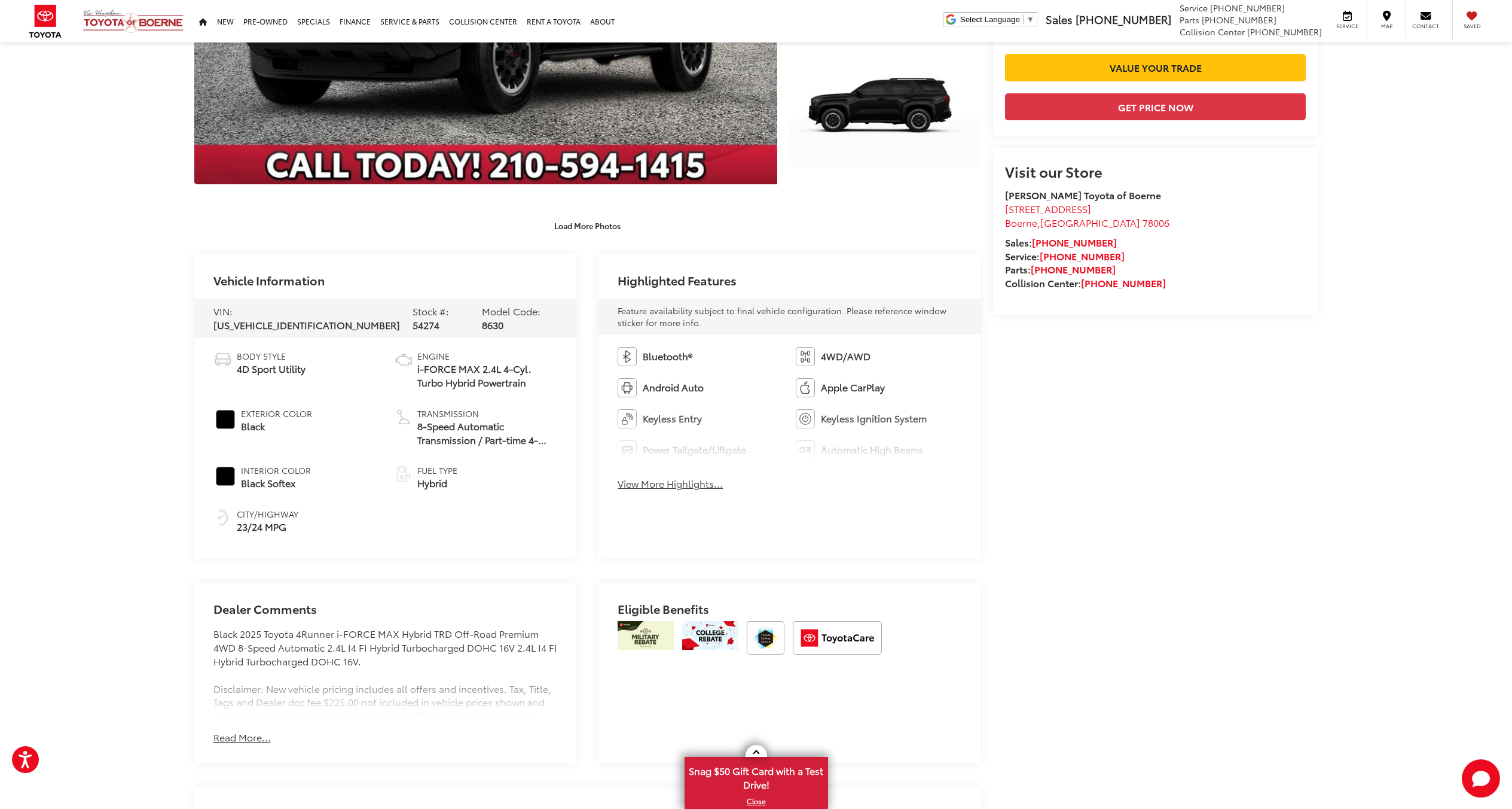
scroll to position [359, 0]
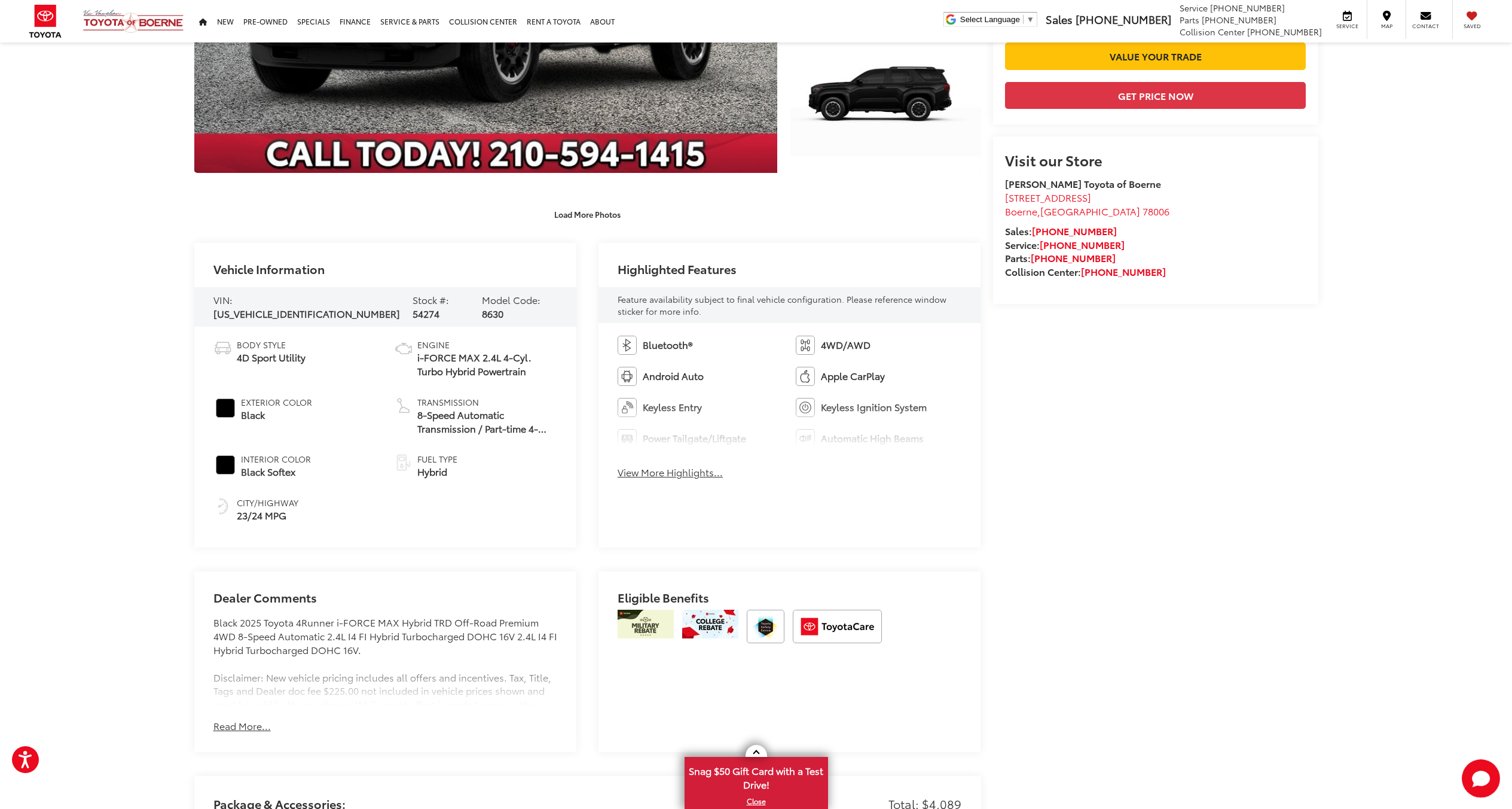
click at [688, 475] on button "View More Highlights..." at bounding box center [670, 472] width 105 height 13
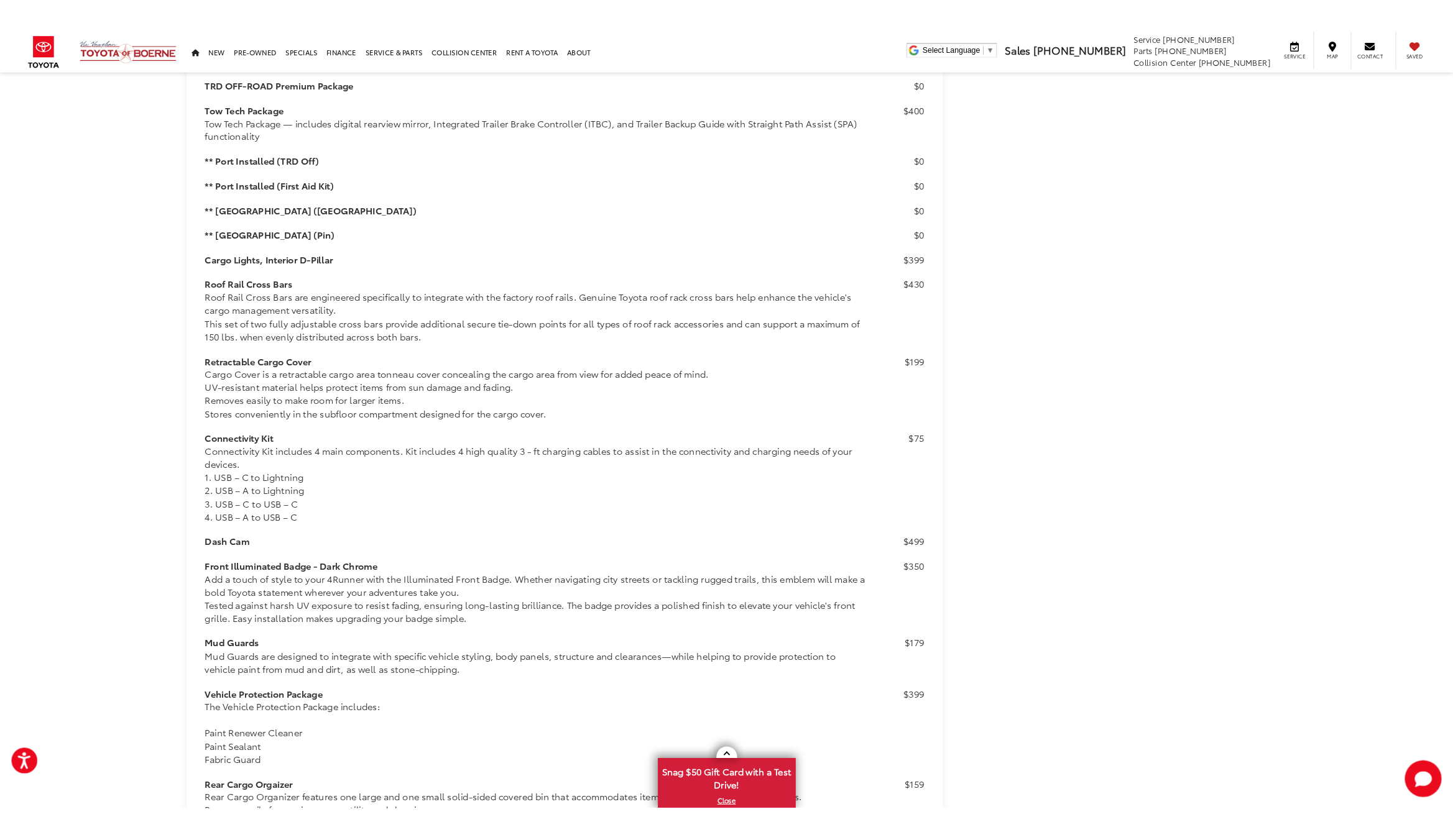
scroll to position [1429, 0]
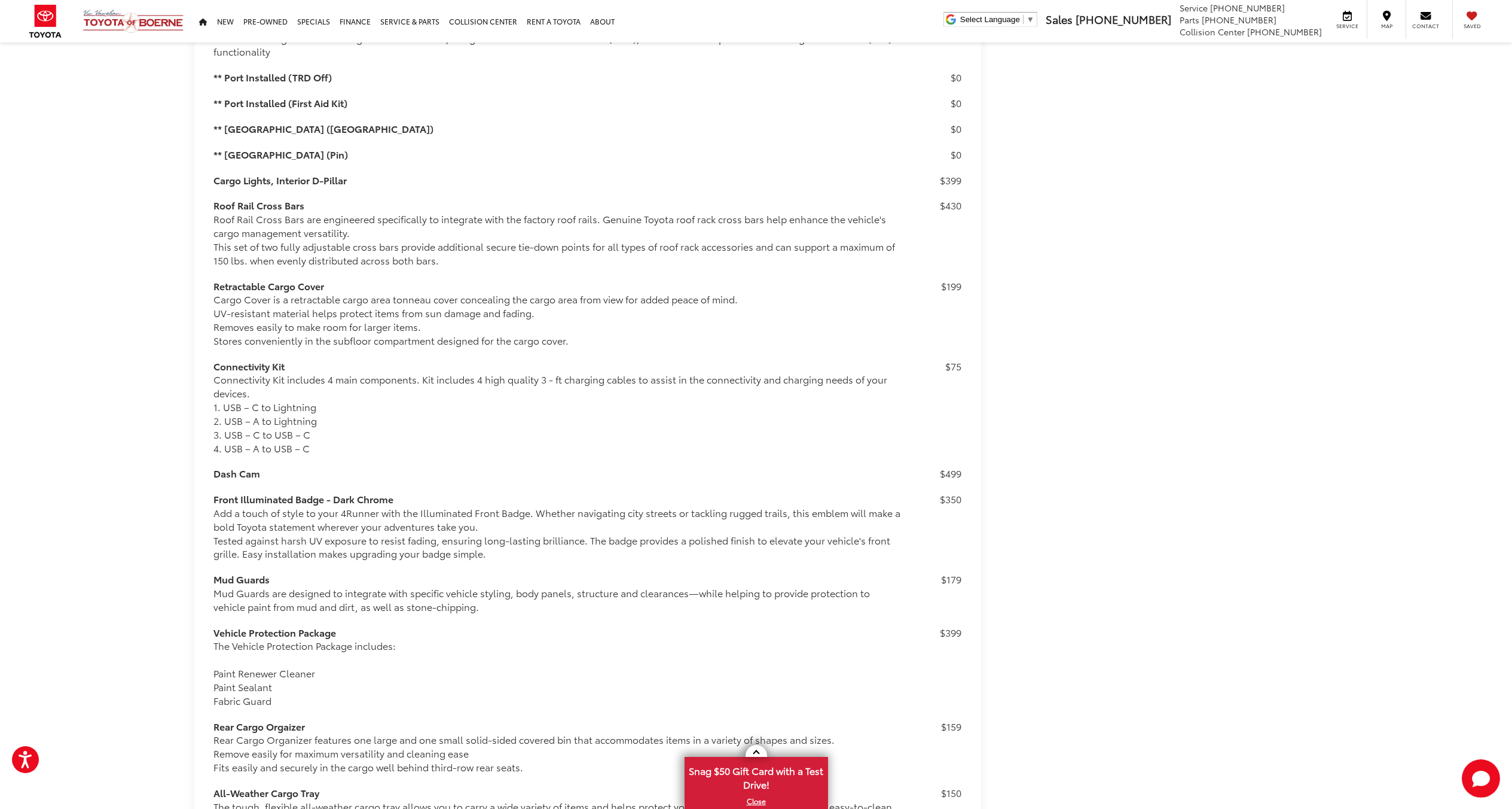
drag, startPoint x: 386, startPoint y: 497, endPoint x: 214, endPoint y: 495, distance: 172.0
click at [214, 495] on h3 "Front Illuminated Badge - Dark Chrome" at bounding box center [557, 499] width 689 height 13
copy h3 "Front Illuminated Badge - Dark Chrome"
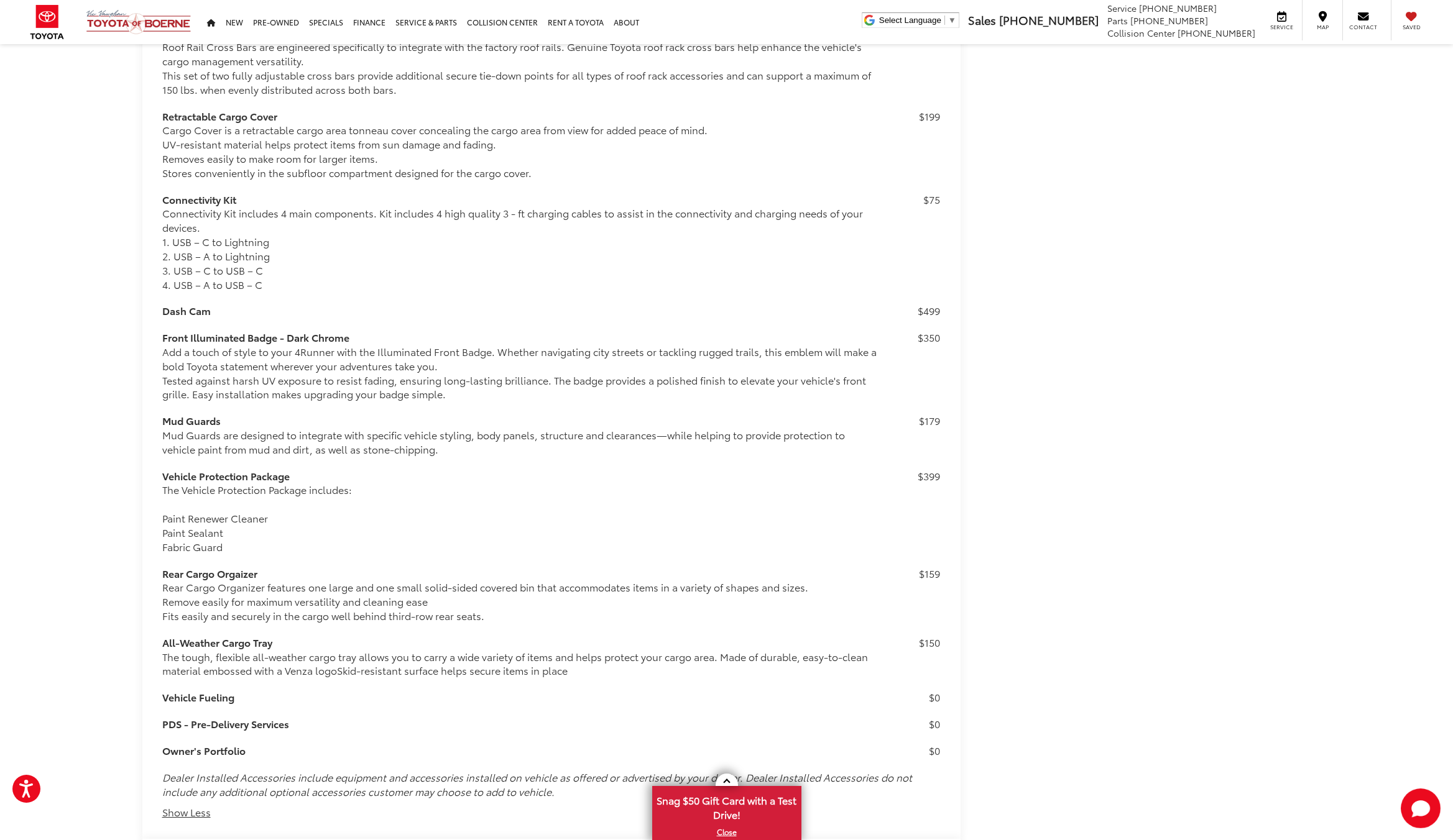
scroll to position [1615, 0]
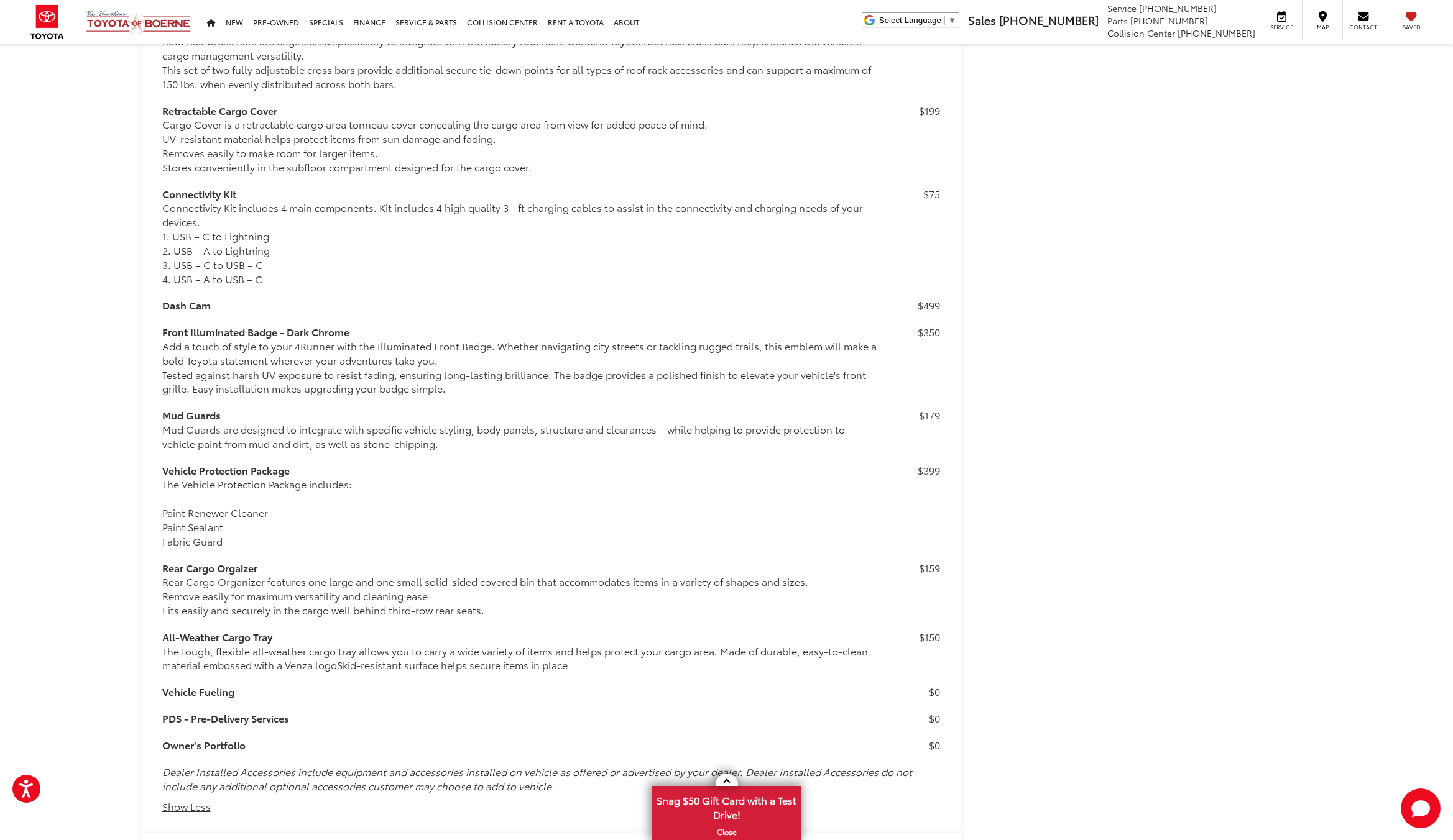
click at [403, 307] on h3 "Dash Cam" at bounding box center [520, 305] width 716 height 14
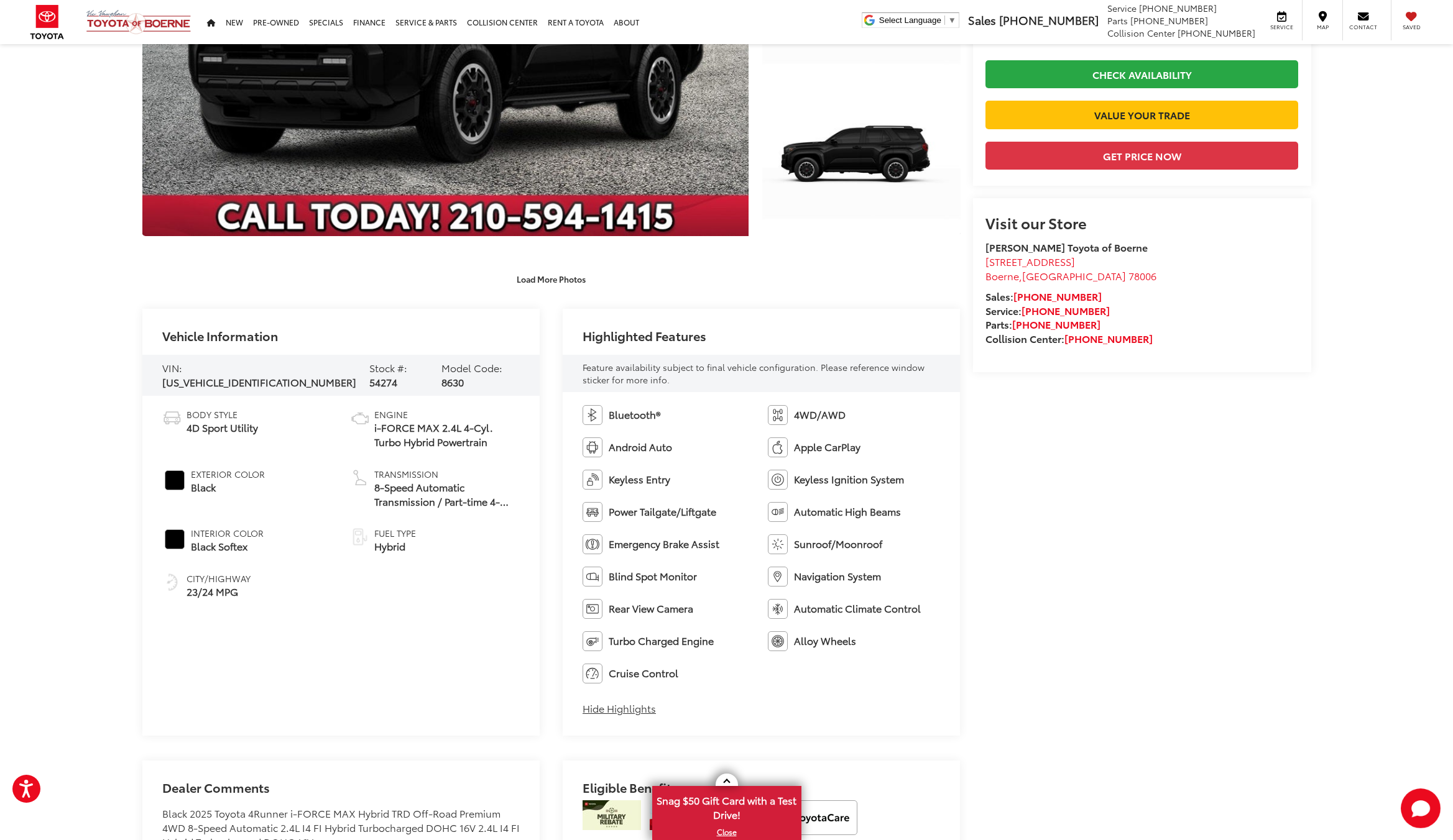
scroll to position [0, 0]
